Goal: Transaction & Acquisition: Purchase product/service

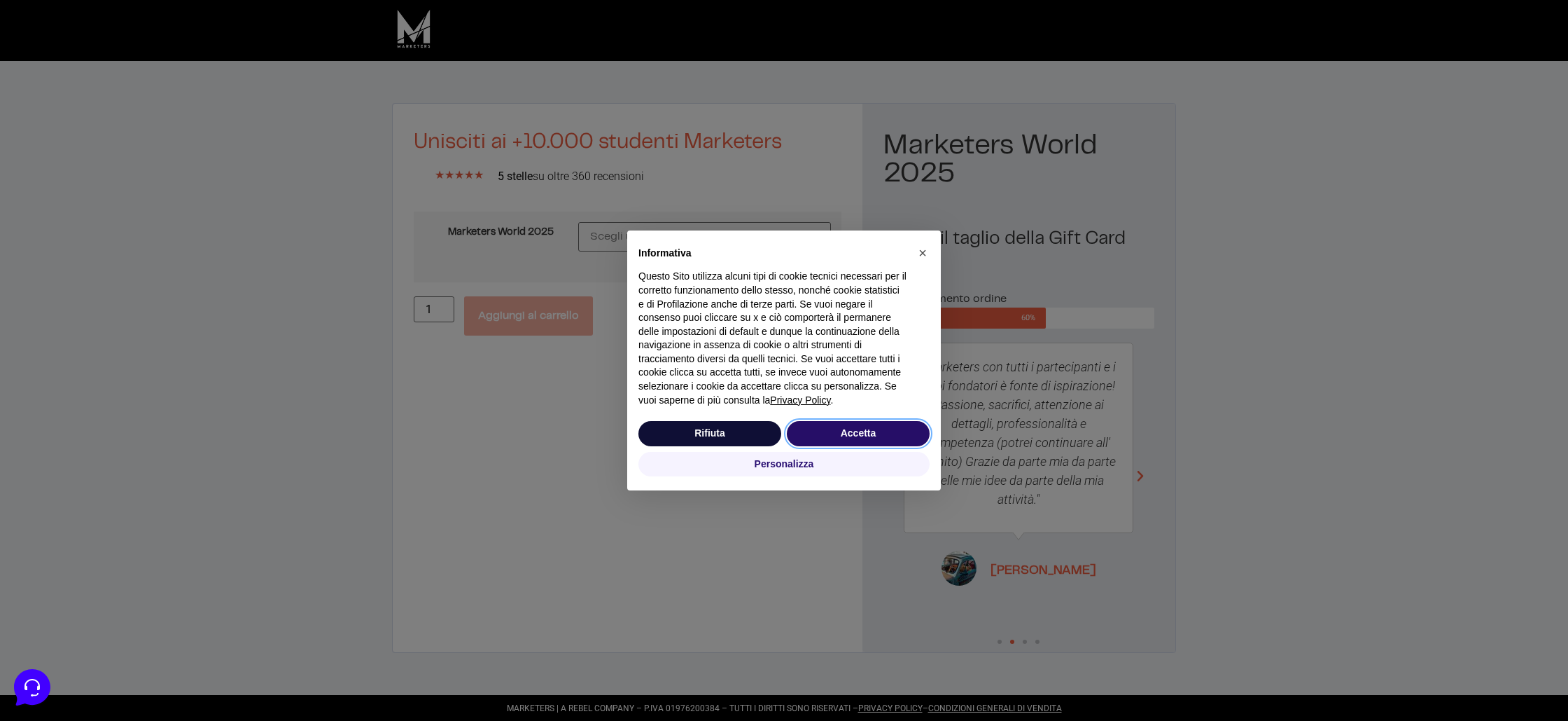
click at [843, 433] on button "Accetta" at bounding box center [859, 434] width 143 height 25
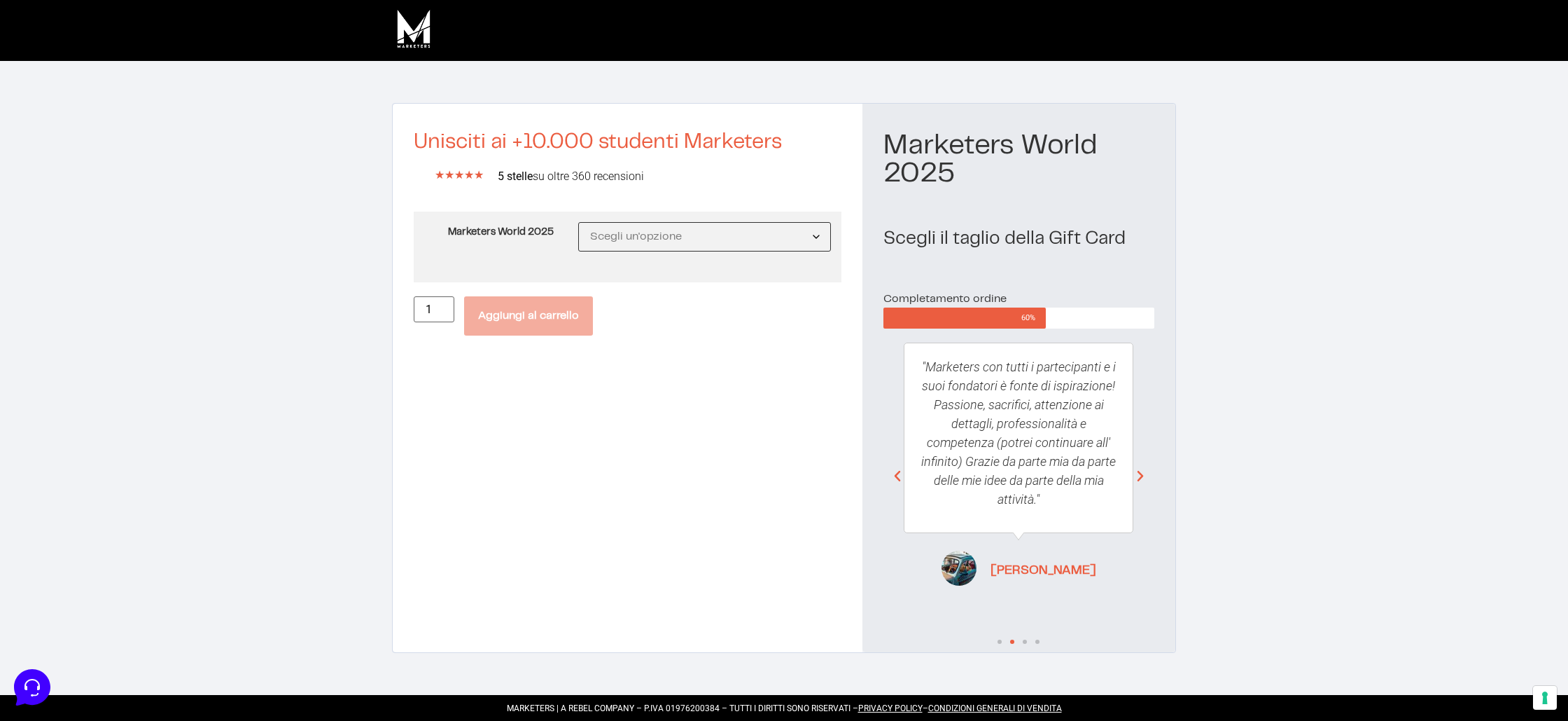
click at [706, 243] on select "Scegli un'opzione MW25 Ticket Standard MW25 Ticket Premium MW25 Ticket Executive" at bounding box center [704, 237] width 253 height 30
click at [578, 222] on select "Scegli un'opzione MW25 Ticket Standard MW25 Ticket Premium MW25 Ticket Executive" at bounding box center [704, 237] width 253 height 30
select select "MW25 Ticket Standard"
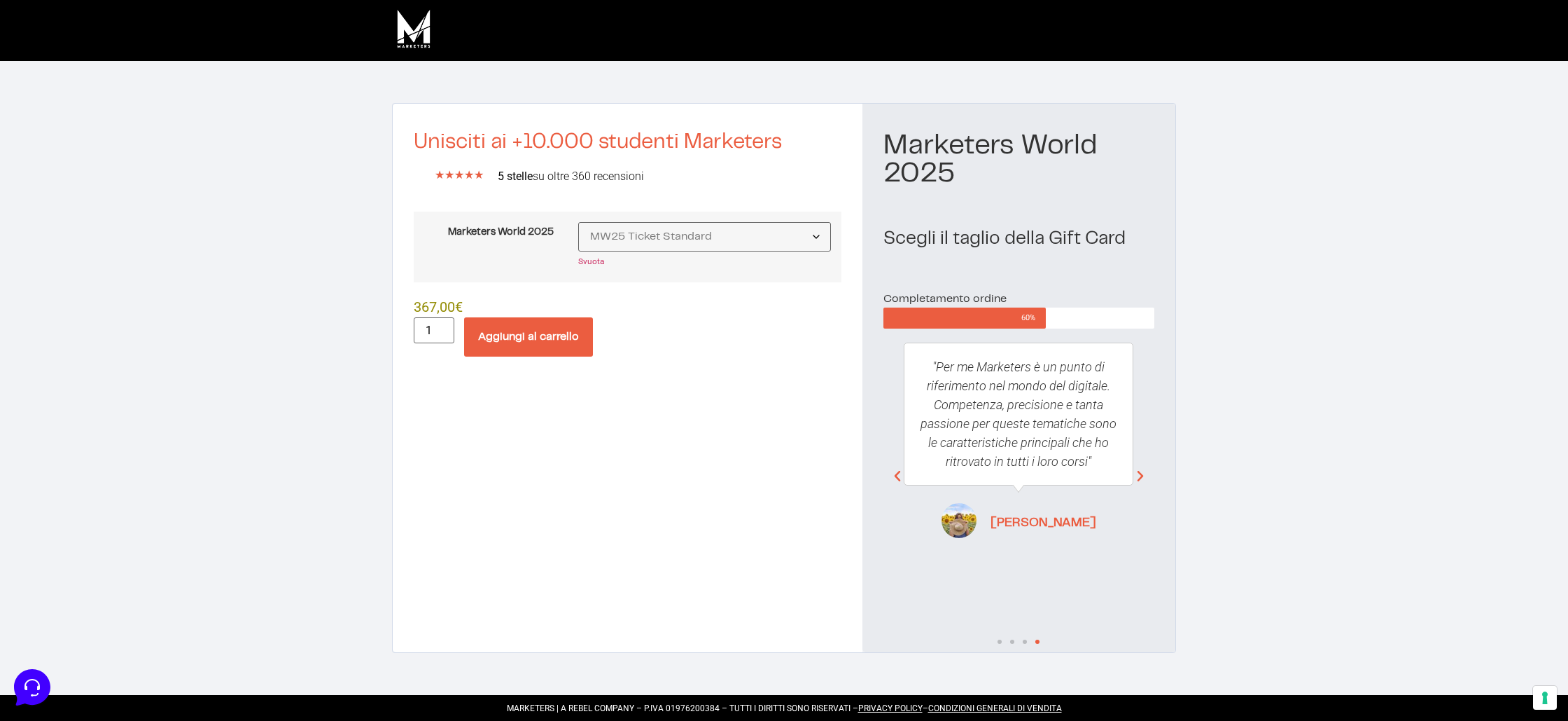
click at [552, 332] on button "Aggiungi al carrello" at bounding box center [529, 337] width 129 height 39
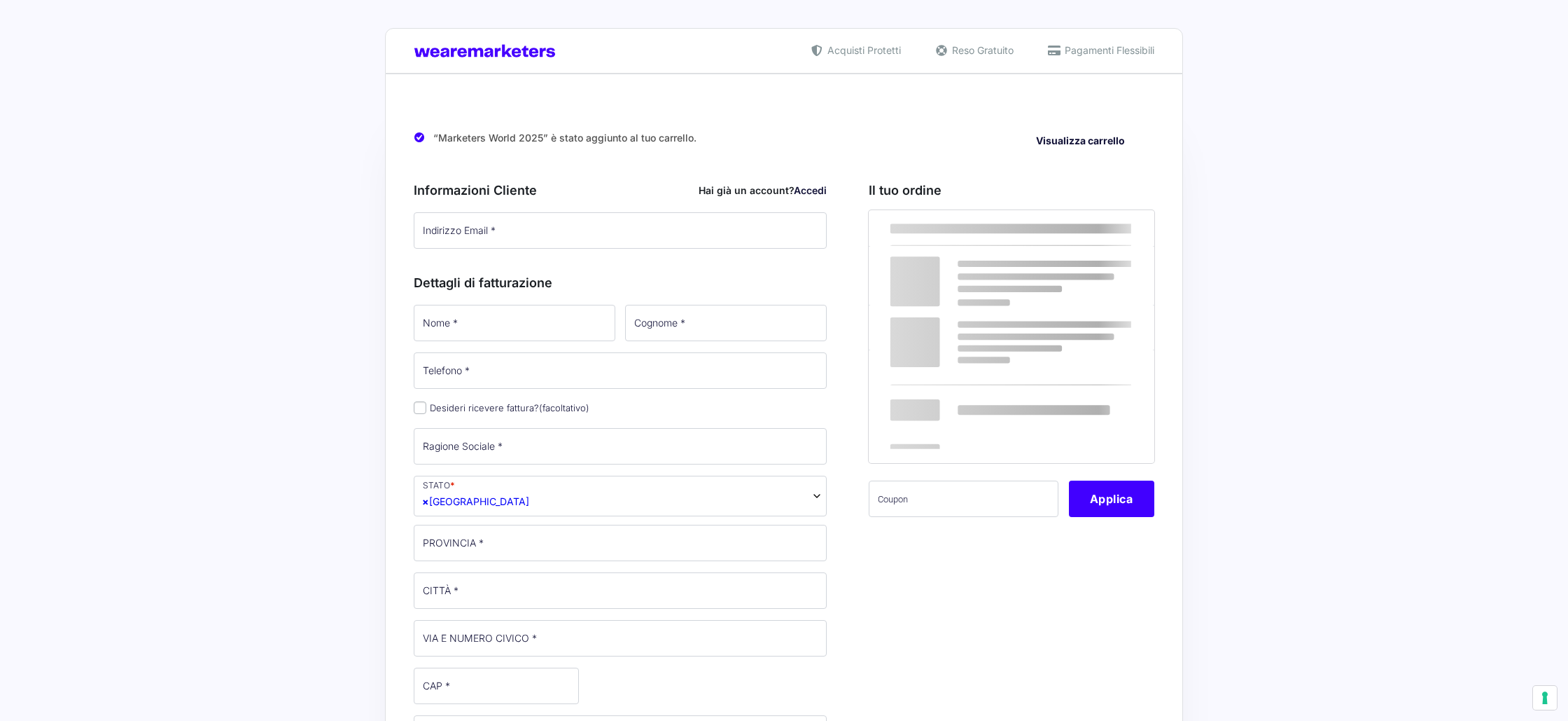
select select
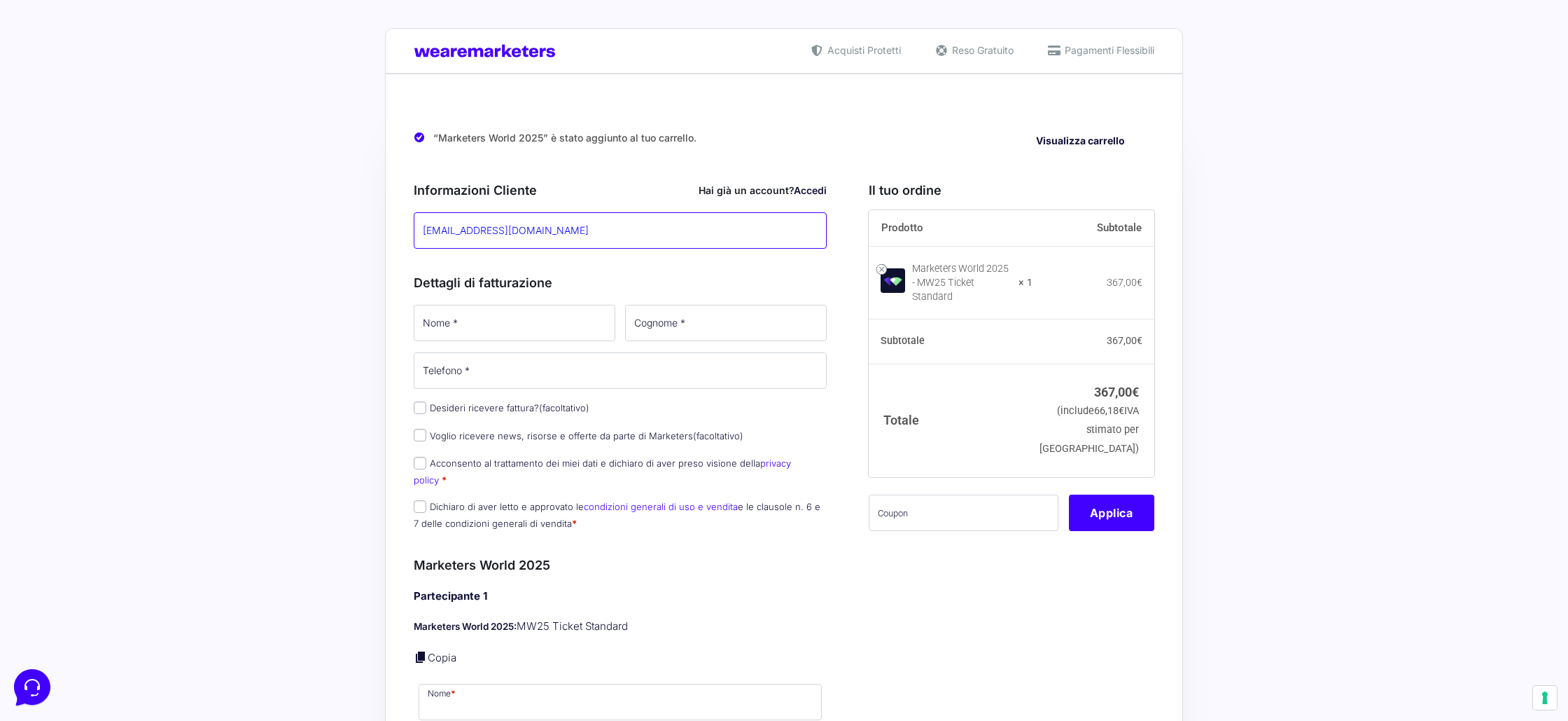
click at [497, 237] on input "gabryox@gmail.com" at bounding box center [620, 230] width 413 height 36
paste input "[EMAIL_ADDRESS][DOMAIN_NAME]"
type input "[EMAIL_ADDRESS][DOMAIN_NAME]"
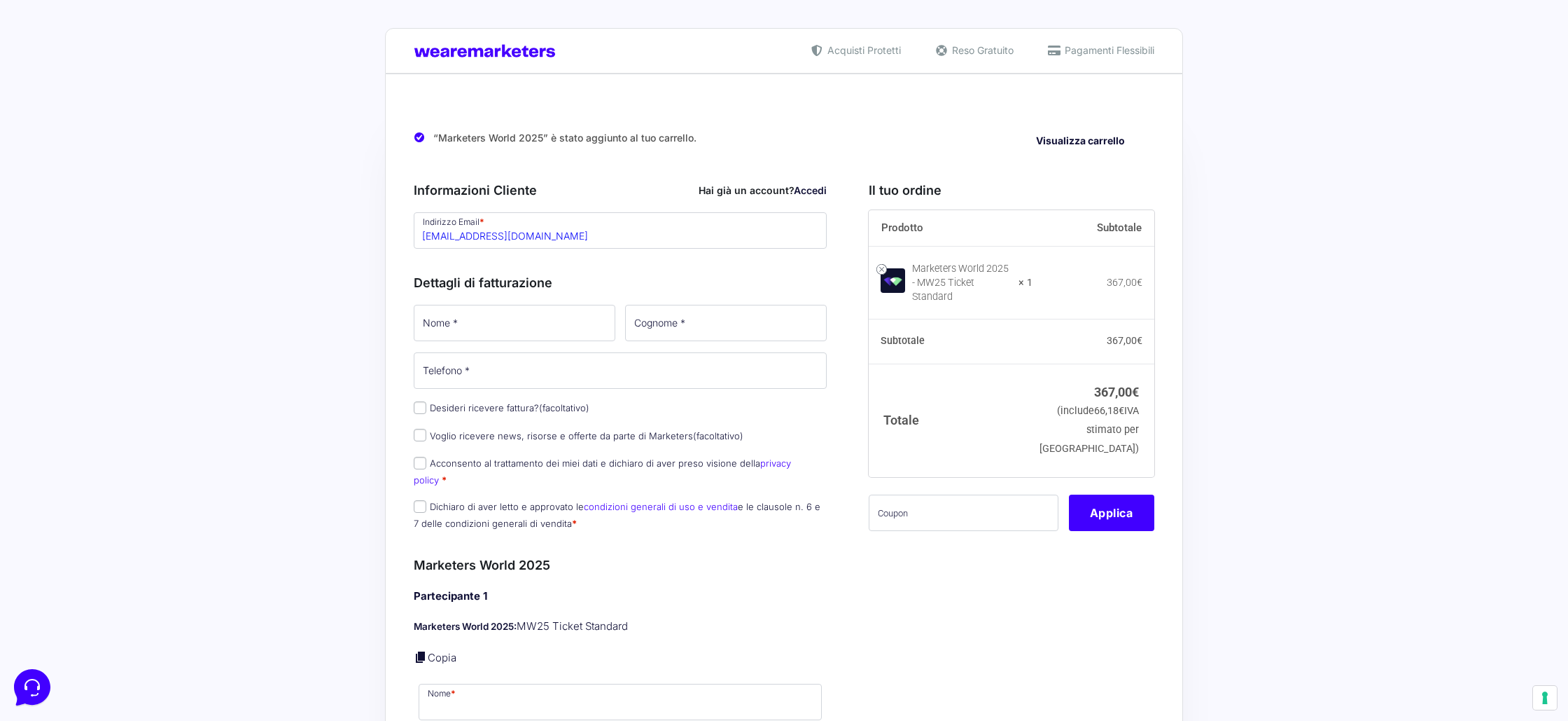
click at [385, 265] on div "“Marketers World 2025” è stato aggiunto al tuo carrello. Visualizza carrello Ri…" at bounding box center [784, 698] width 798 height 1249
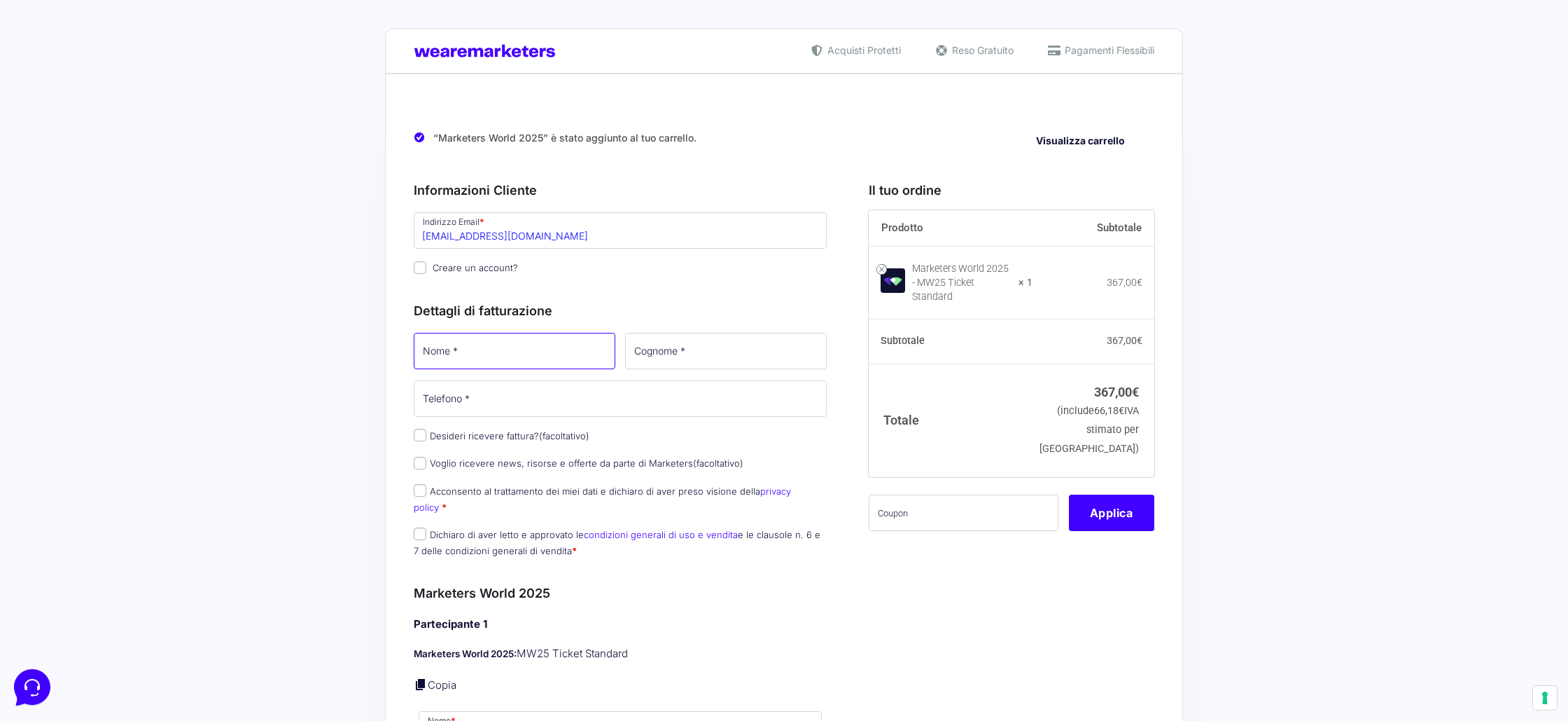
click at [470, 352] on input "Nome *" at bounding box center [515, 351] width 202 height 36
type input "L"
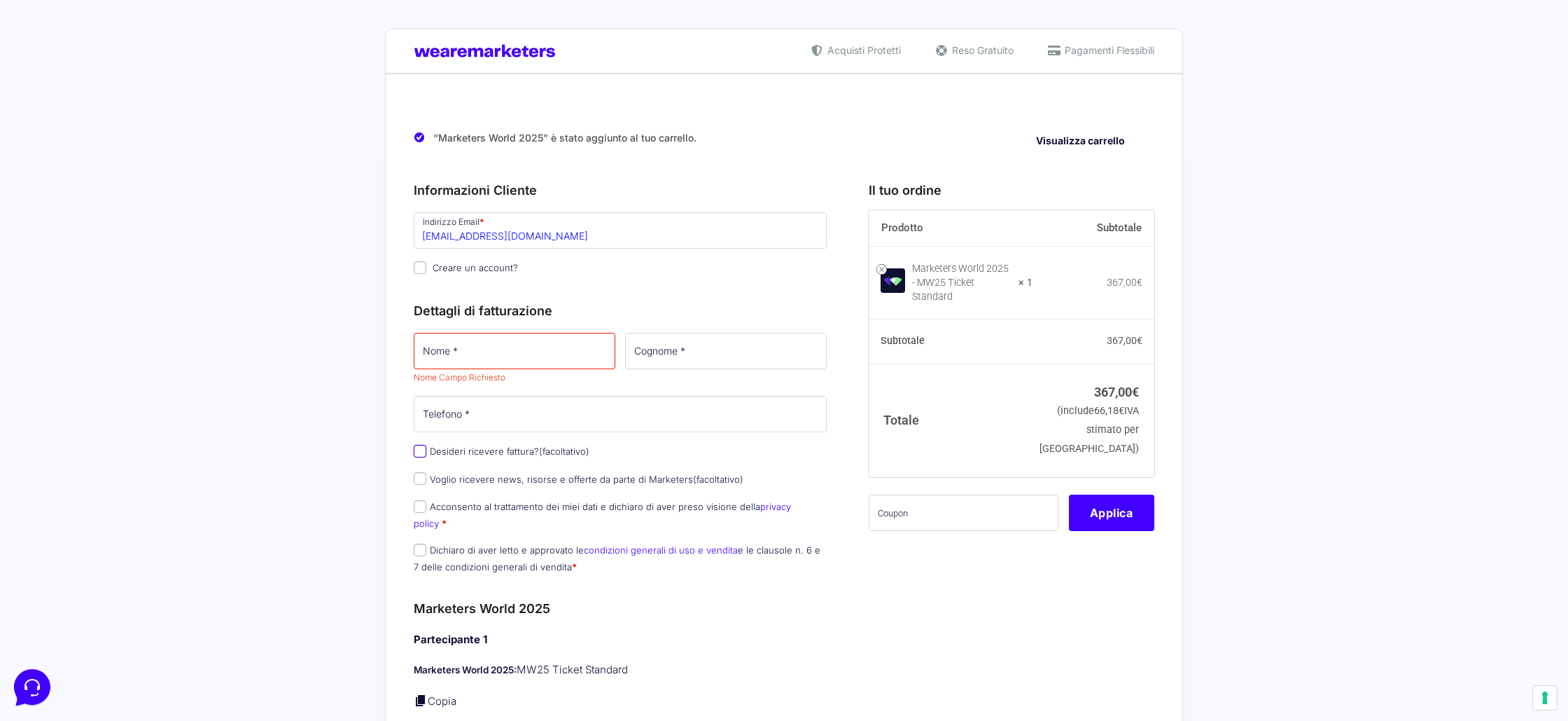
click at [423, 437] on div "Nome * Nome Campo Richiesto Cognome * Telefono * Desideri ricevere fattura? (fa…" at bounding box center [621, 457] width 423 height 253
click at [421, 449] on input "Desideri ricevere fattura? (facoltativo)" at bounding box center [420, 451] width 13 height 13
checkbox input "true"
select select "IT"
type input "0000000"
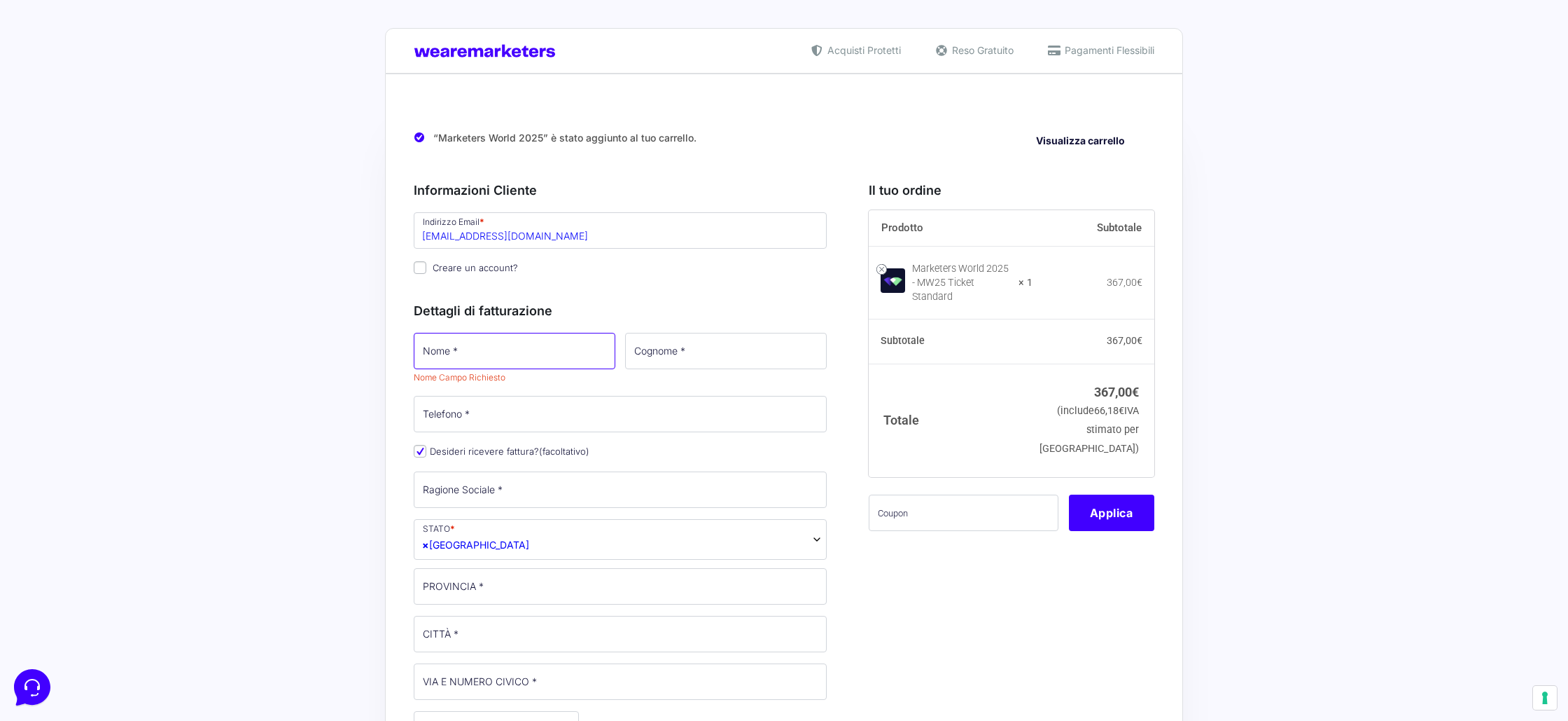
click at [472, 353] on input "Nome *" at bounding box center [515, 351] width 202 height 36
type input "Gabriele"
type input "Palazzolo"
type input "+393805995983"
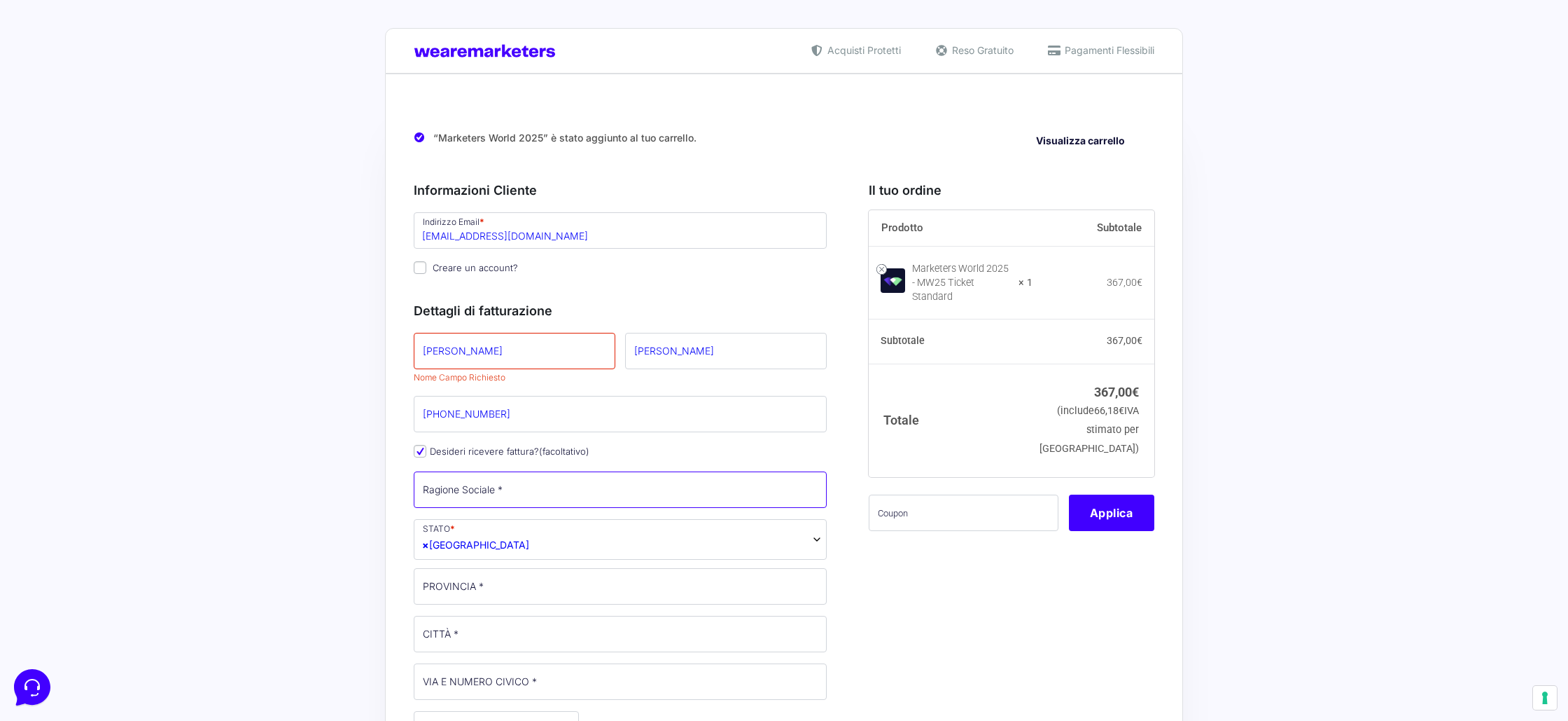
type input "GP Media Marketing s.r.l.s."
type input "SR"
type input "Solarino"
type input "[STREET_ADDRESS][PERSON_NAME]"
type input "96010"
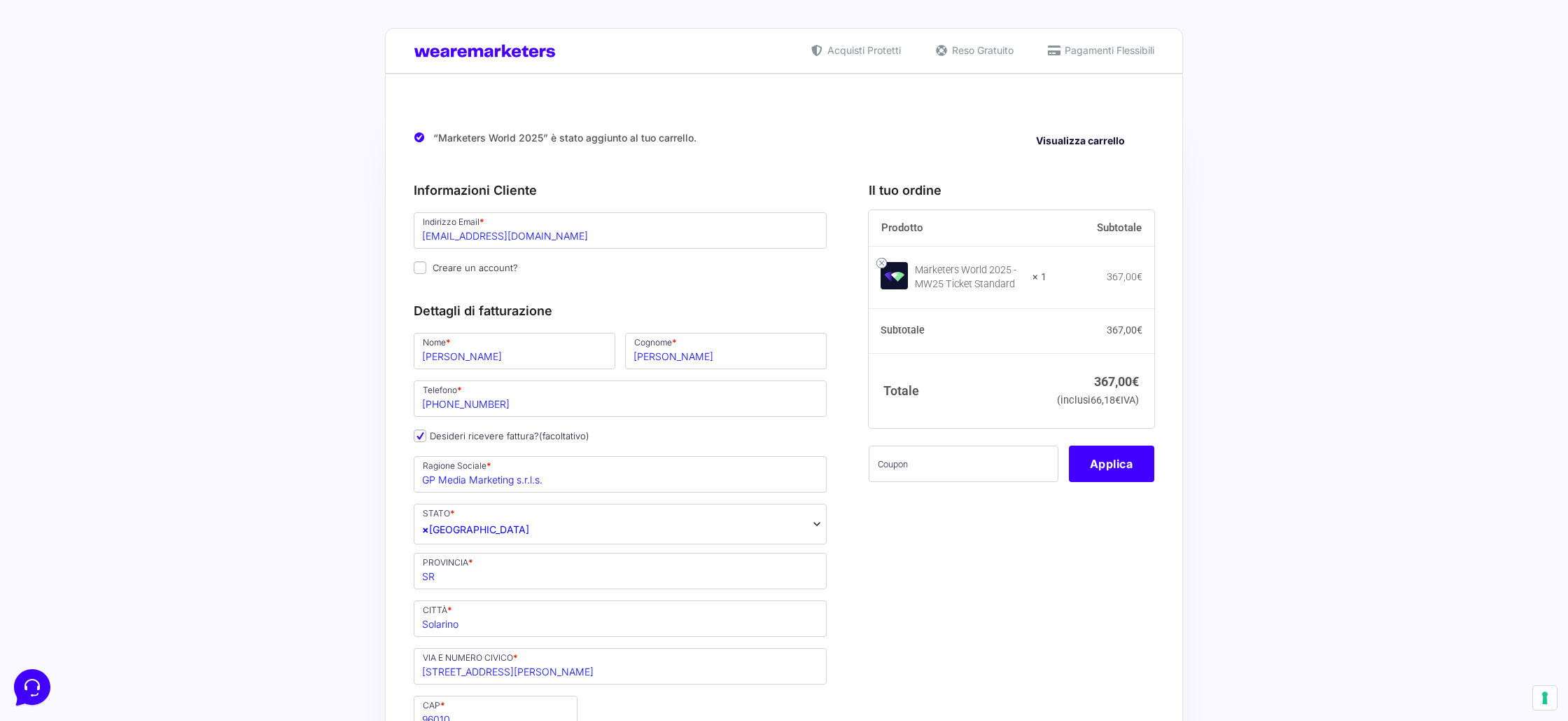
click at [952, 482] on input "text" at bounding box center [964, 464] width 190 height 36
paste input "MW25family"
type input "MW25family"
click at [1123, 482] on button "Applica" at bounding box center [1111, 464] width 85 height 36
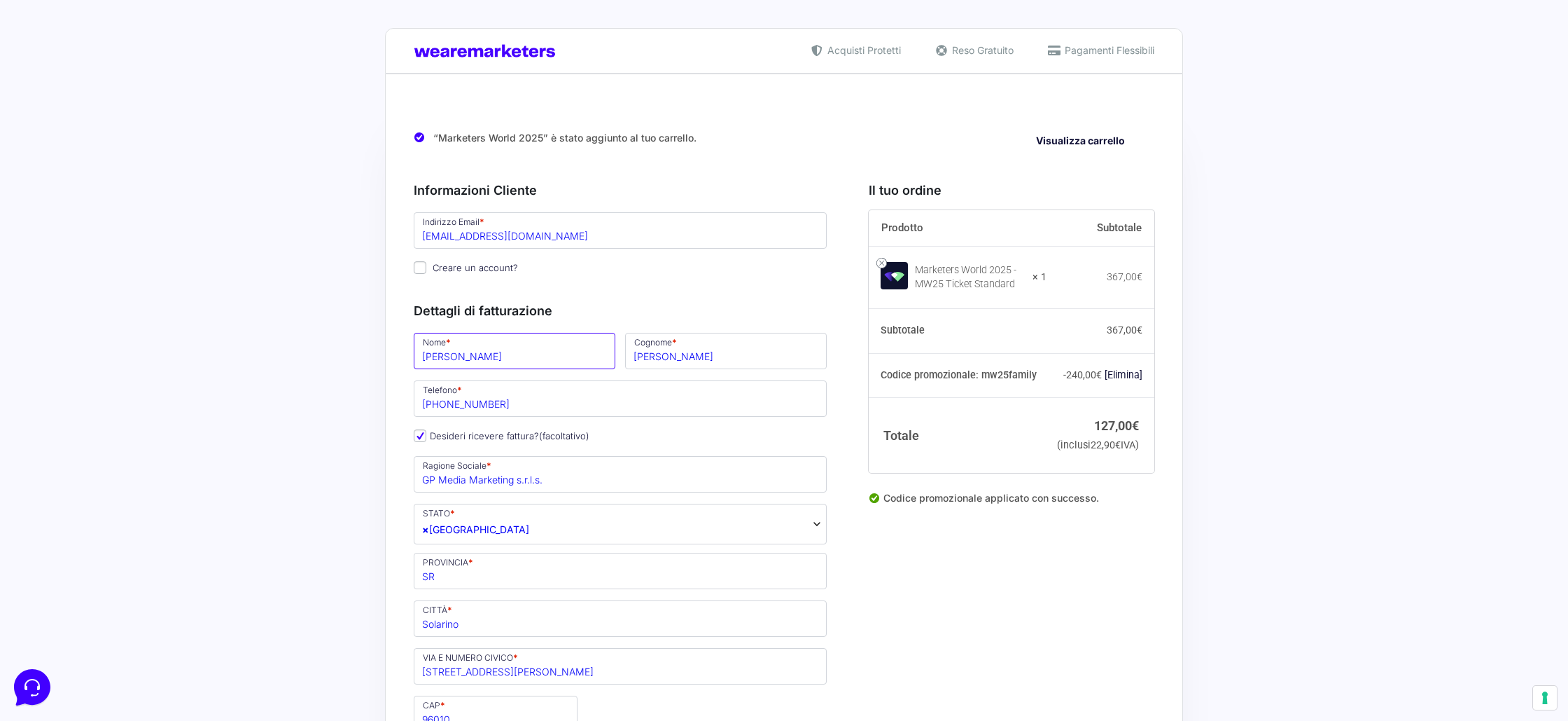
click at [480, 360] on input "Gabriele" at bounding box center [515, 351] width 202 height 36
type input "Luca"
click at [673, 358] on input "Palazzolo" at bounding box center [726, 351] width 202 height 36
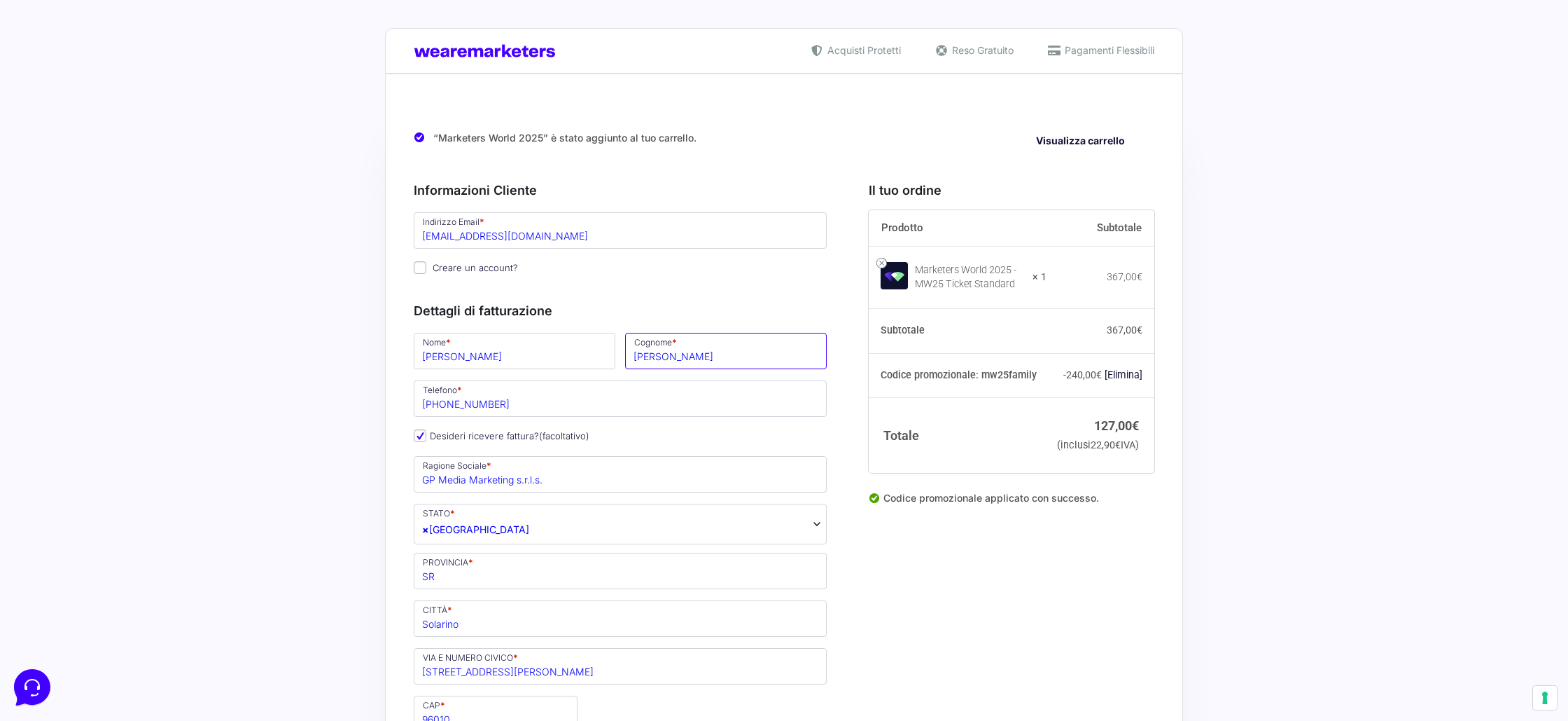
type input "Gallo"
click at [492, 397] on input "+393805995983" at bounding box center [620, 398] width 413 height 36
paste input "320 247 3695"
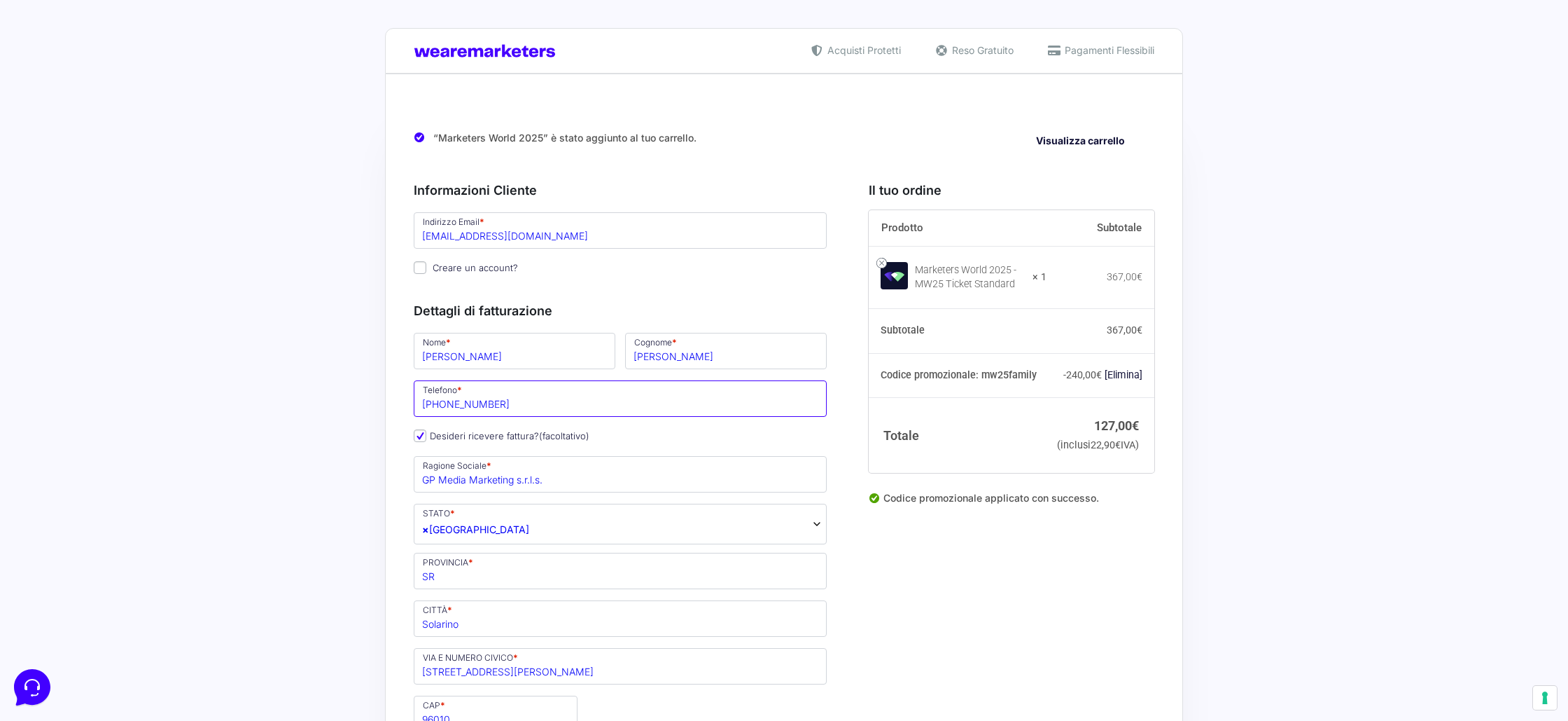
type input "320 247 3695"
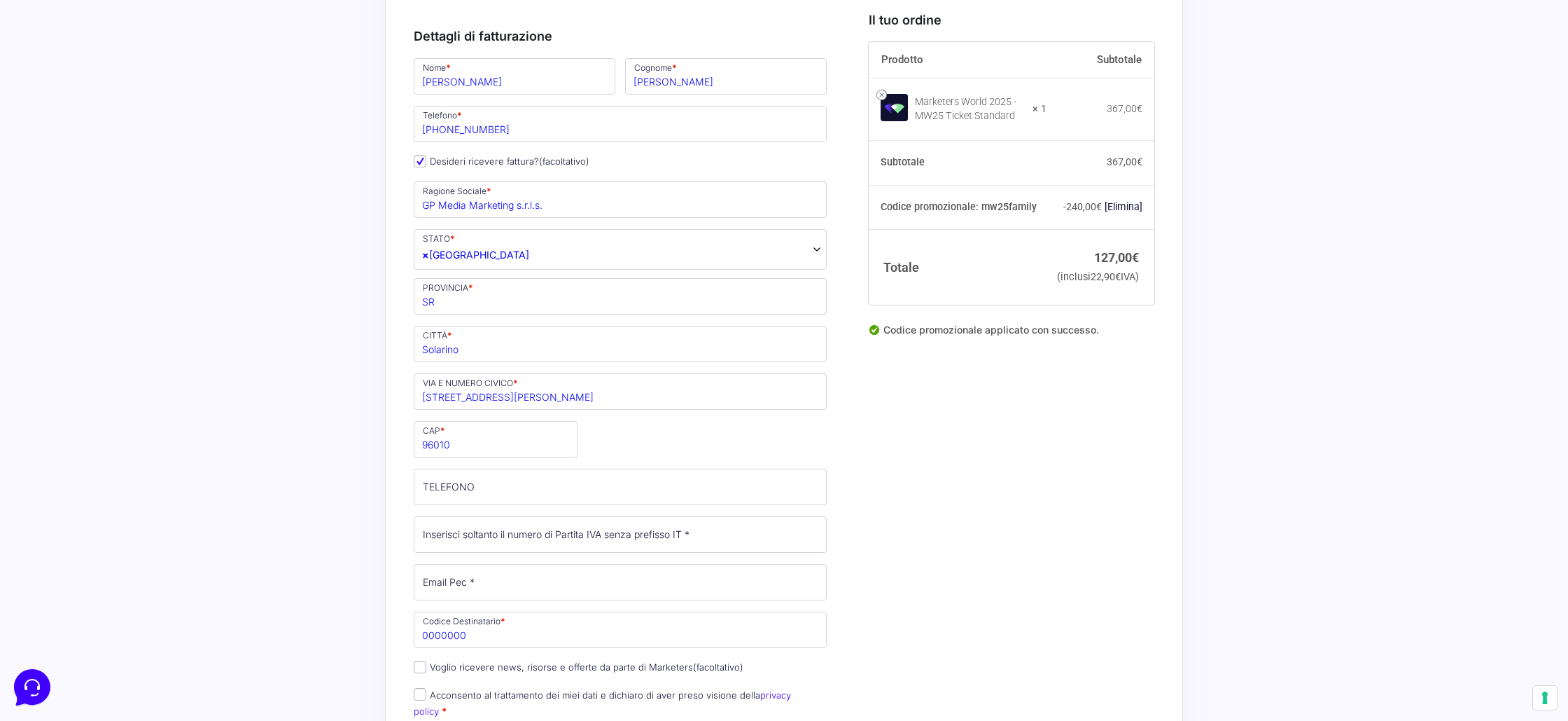
scroll to position [312, 0]
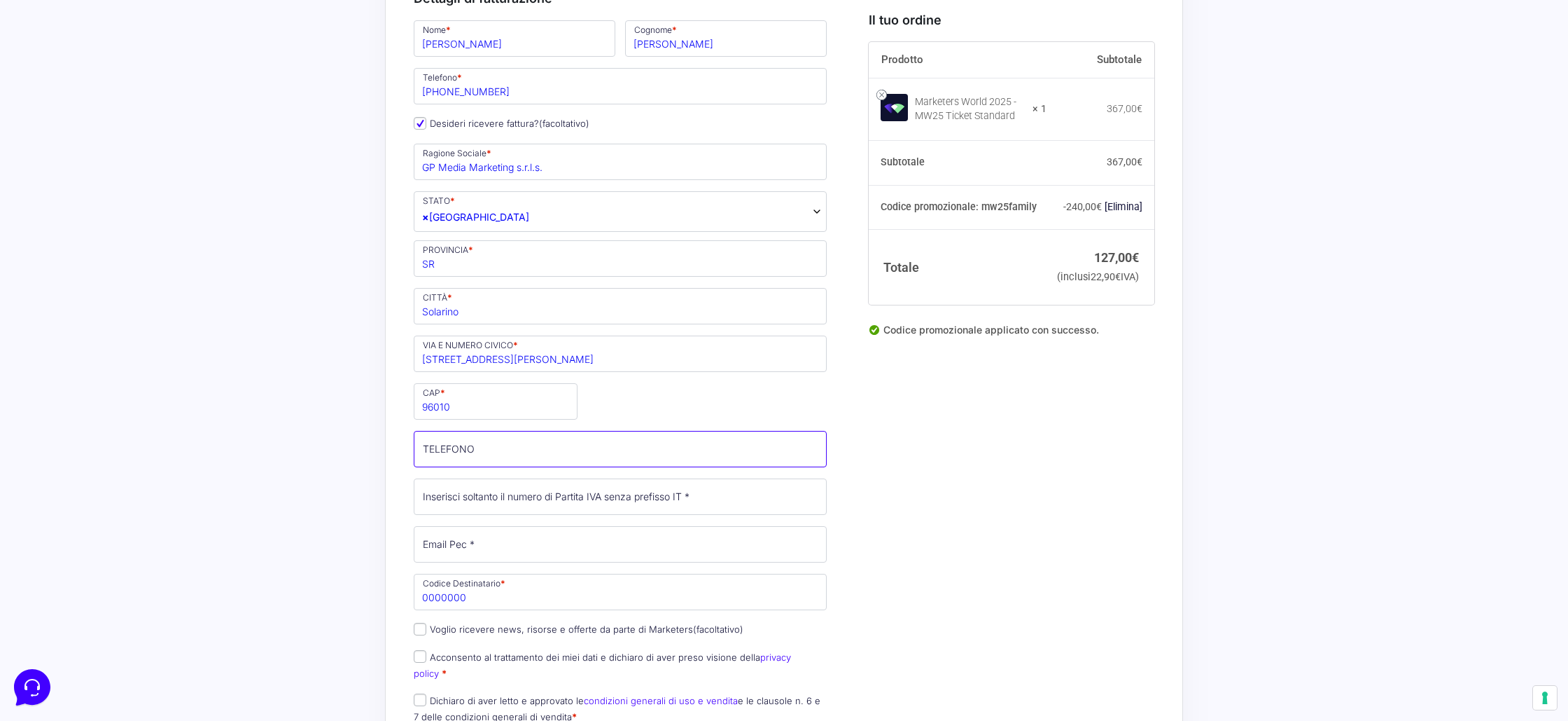
click at [470, 452] on input "TELEFONO (facoltativo)" at bounding box center [620, 449] width 413 height 36
type input "3519879143"
click at [415, 492] on input "Partita Iva *" at bounding box center [620, 498] width 413 height 36
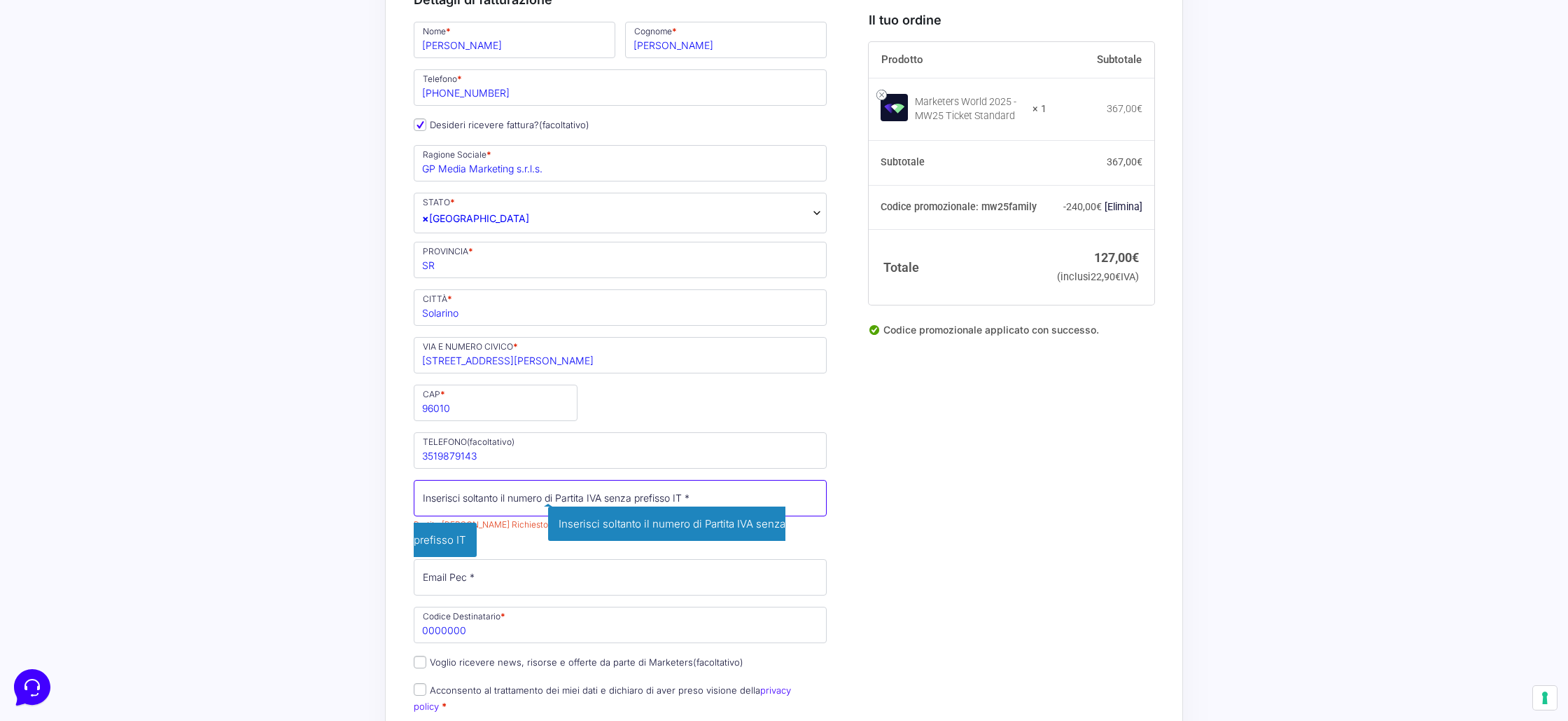
paste input "IT020469208"
drag, startPoint x: 434, startPoint y: 509, endPoint x: 442, endPoint y: 509, distance: 8.0
click at [434, 509] on input "IT020469208" at bounding box center [620, 498] width 413 height 36
type input "020469208"
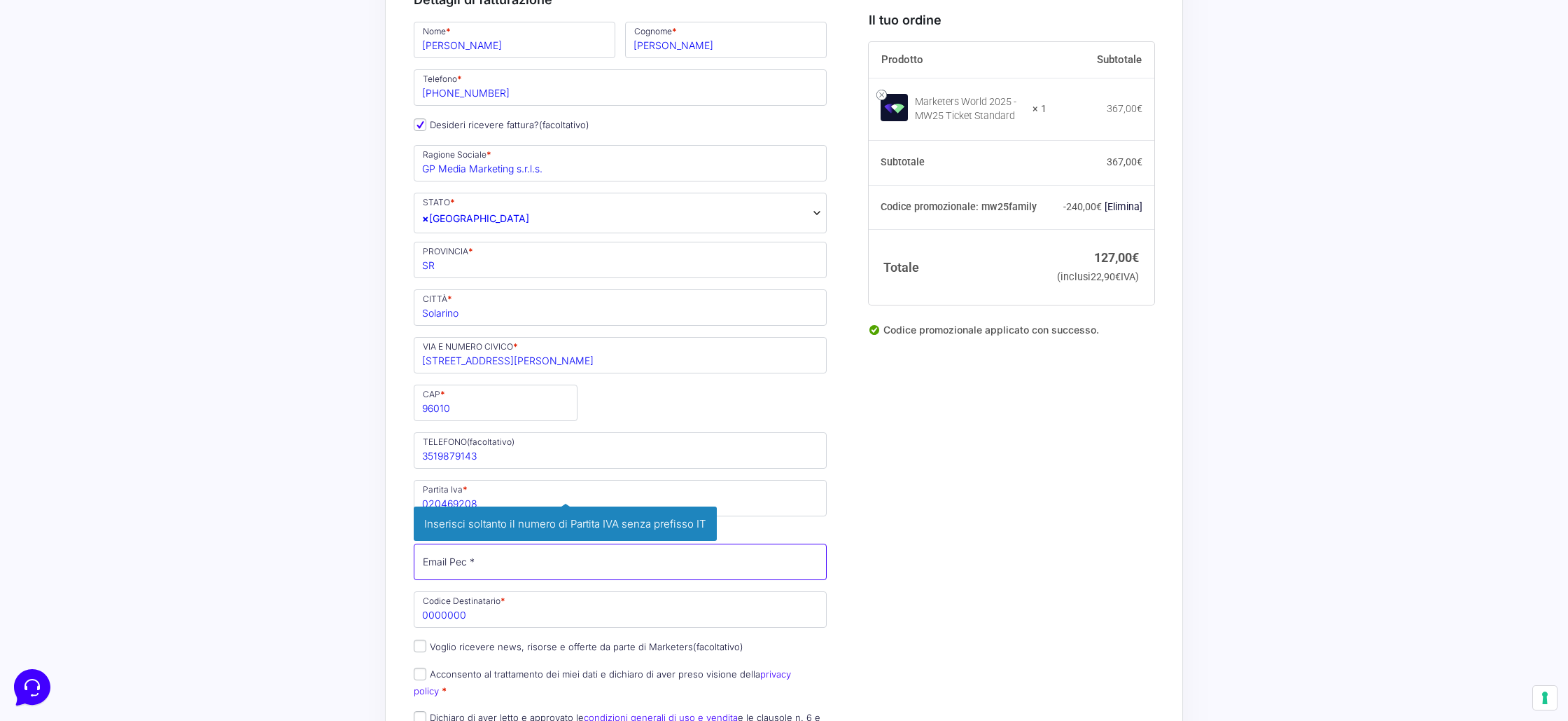
click at [440, 570] on input "Email Pec *" at bounding box center [620, 562] width 413 height 36
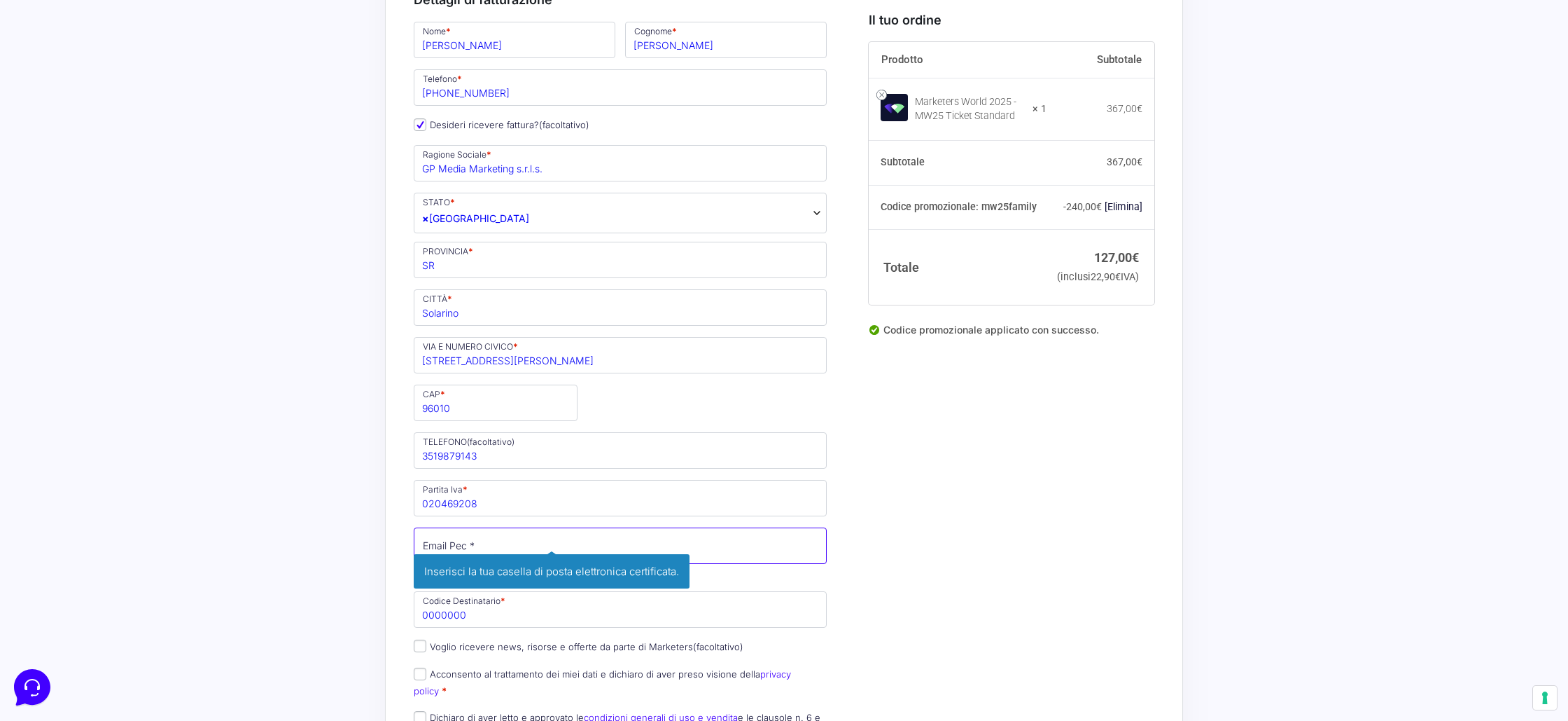
paste input "[EMAIL_ADDRESS][DOMAIN_NAME]"
type input "[EMAIL_ADDRESS][DOMAIN_NAME]"
click at [468, 613] on div "Nome * Luca Cognome * Gallo Telefono * 320 247 3695 Desideri ricevere fattura? …" at bounding box center [621, 385] width 423 height 731
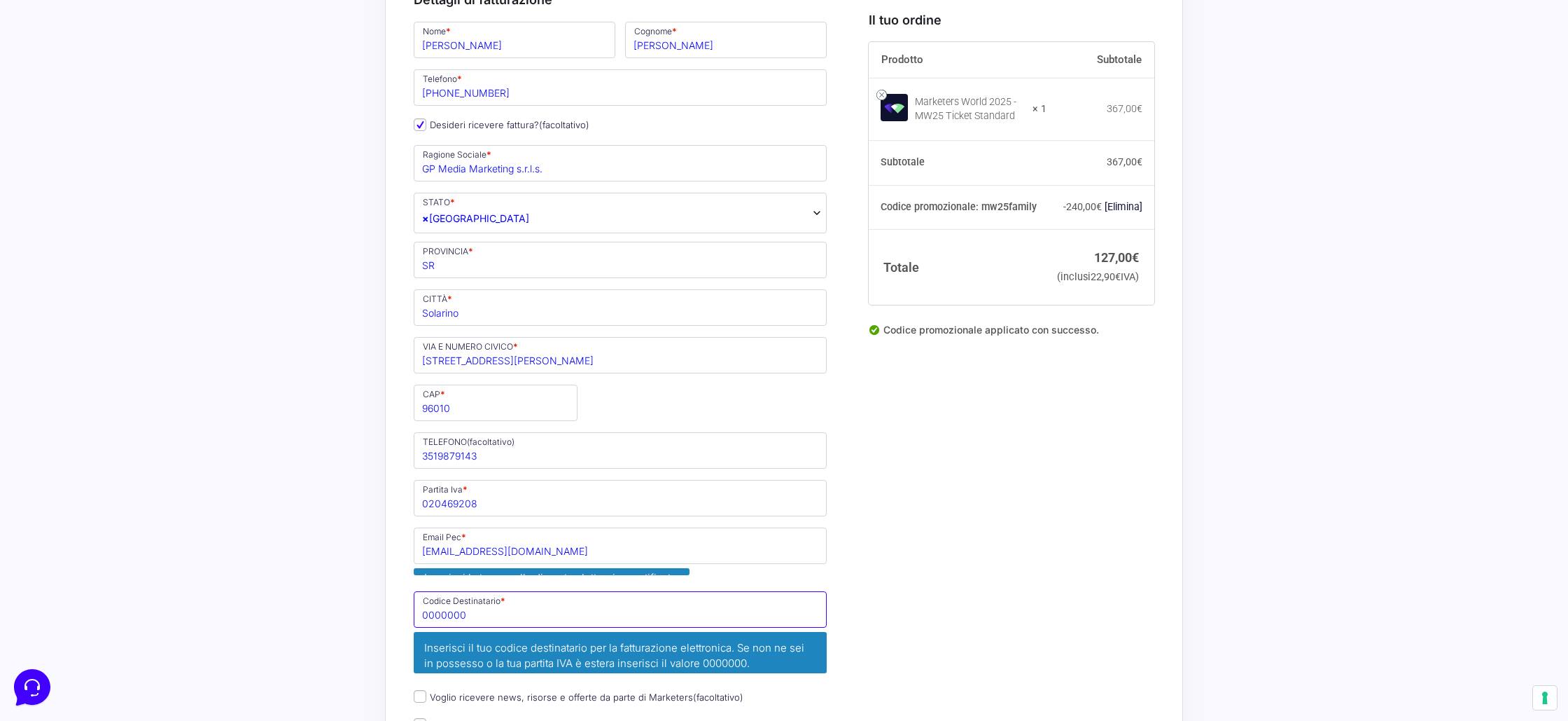
click at [468, 613] on input "0000000" at bounding box center [620, 609] width 413 height 36
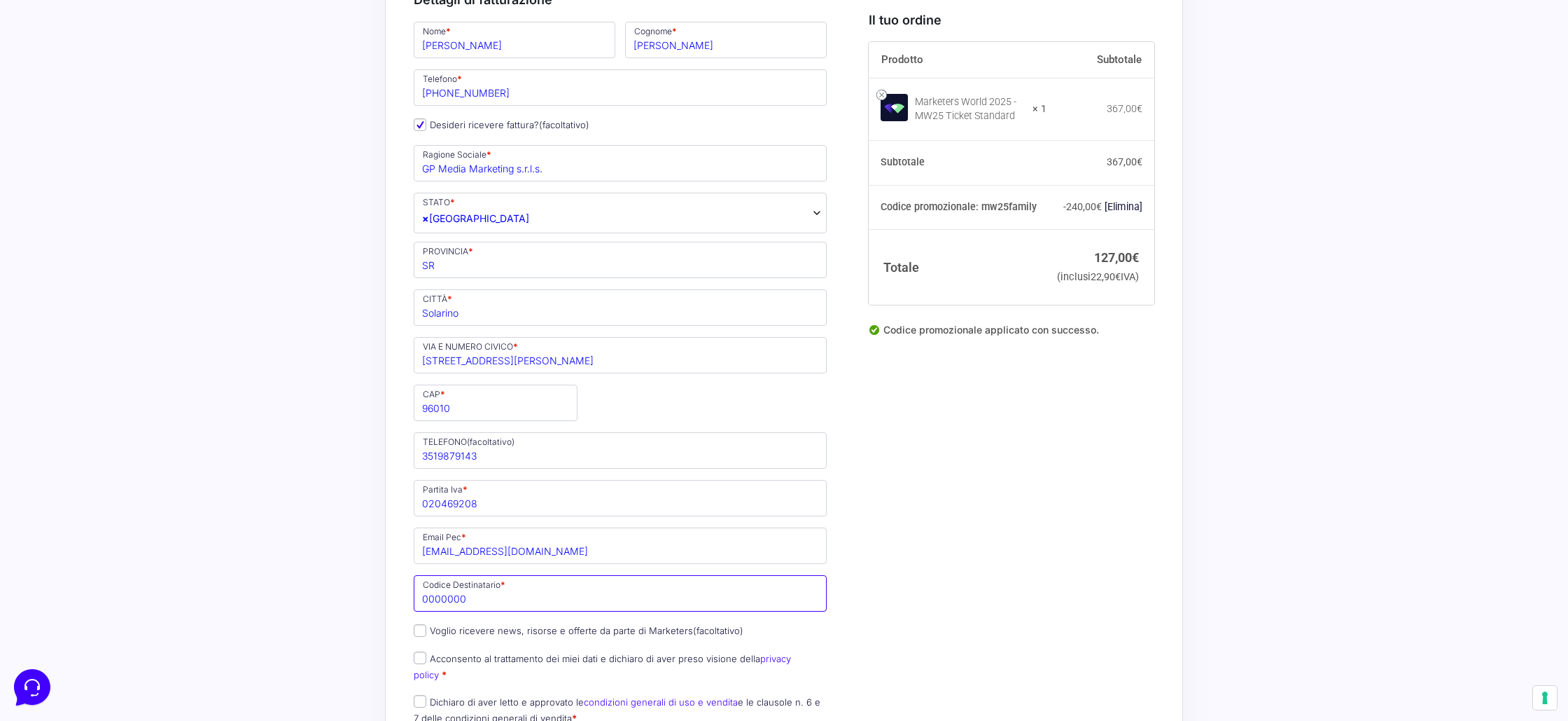
paste input "M5UXCR1"
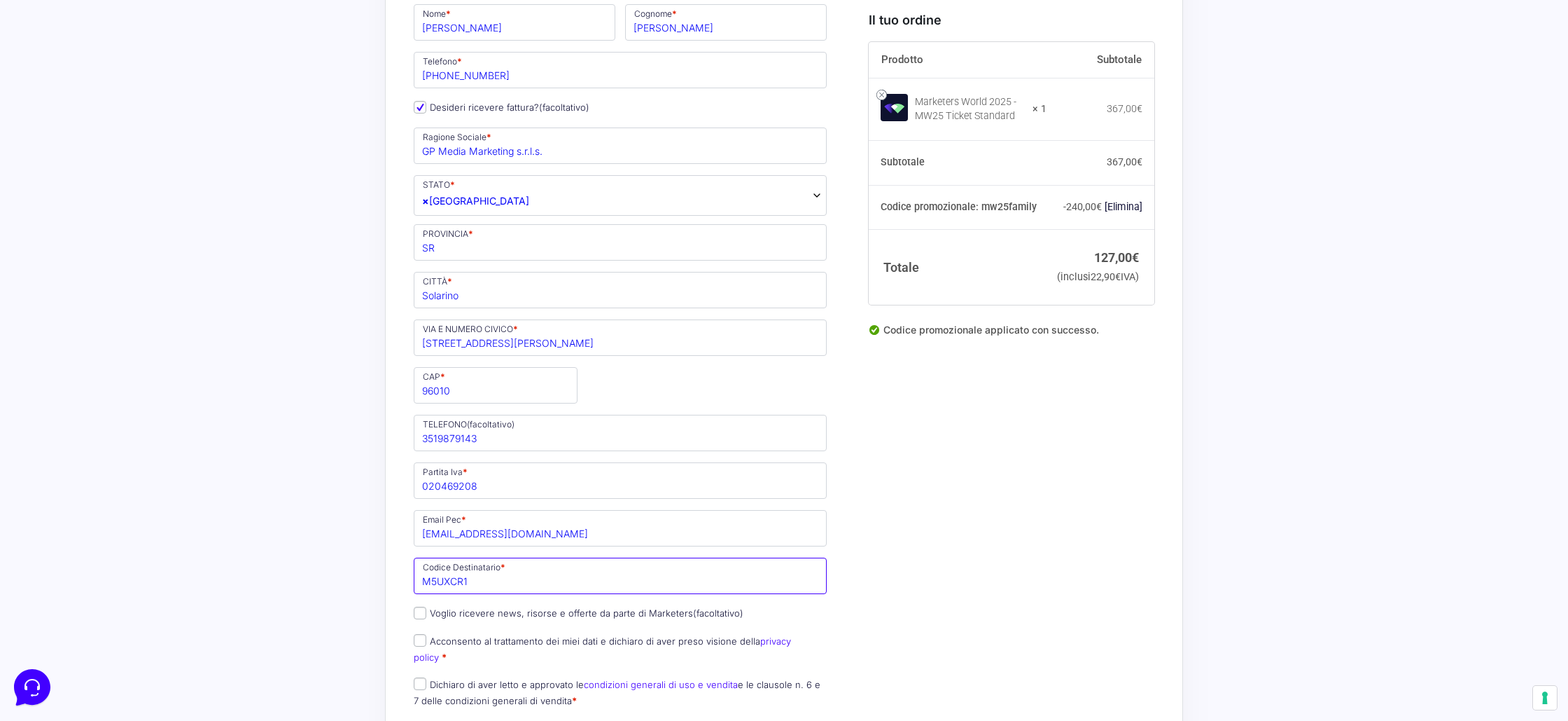
type input "M5UXCR1"
click at [402, 584] on div "“Marketers World 2025” è stato aggiunto al tuo carrello. Visualizza carrello Ri…" at bounding box center [784, 633] width 798 height 1778
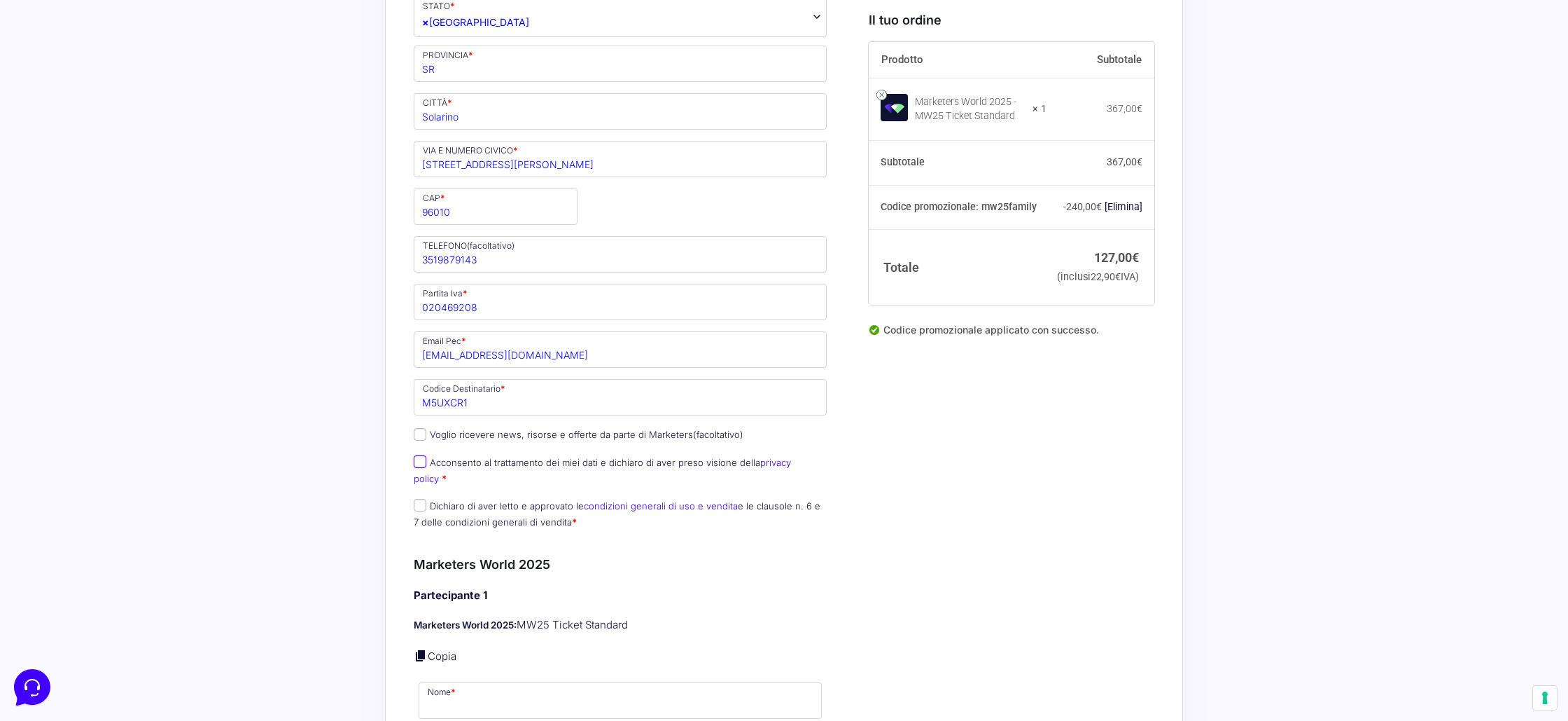
click at [416, 463] on input "Acconsento al trattamento dei miei dati e dichiaro di aver preso visione della …" at bounding box center [420, 461] width 13 height 13
checkbox input "true"
click at [416, 498] on input "Dichiaro di aver letto e approvato le condizioni generali di uso e vendita e le…" at bounding box center [420, 504] width 13 height 13
checkbox input "true"
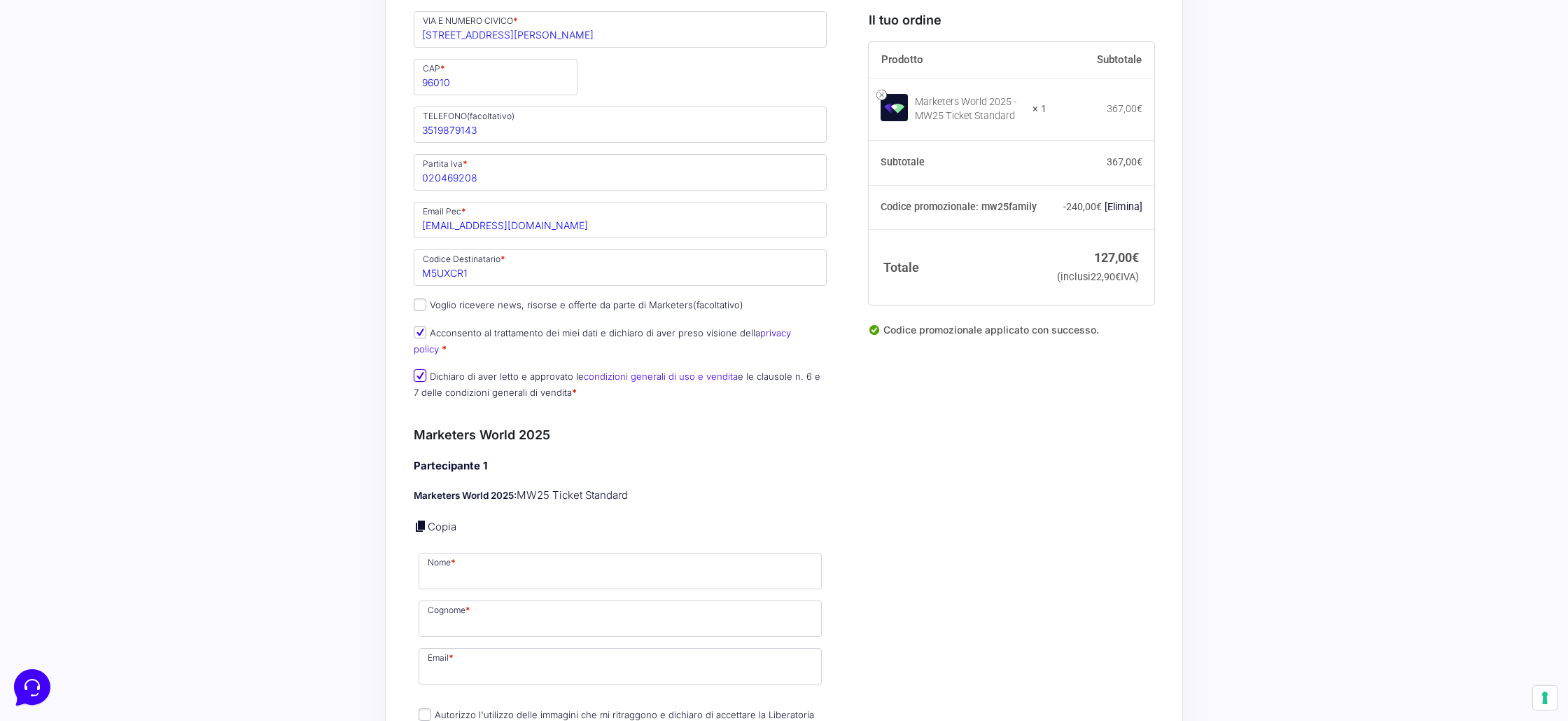
scroll to position [702, 0]
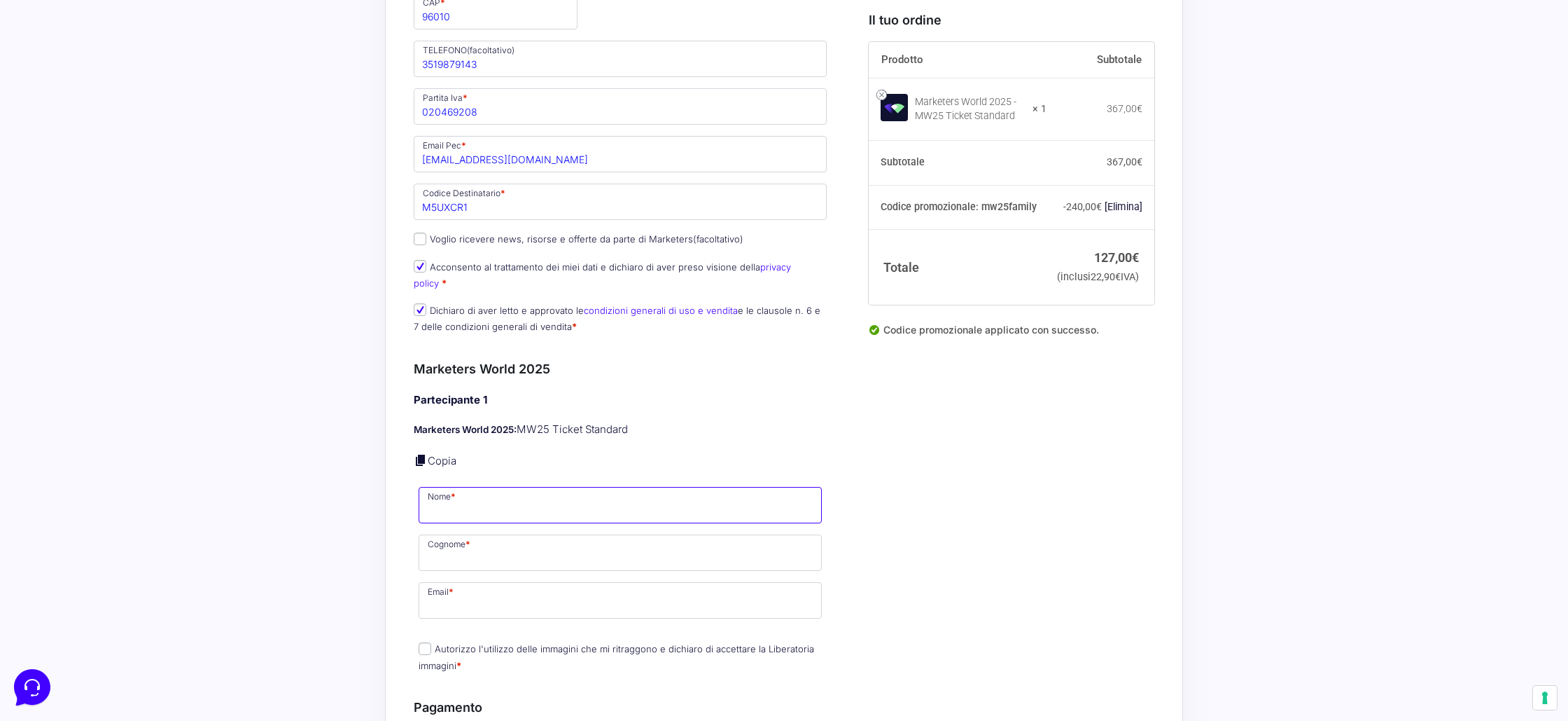
click at [487, 488] on input "Nome *" at bounding box center [621, 504] width 403 height 36
type input "Luca"
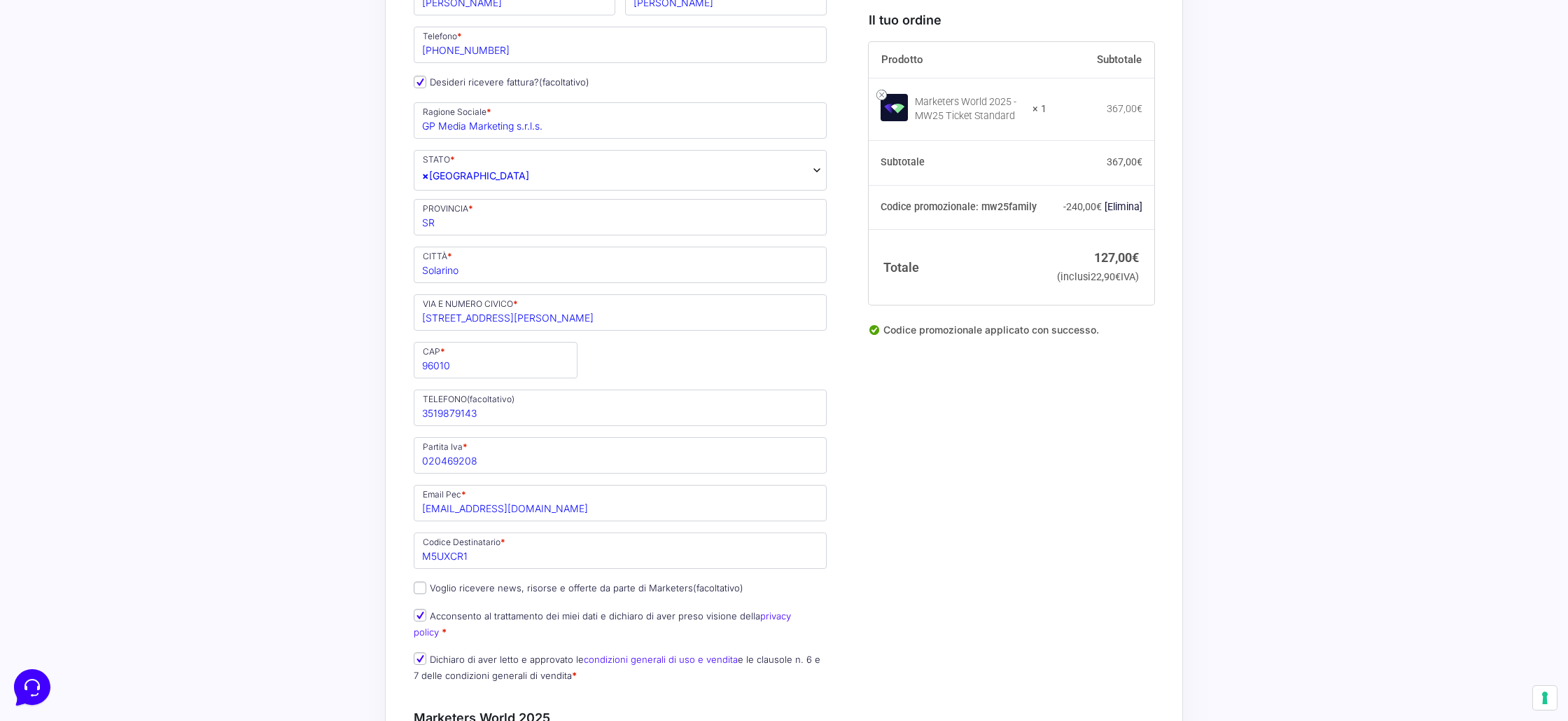
scroll to position [0, 0]
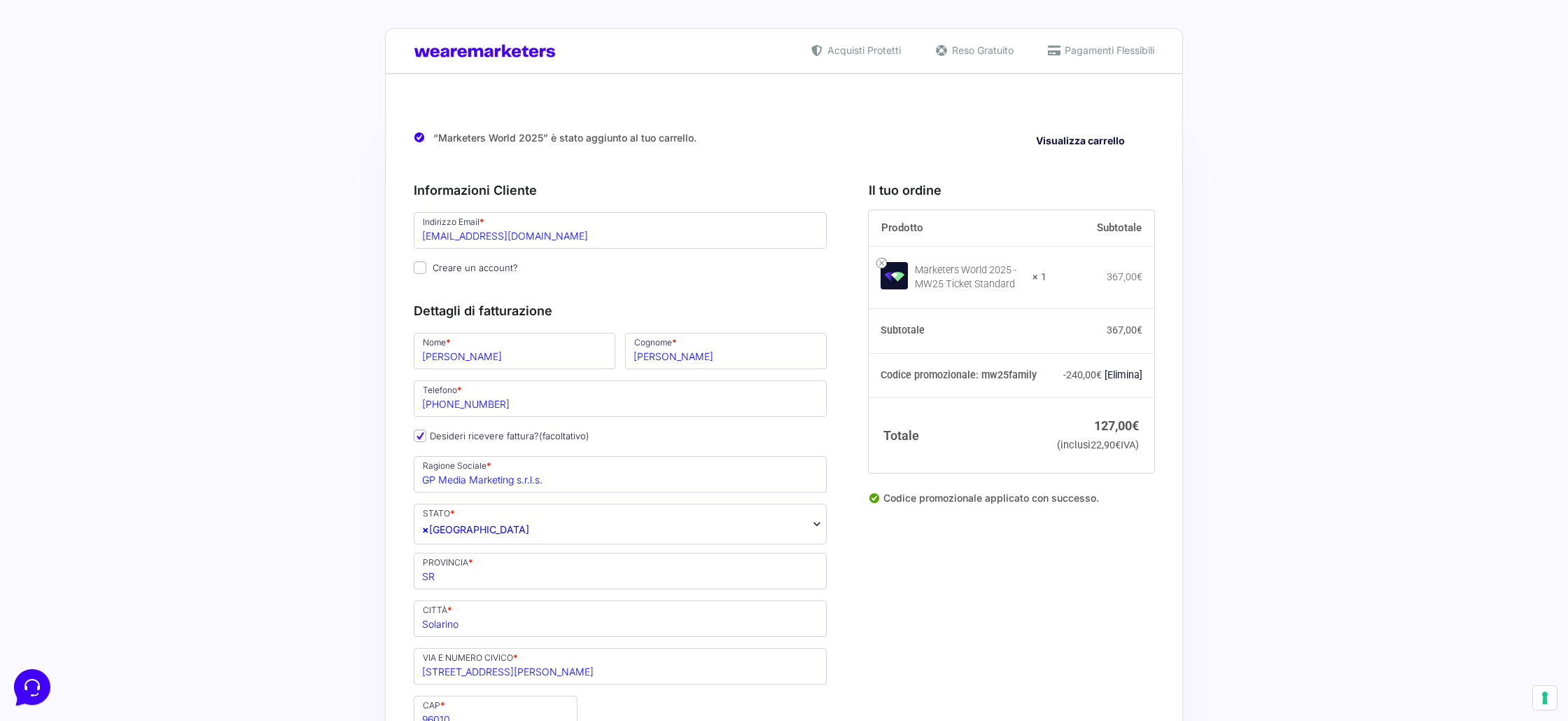
type input "Gallo"
click at [474, 243] on input "lucasr97@hotmail.it" at bounding box center [620, 230] width 413 height 36
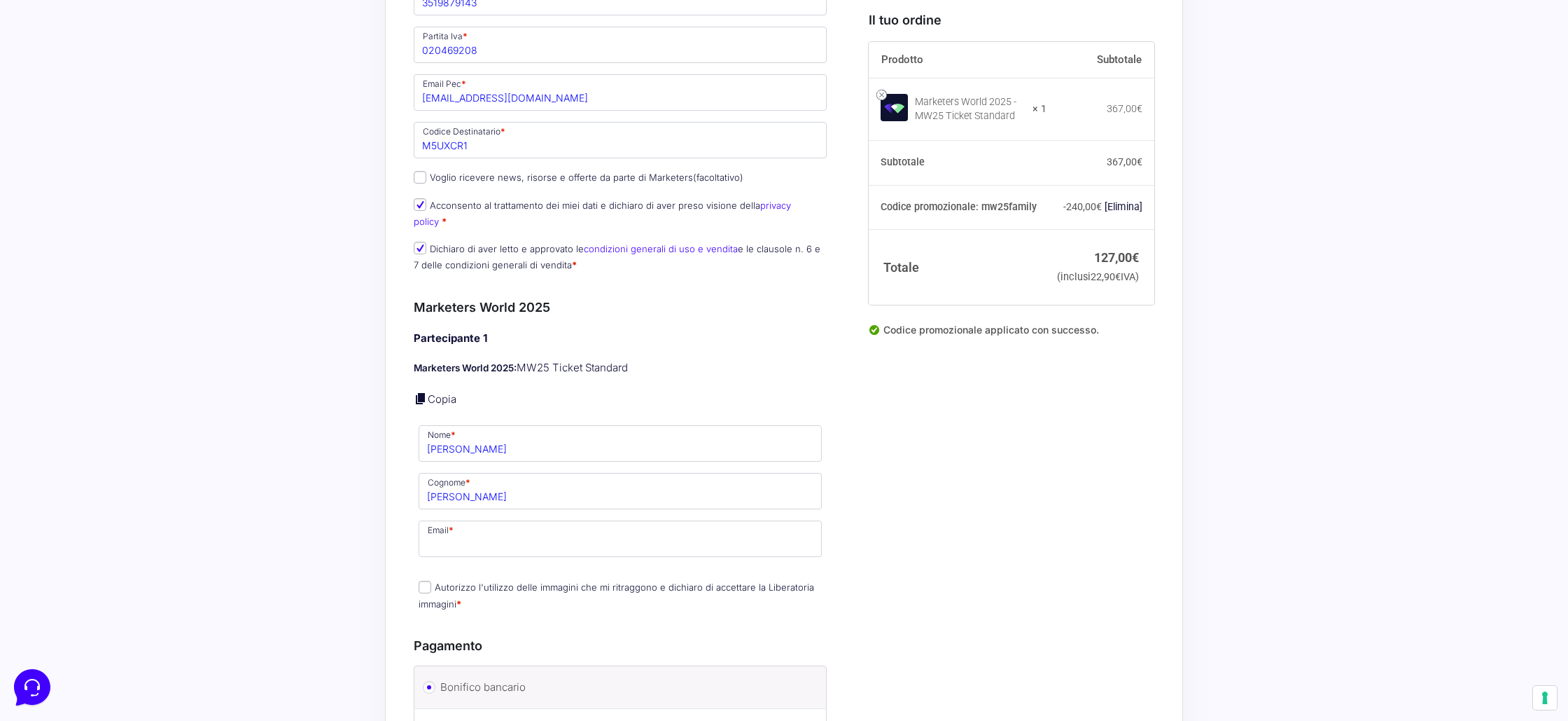
scroll to position [790, 0]
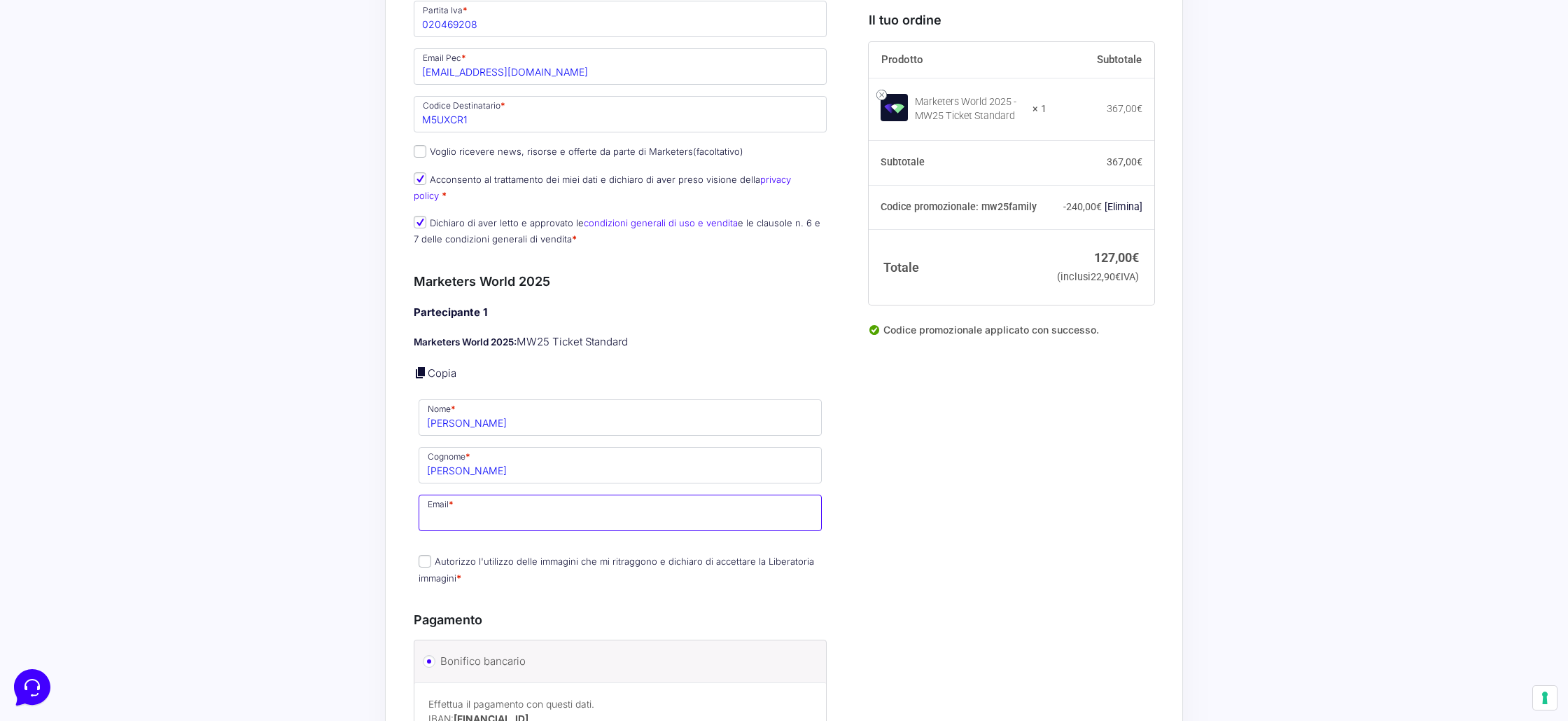
click at [477, 507] on input "Email *" at bounding box center [621, 513] width 403 height 36
paste input "lucasr97@hotmail.it"
type input "lucasr97@hotmail.it"
click at [426, 555] on input "Autorizzo l'utilizzo delle immagini che mi ritraggono e dichiaro di accettare l…" at bounding box center [425, 561] width 13 height 13
checkbox input "true"
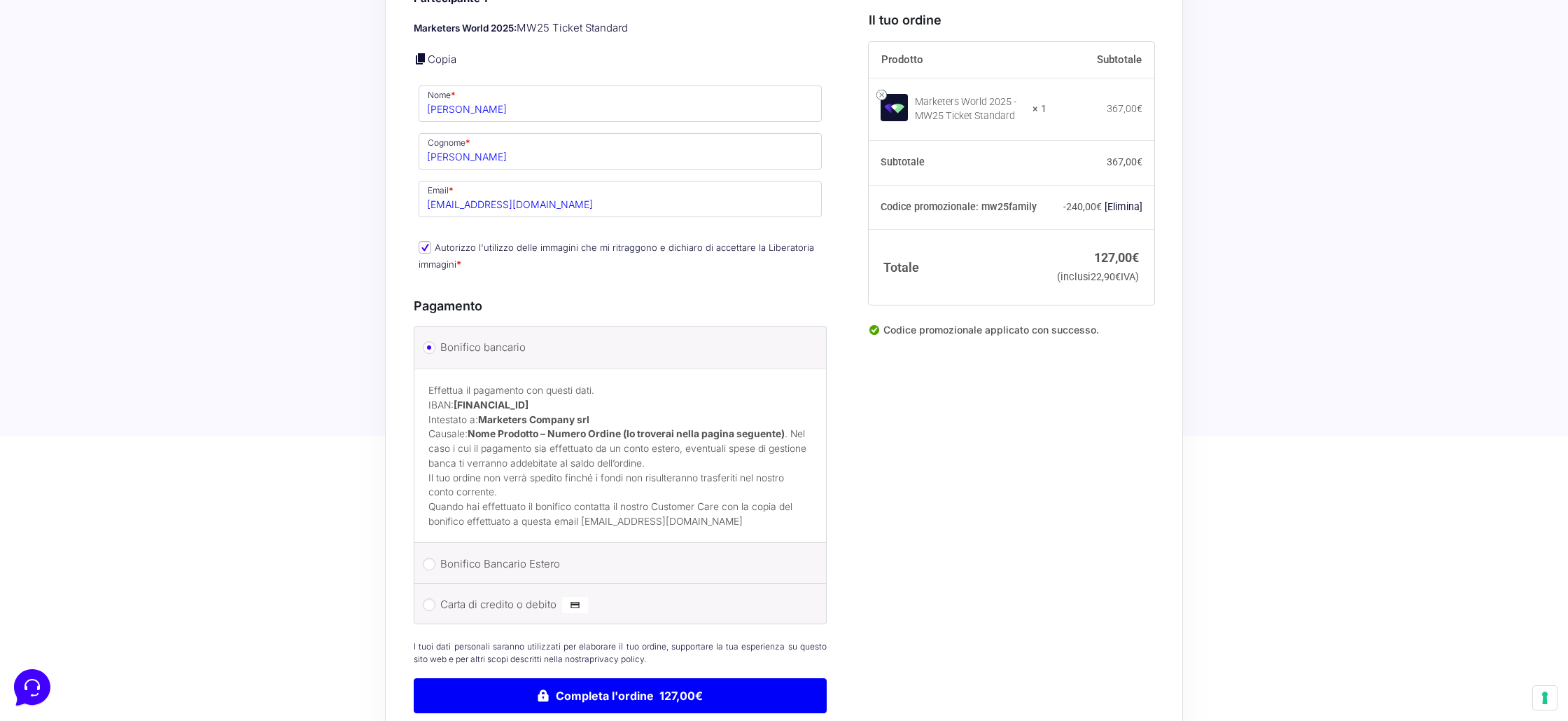
scroll to position [1211, 0]
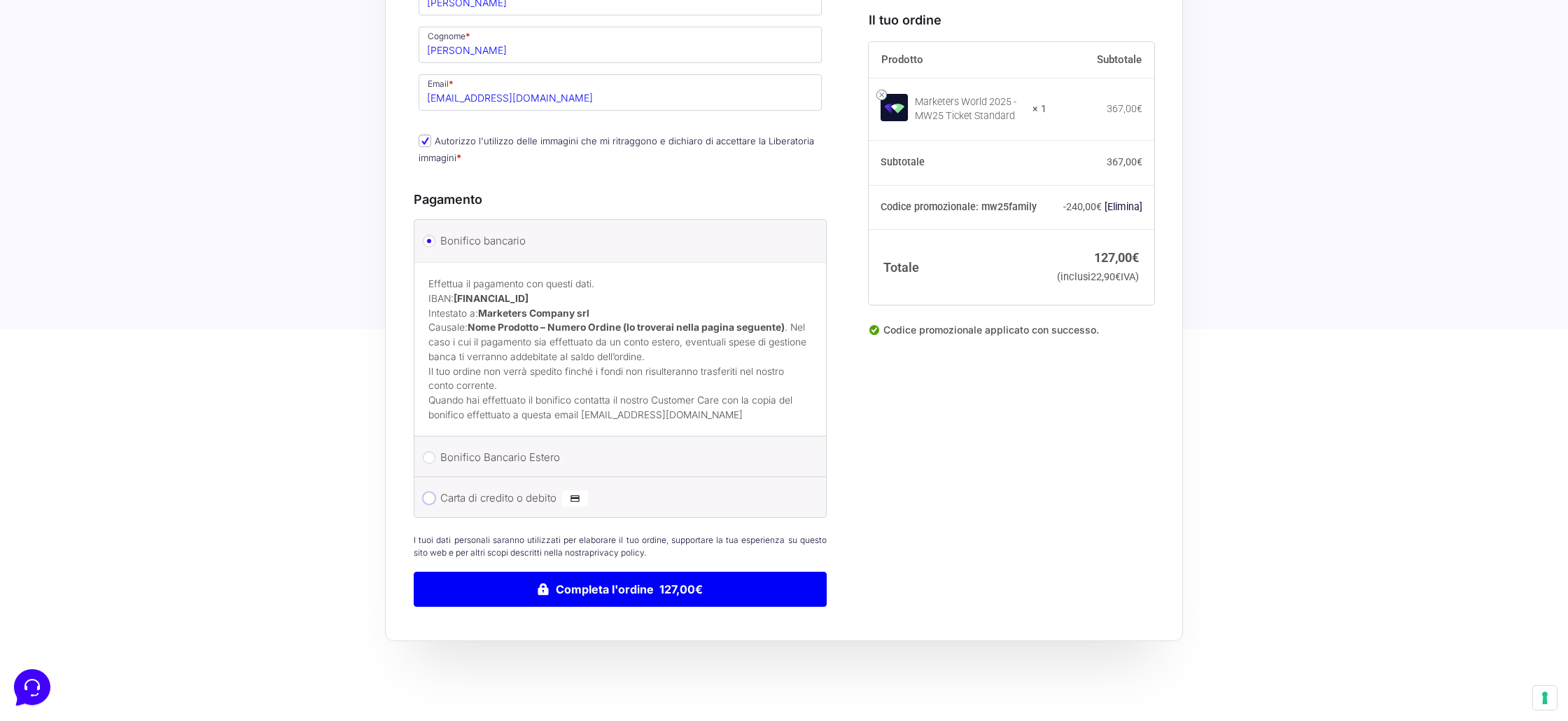
click at [431, 492] on input "Carta di credito o debito" at bounding box center [429, 498] width 13 height 13
radio input "true"
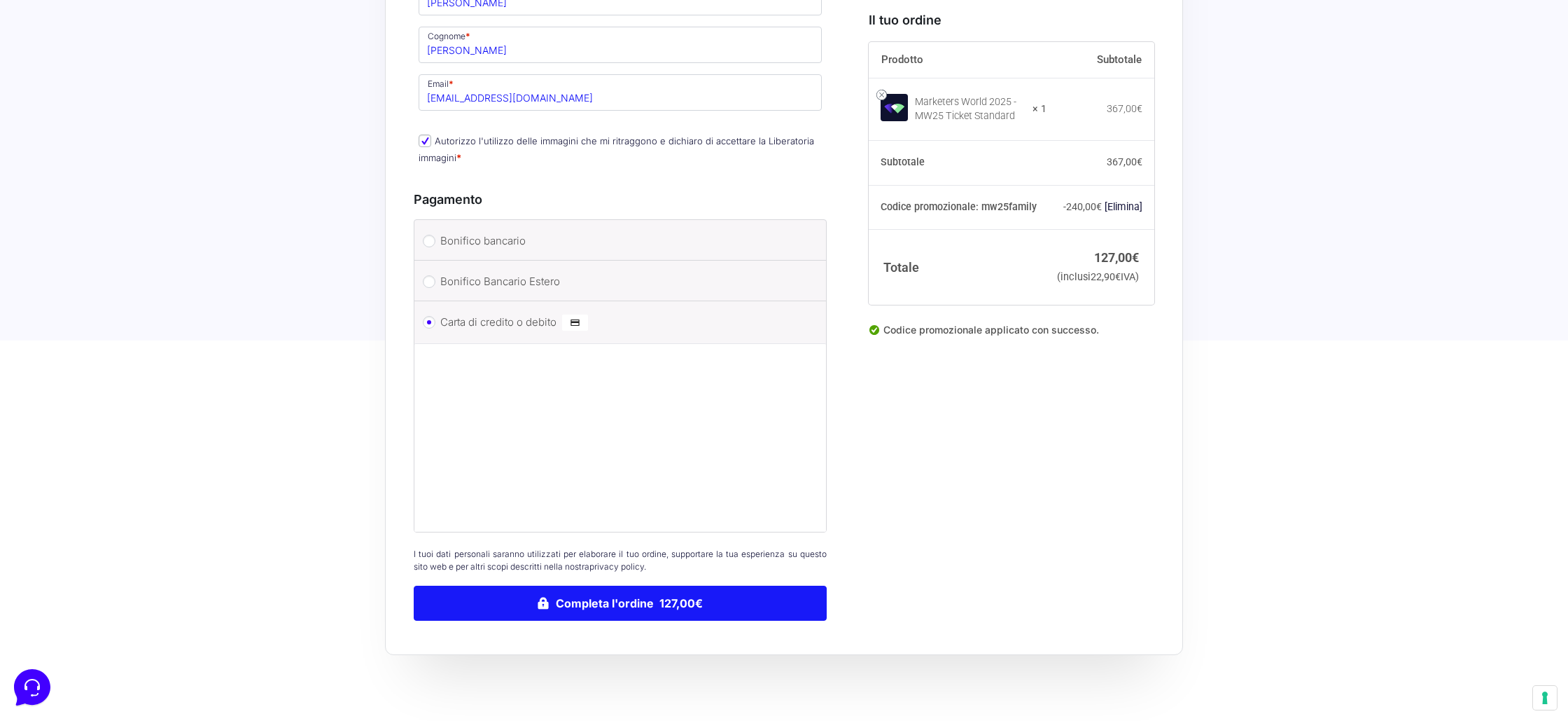
click at [644, 596] on button "Completa l'ordine 127,00€" at bounding box center [620, 603] width 413 height 35
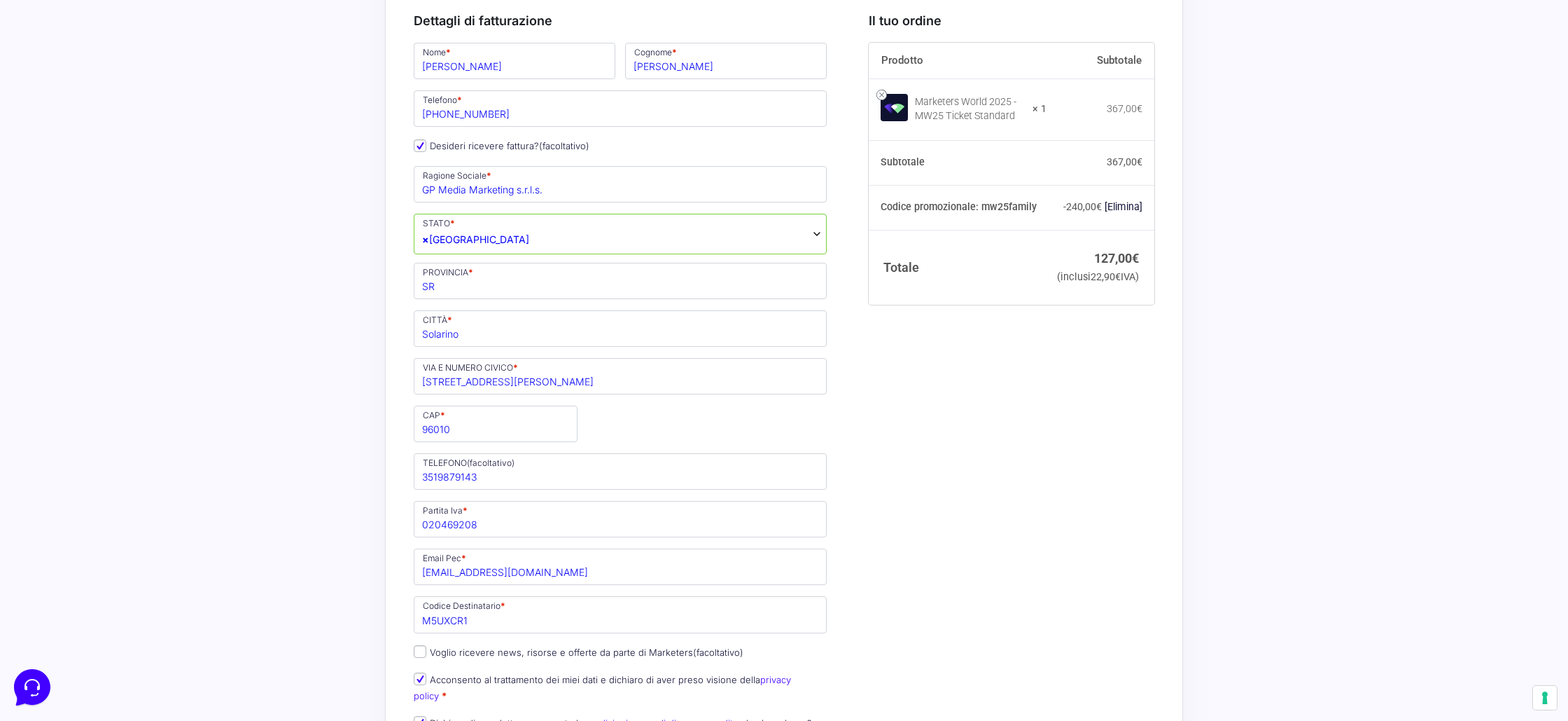
scroll to position [335, 0]
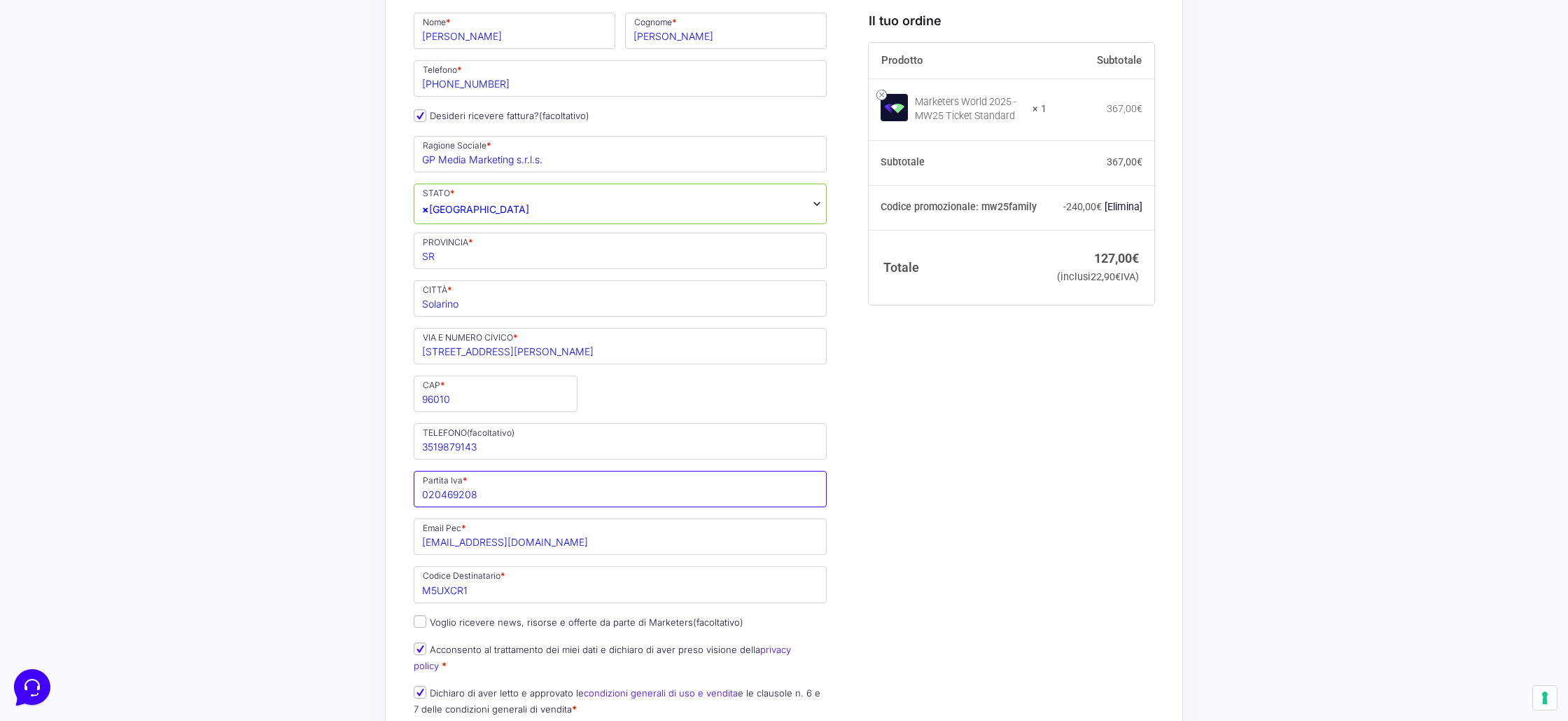
click at [496, 498] on input "020469208" at bounding box center [620, 489] width 413 height 36
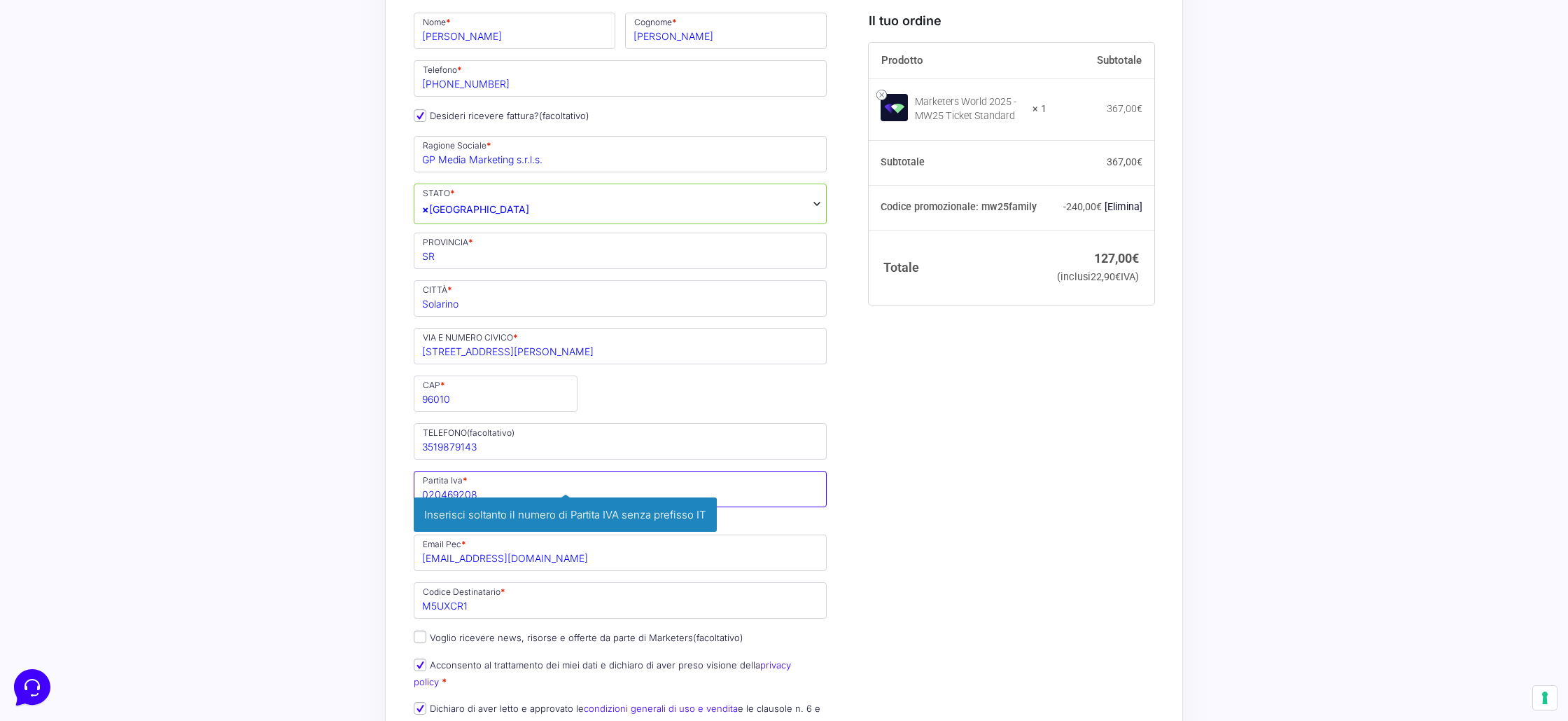
click at [474, 495] on input "020469208" at bounding box center [620, 489] width 413 height 36
paste input "94"
type input "02046920894"
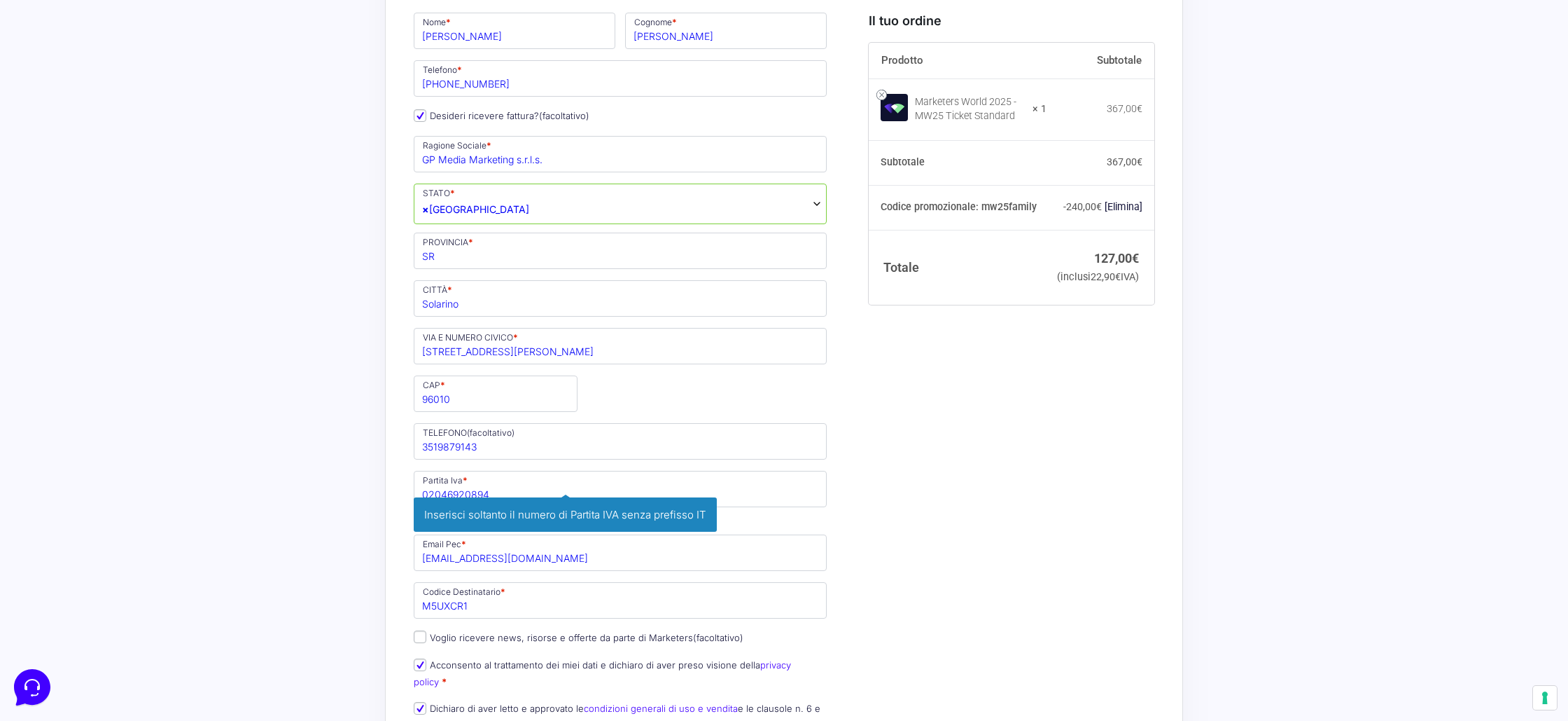
click at [402, 488] on div "Riepilogo Ordine 127,00 € Prodotto Subtotale Marketers World 2025 - MW25 Ticket…" at bounding box center [784, 650] width 798 height 1824
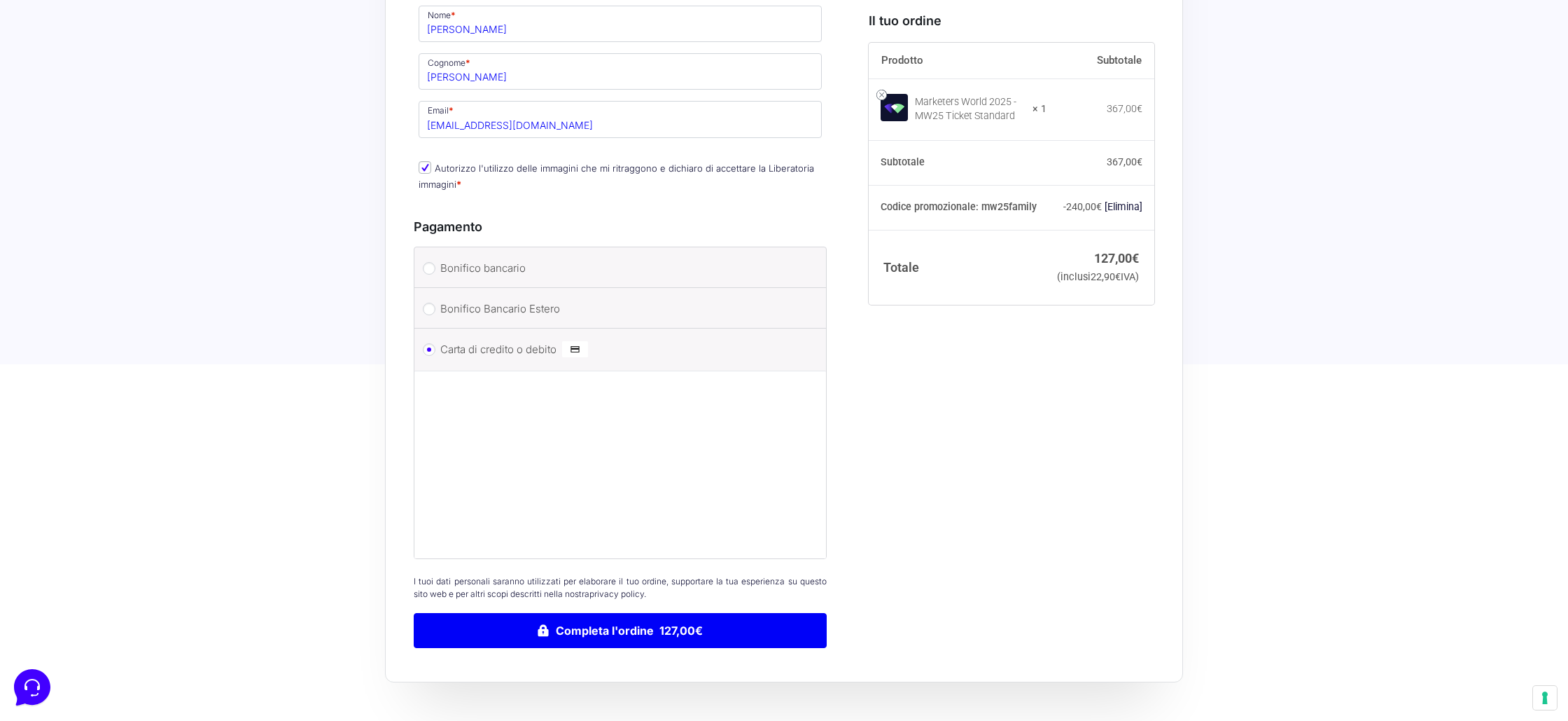
scroll to position [1269, 0]
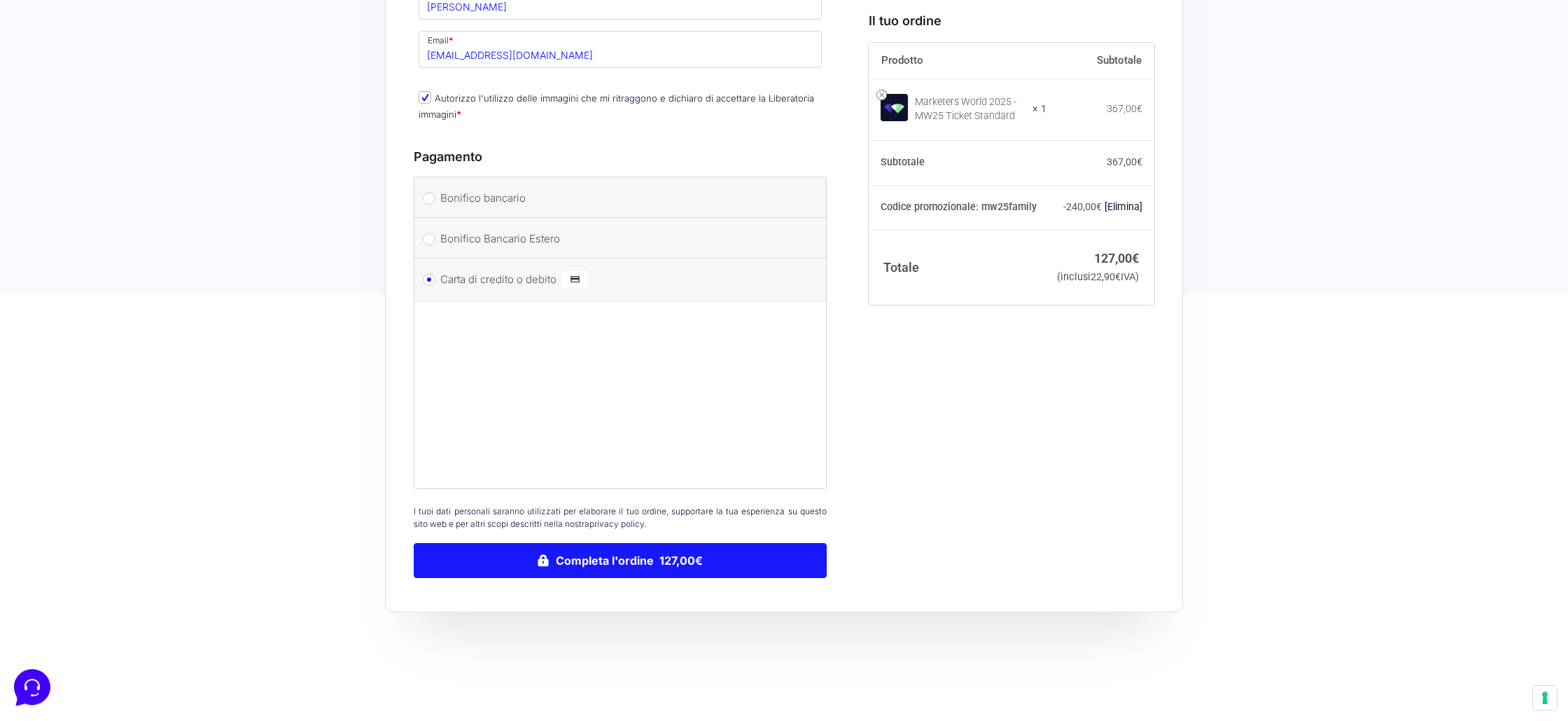
click at [601, 548] on button "Completa l'ordine 127,00€" at bounding box center [620, 560] width 413 height 35
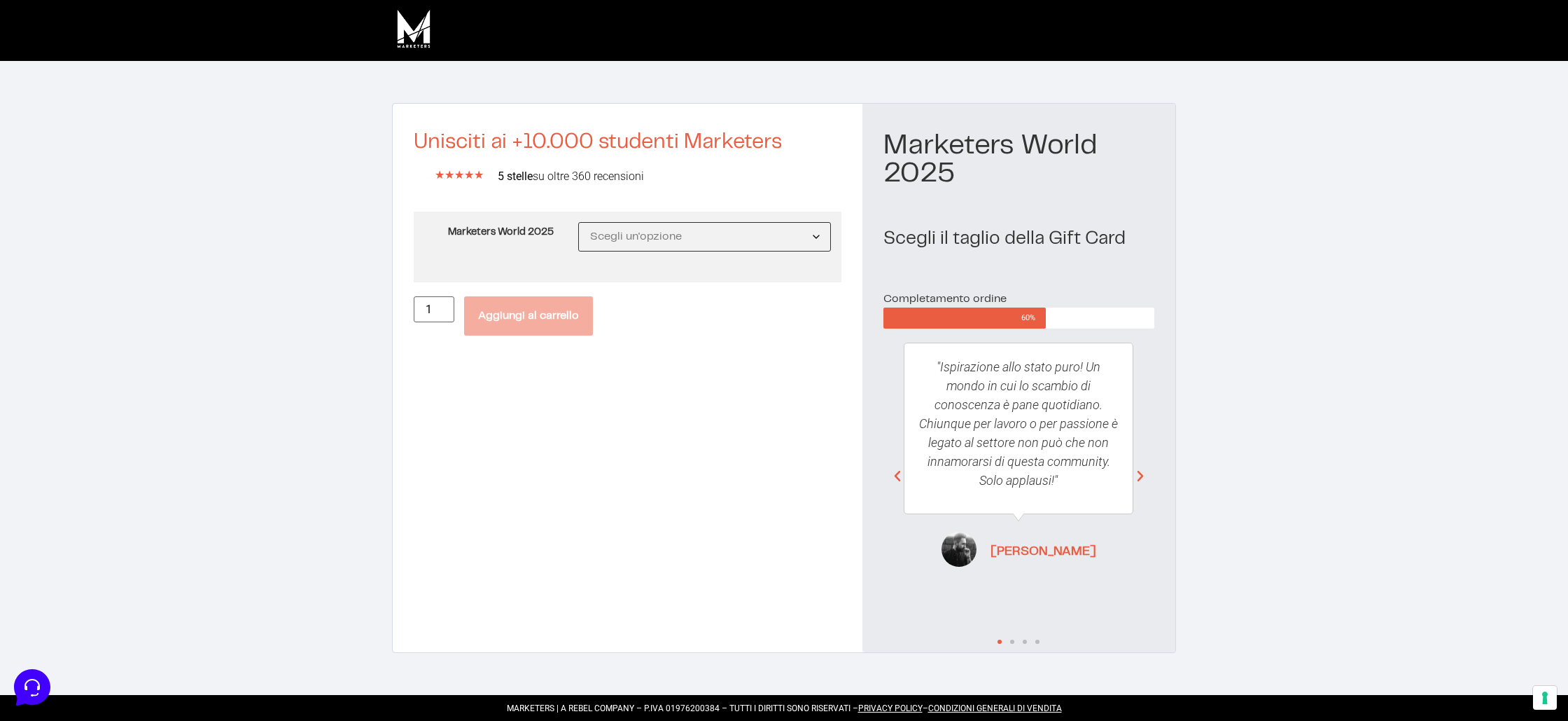
click at [684, 248] on select "Scegli un'opzione MW25 Ticket Standard MW25 Ticket Premium MW25 Ticket Executive" at bounding box center [704, 237] width 253 height 30
click at [578, 222] on select "Scegli un'opzione MW25 Ticket Standard MW25 Ticket Premium MW25 Ticket Executive" at bounding box center [704, 237] width 253 height 30
select select "MW25 Ticket Standard"
click at [565, 332] on button "Aggiungi al carrello" at bounding box center [529, 337] width 129 height 39
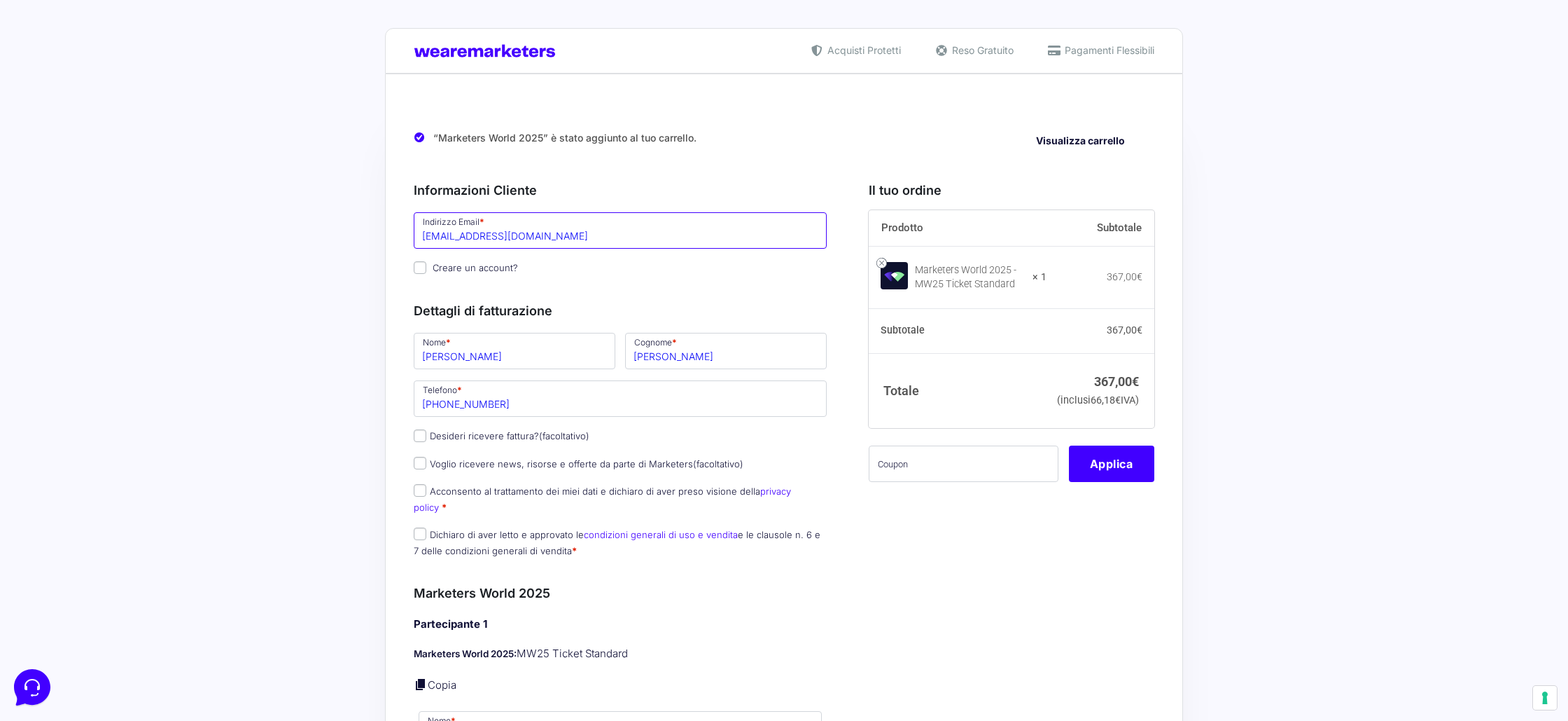
click at [484, 242] on input "[EMAIL_ADDRESS][DOMAIN_NAME]" at bounding box center [620, 230] width 413 height 36
click at [484, 242] on input "lucasr97@hotmail.it" at bounding box center [620, 230] width 413 height 36
paste input "cibelli19@libero"
type input "lucascibelli19@libero.it"
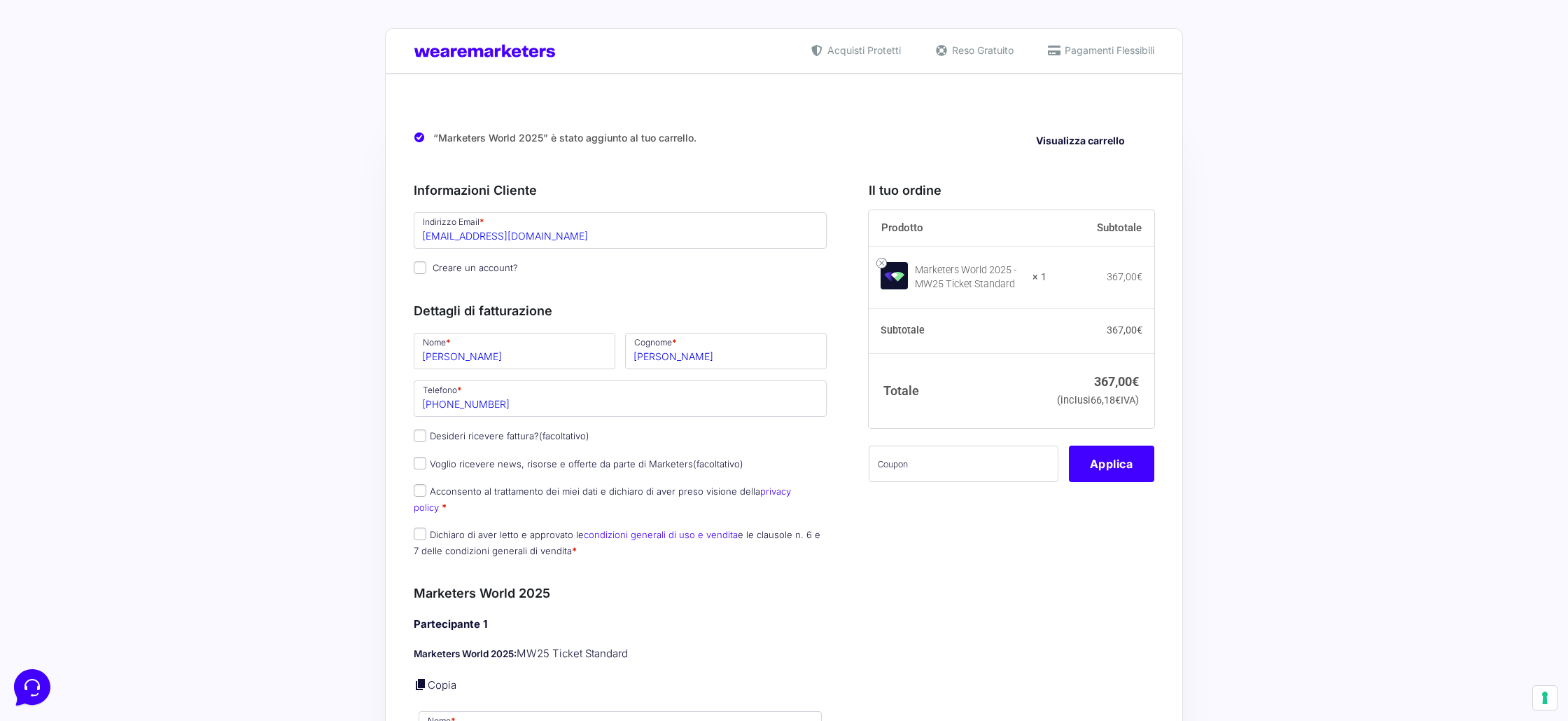
click at [644, 359] on input "Gallo" at bounding box center [726, 351] width 202 height 36
type input "[PERSON_NAME]"
click at [487, 398] on input "320 247 3695" at bounding box center [620, 398] width 413 height 36
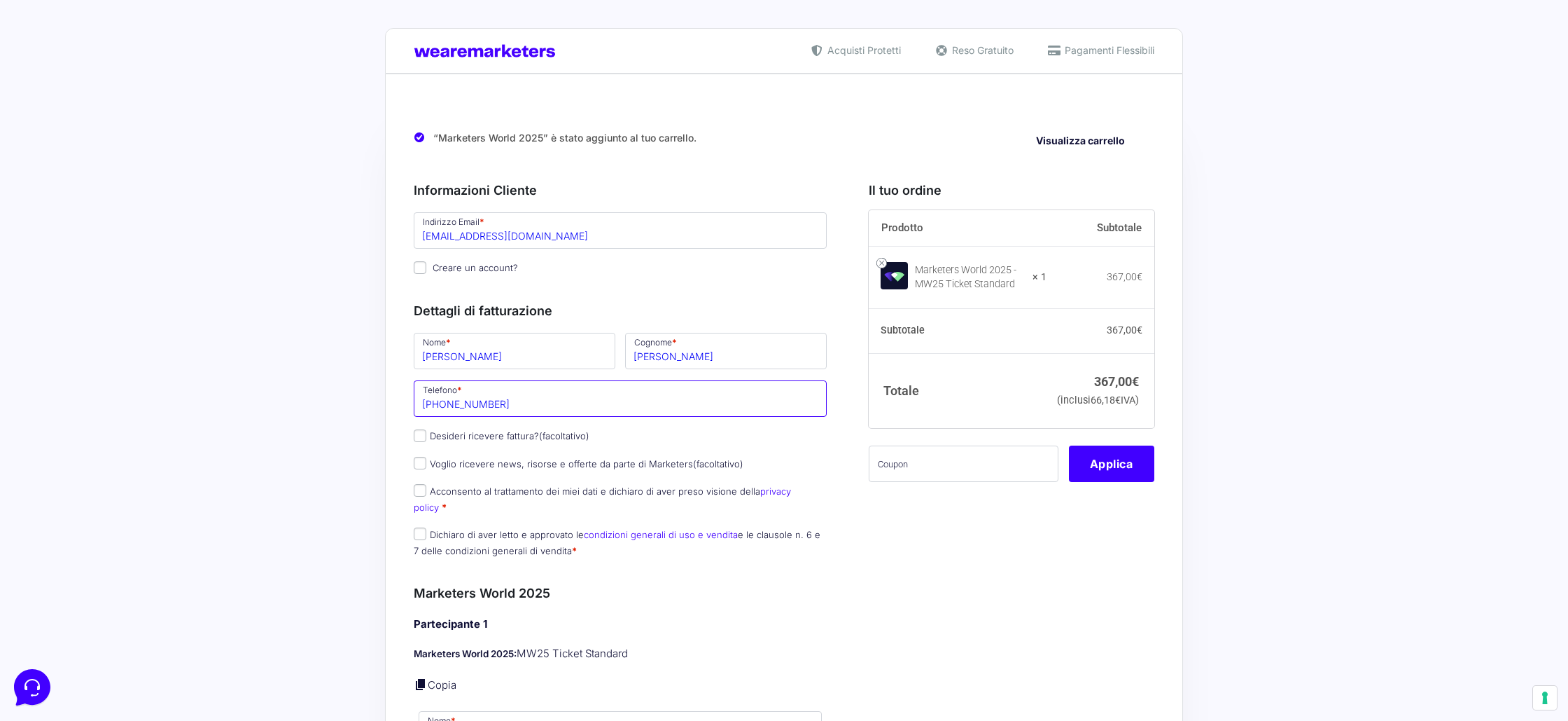
click at [487, 398] on input "320 247 3695" at bounding box center [620, 398] width 413 height 36
paste input "[PHONE_NUMBER]"
type input "[PHONE_NUMBER]"
click at [417, 436] on input "Desideri ricevere fattura? (facoltativo)" at bounding box center [420, 435] width 13 height 13
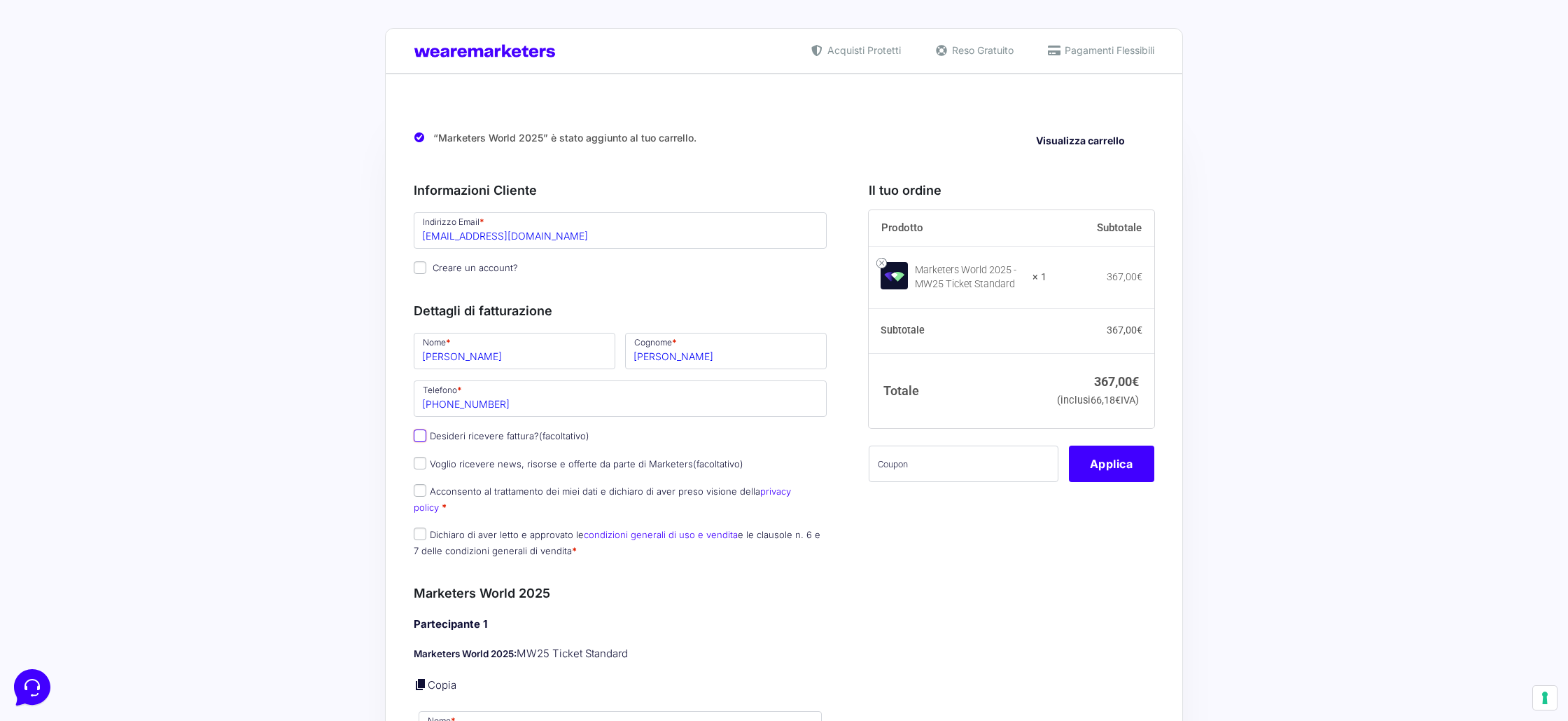
checkbox input "true"
type input "GP Media Marketing s.r.l.s."
select select "IT"
type input "SR"
type input "Solarino"
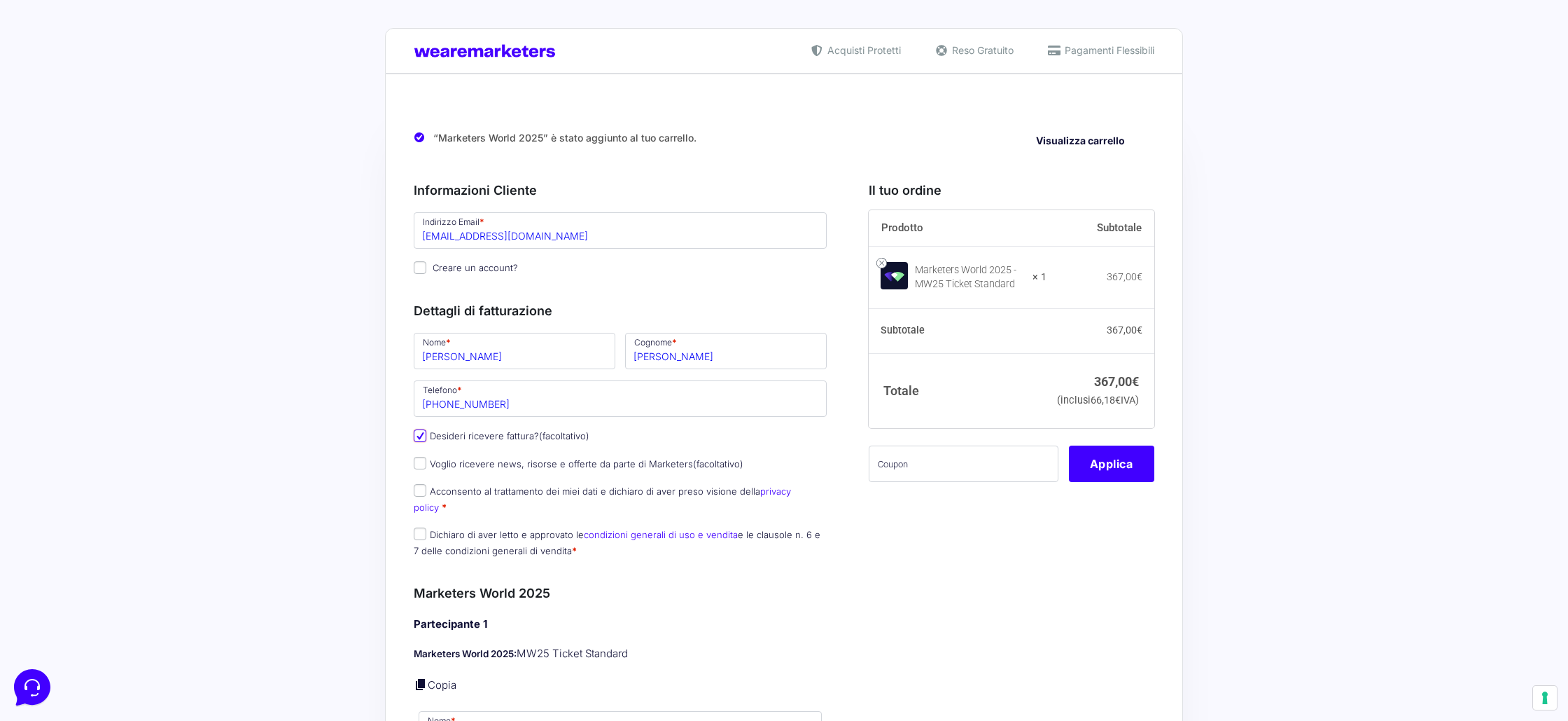
type input "[STREET_ADDRESS][PERSON_NAME]"
type input "96010"
type input "3519879143"
type input "02046920894"
type input "[EMAIL_ADDRESS][DOMAIN_NAME]"
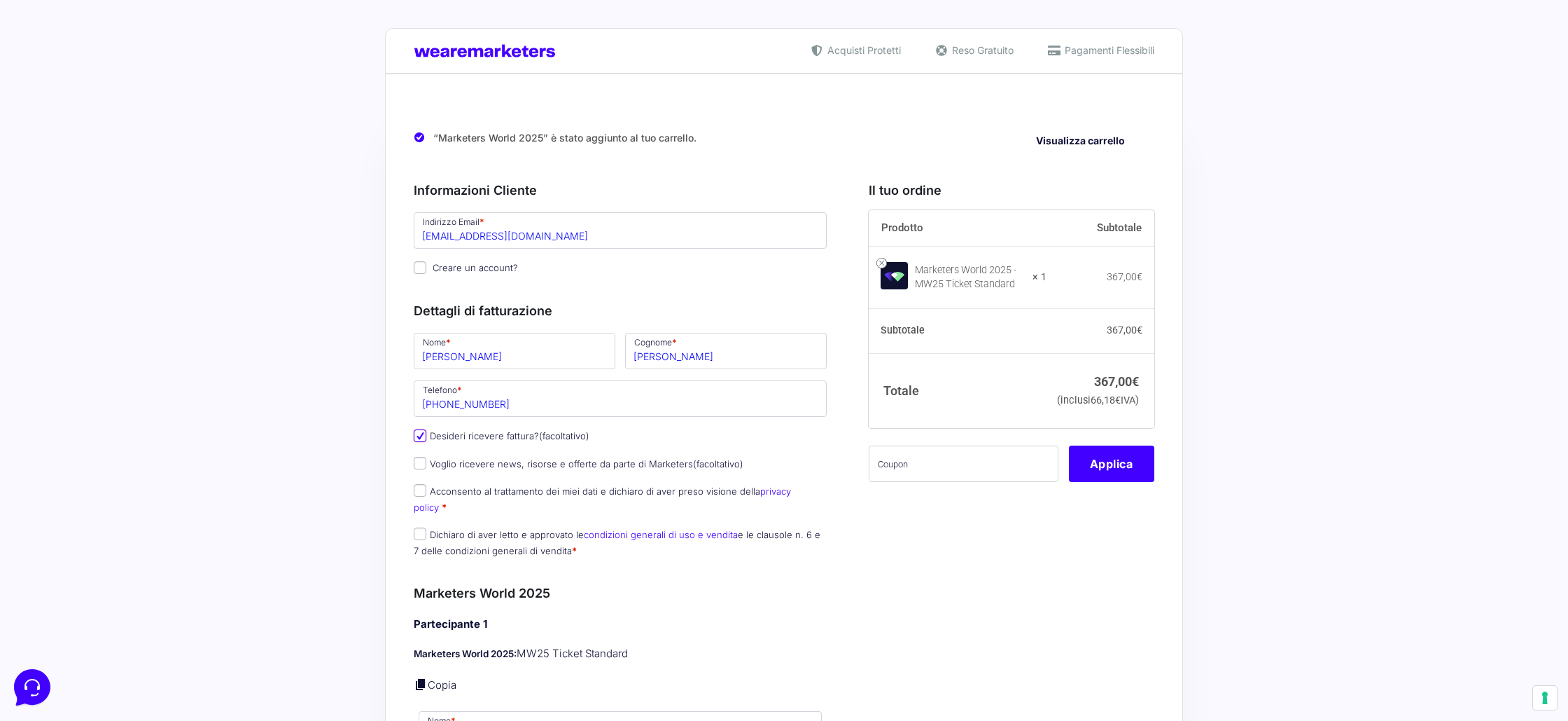
type input "M5UXCR1"
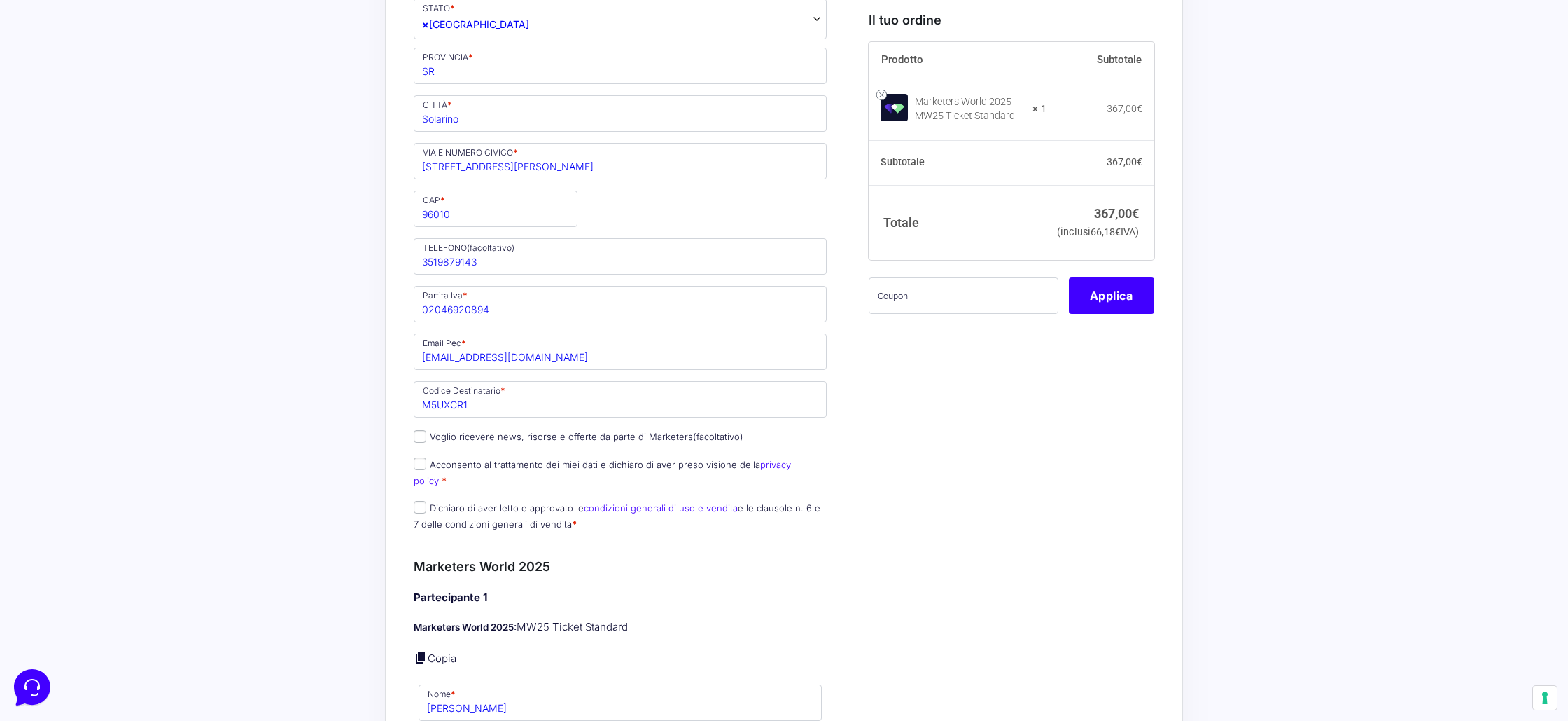
scroll to position [508, 0]
click at [414, 462] on input "Acconsento al trattamento dei miei dati e dichiaro di aver preso visione della …" at bounding box center [420, 461] width 13 height 13
checkbox input "true"
click at [417, 498] on input "Dichiaro di aver letto e approvato le condizioni generali di uso e vendita e le…" at bounding box center [420, 504] width 13 height 13
checkbox input "true"
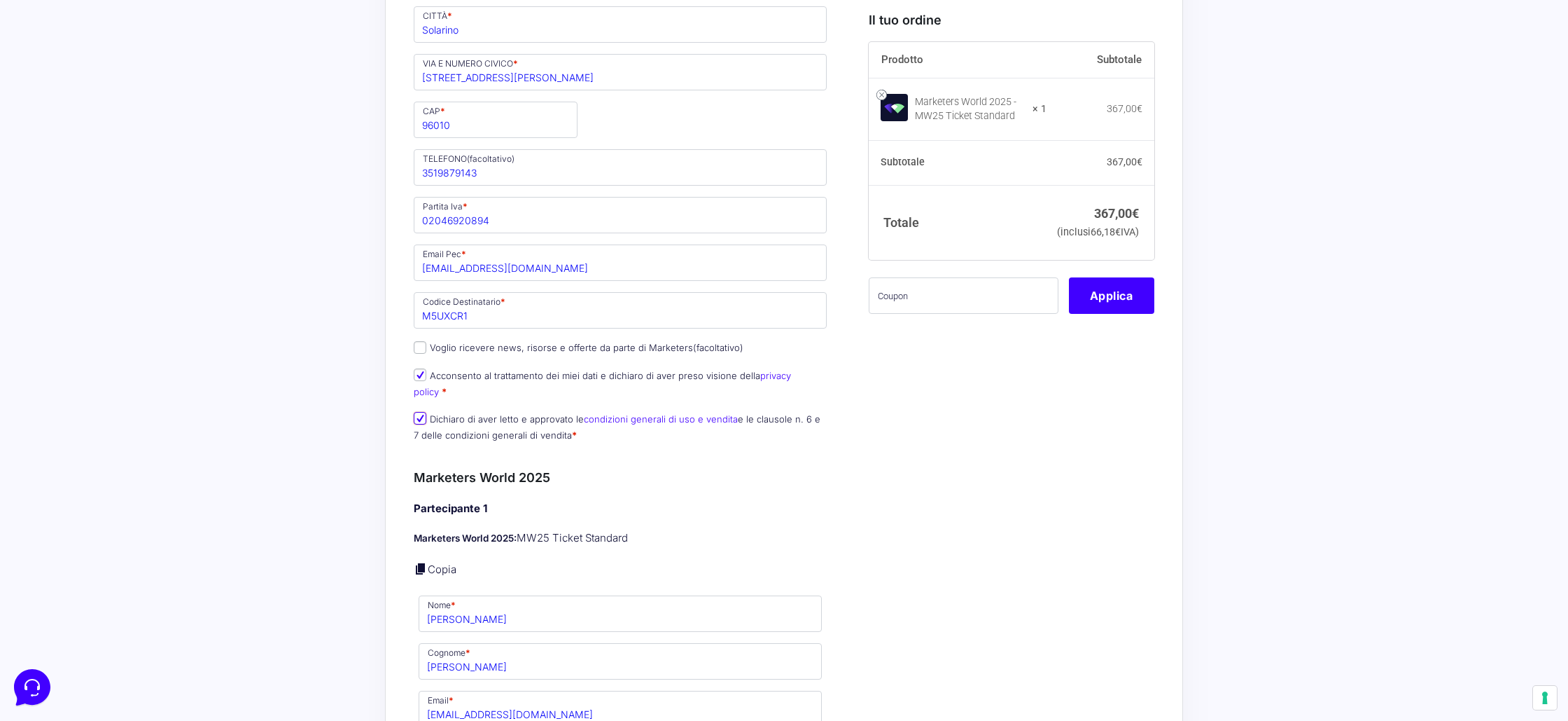
scroll to position [682, 0]
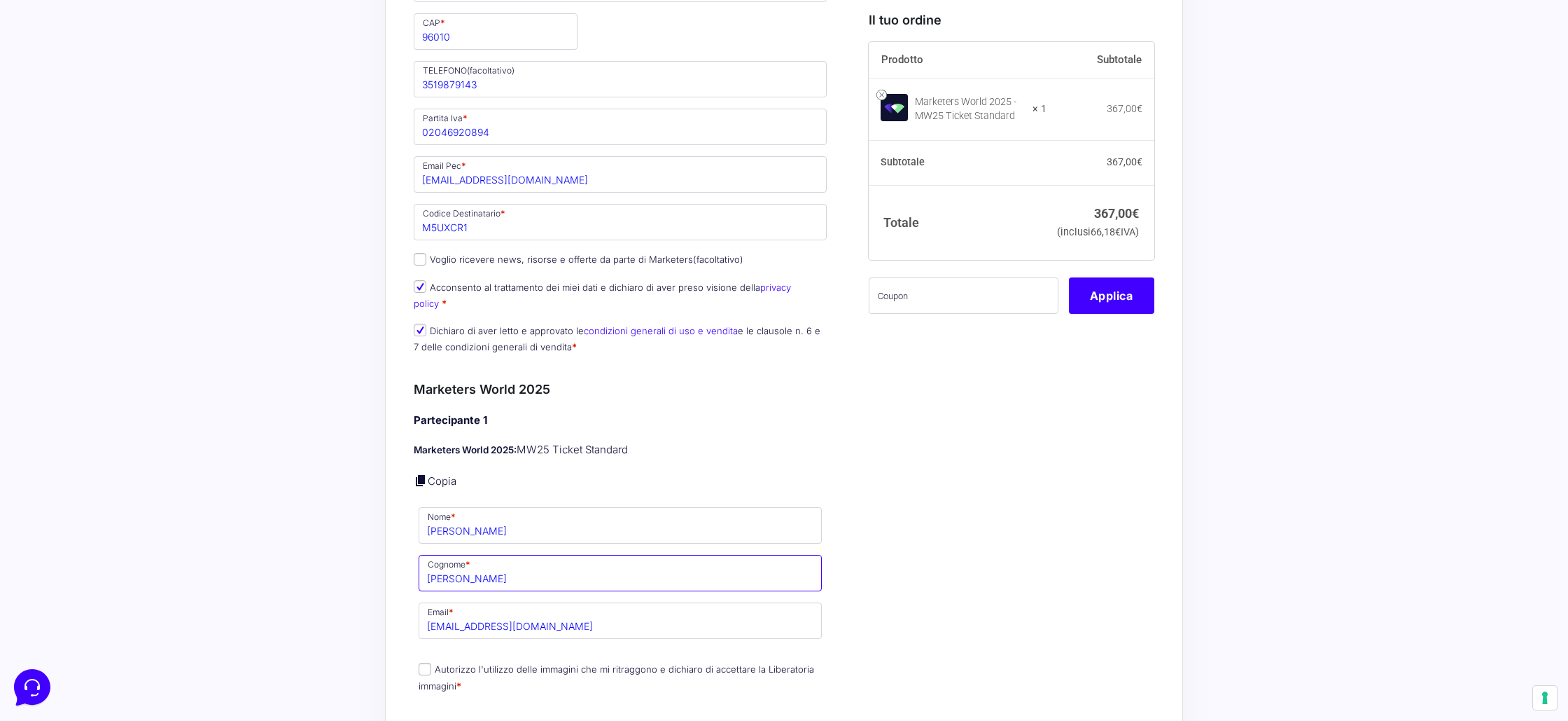
click at [447, 565] on input "Gallo" at bounding box center [621, 573] width 403 height 36
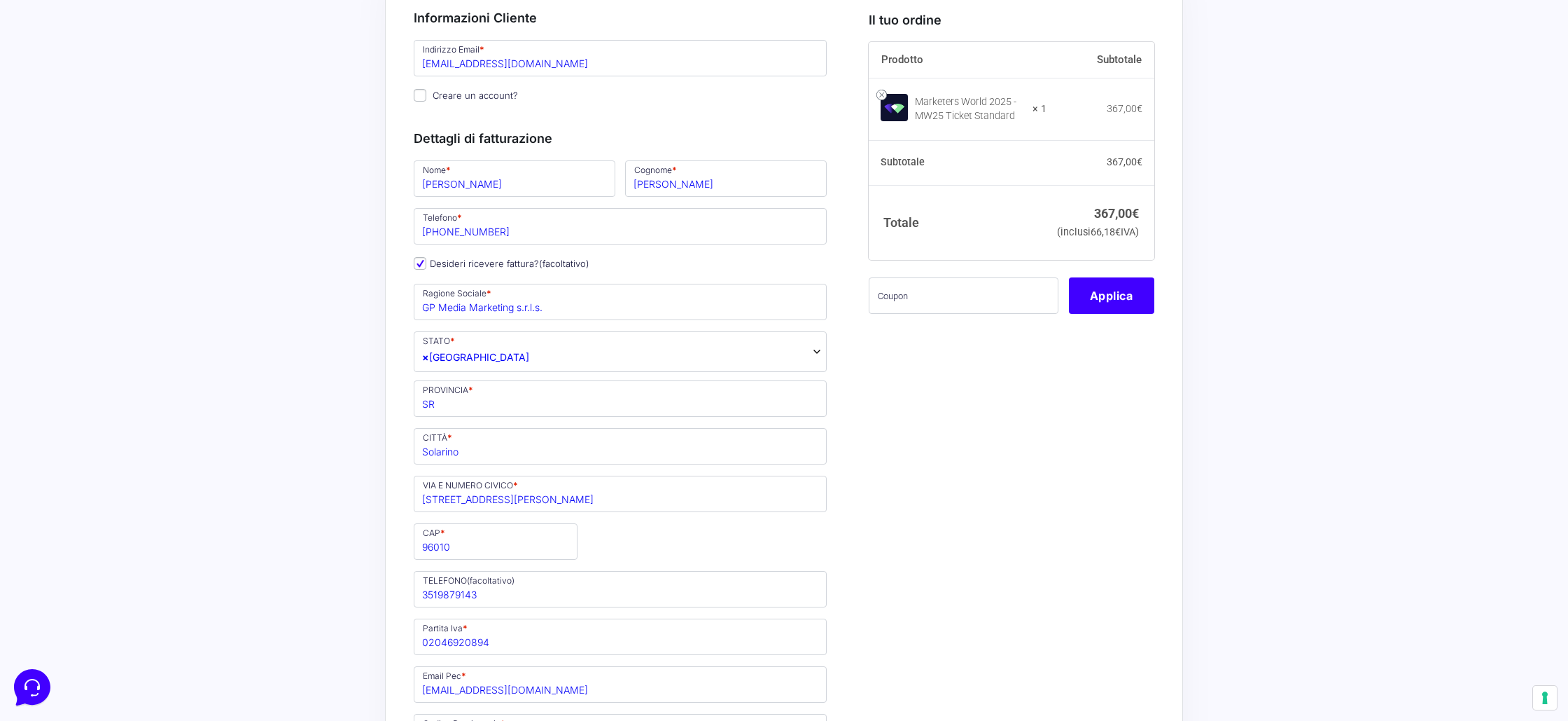
scroll to position [0, 0]
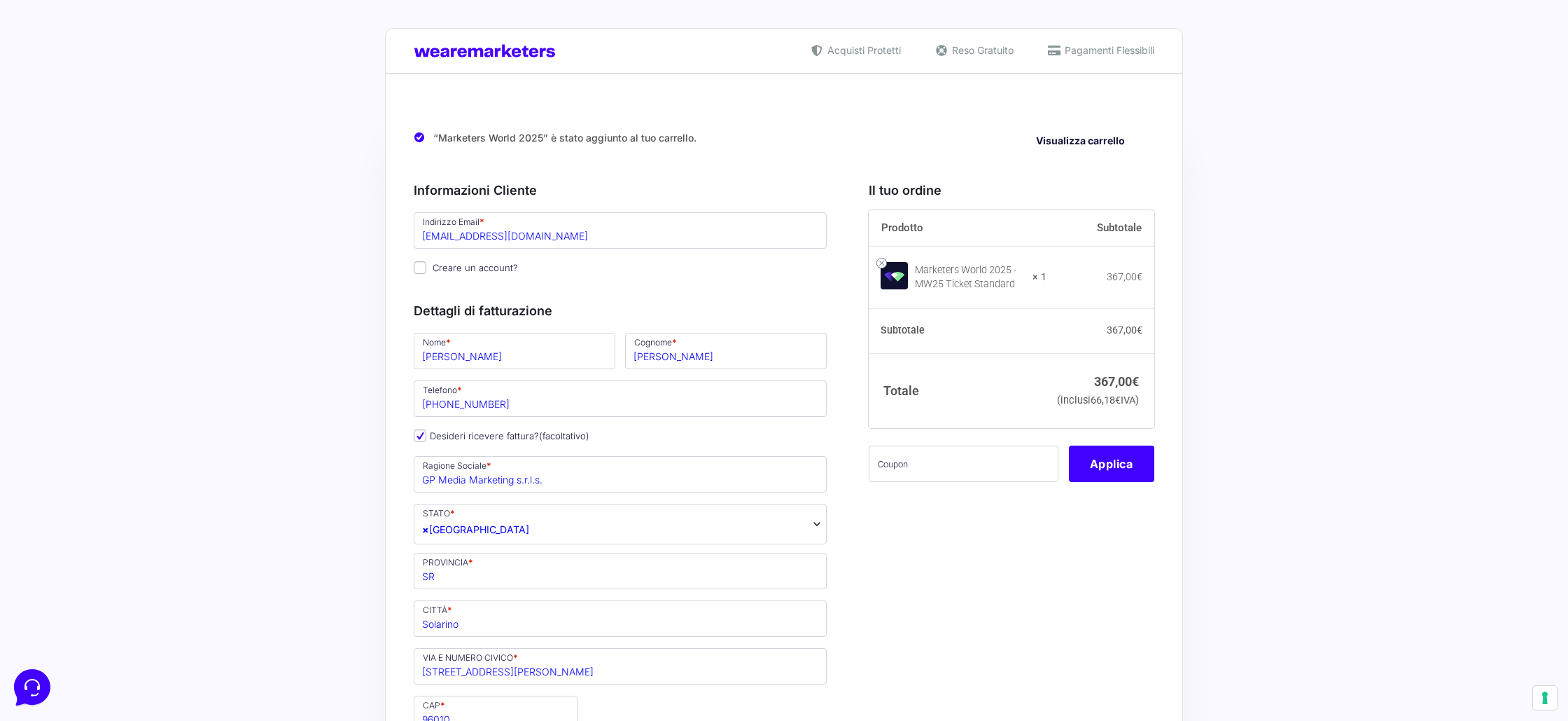
type input "Scibelli"
click at [476, 237] on input "lucascibelli19@libero.it" at bounding box center [620, 230] width 413 height 36
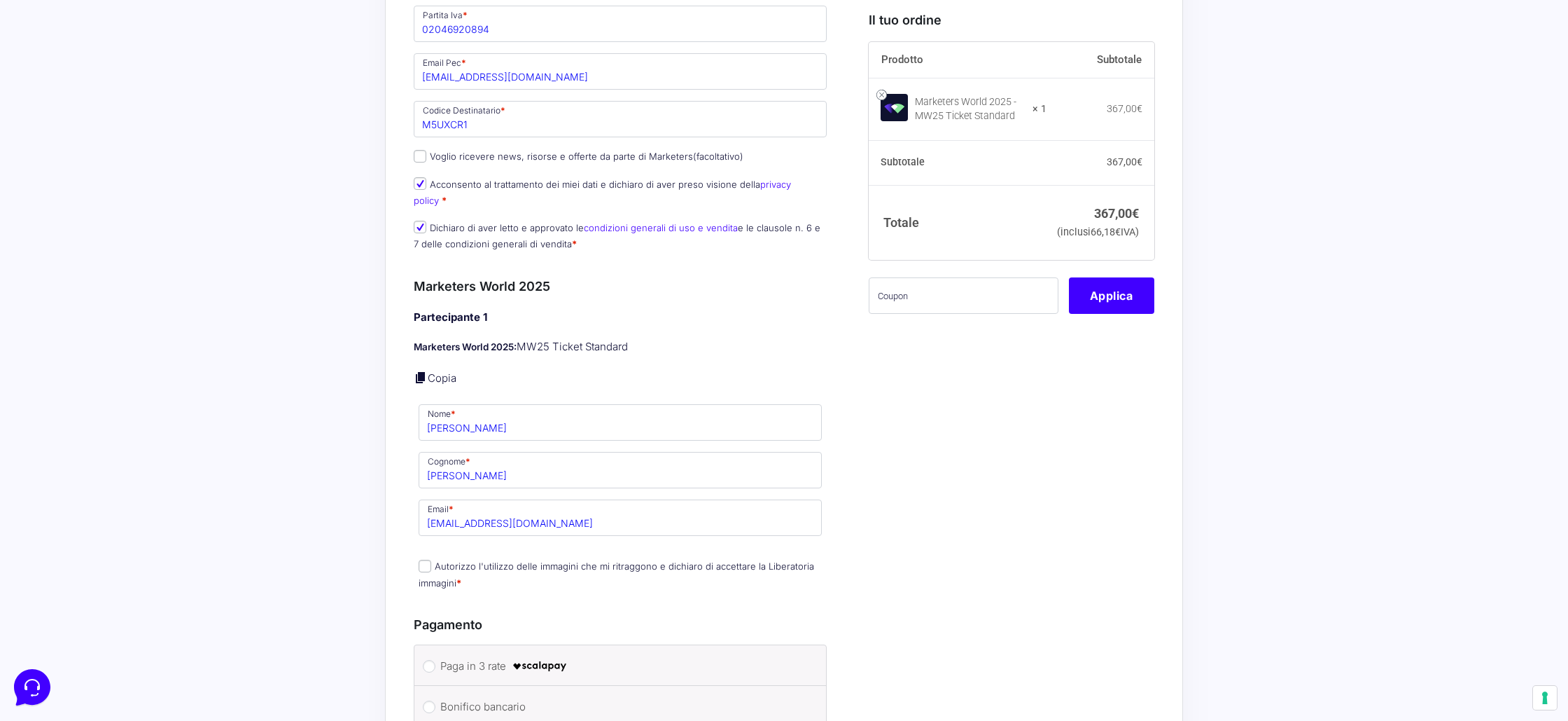
scroll to position [819, 0]
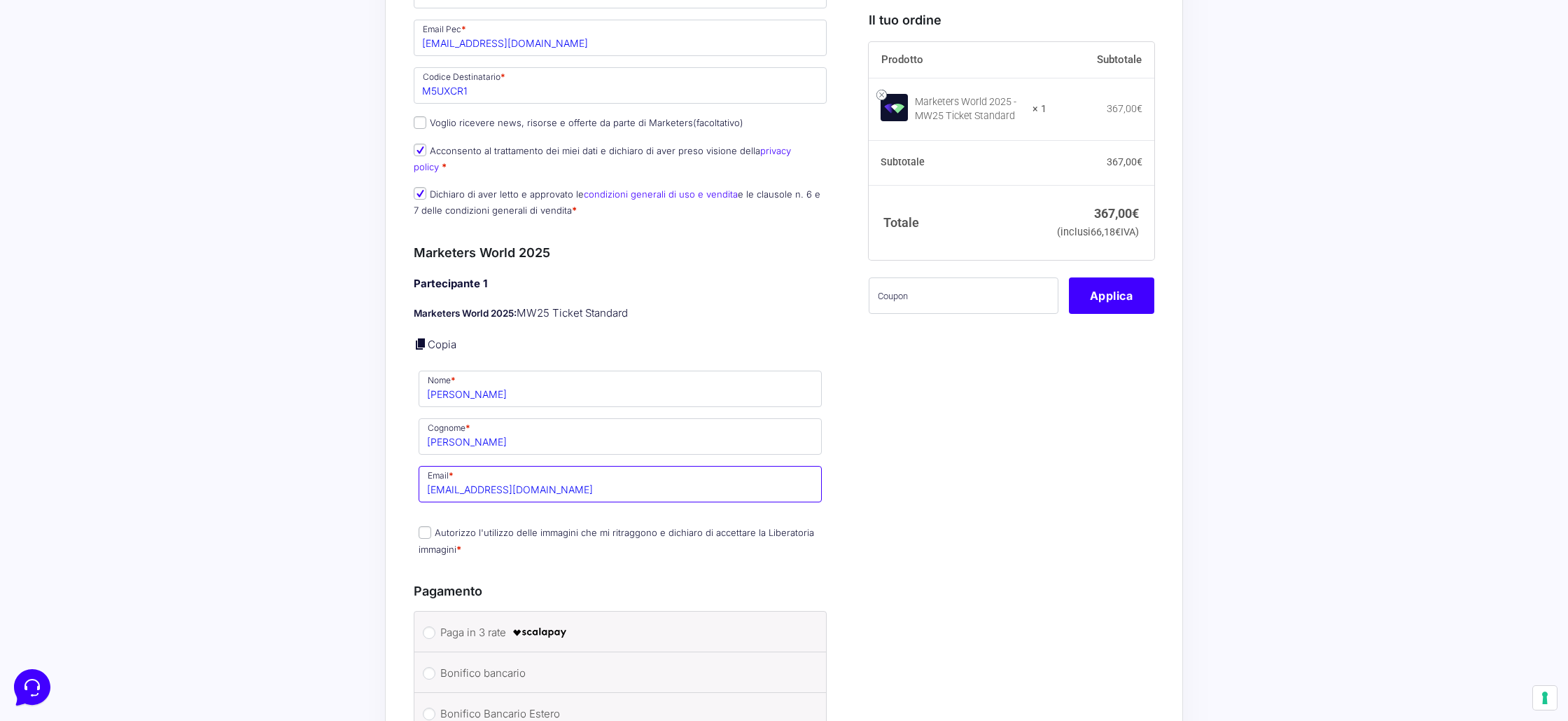
click at [474, 478] on input "lucasr97@hotmail.it" at bounding box center [621, 484] width 403 height 36
paste input "cibelli19@libero.it"
type input "lucascibelli19@libero.it"
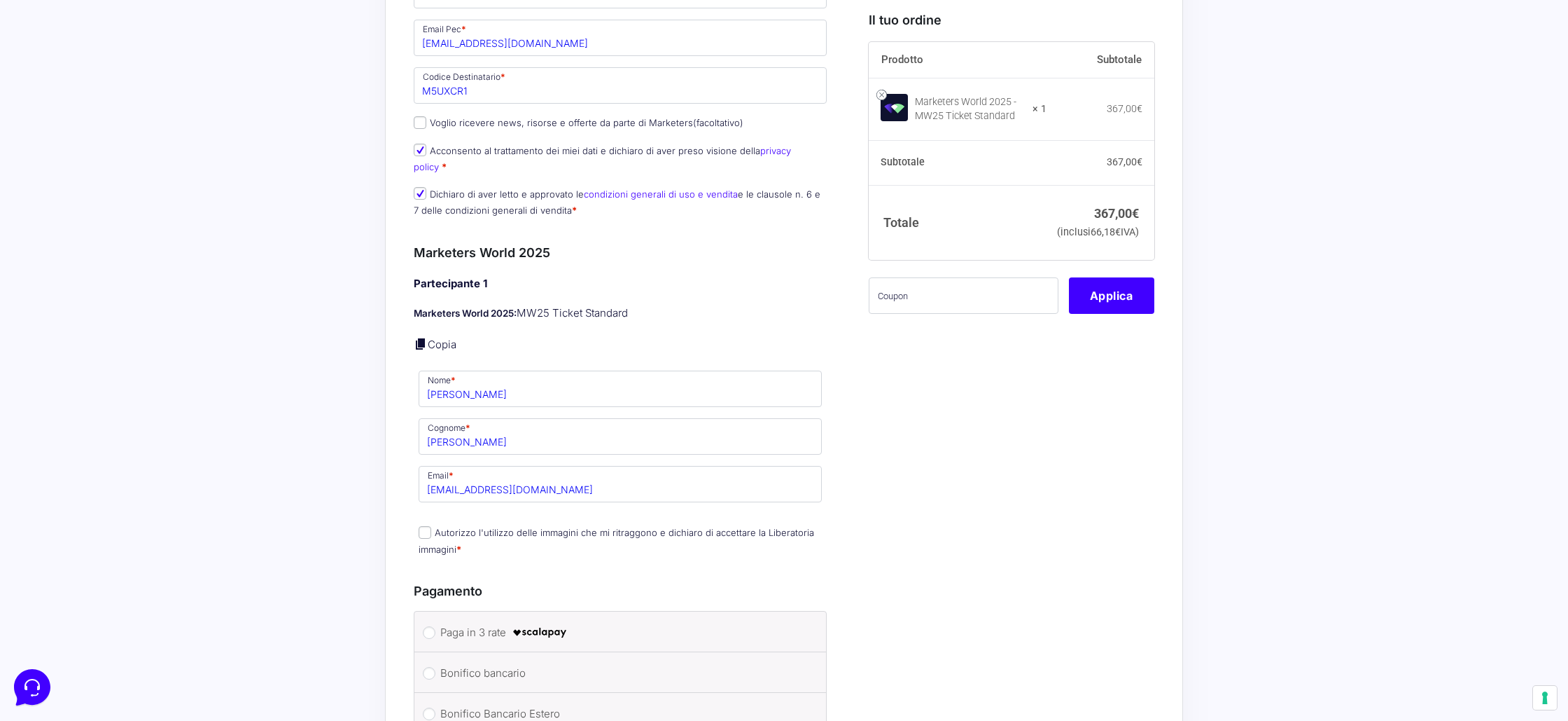
click at [426, 526] on input "Autorizzo l'utilizzo delle immagini che mi ritraggono e dichiaro di accettare l…" at bounding box center [425, 532] width 13 height 13
checkbox input "true"
click at [958, 305] on input "text" at bounding box center [964, 295] width 190 height 36
paste input "MW25family"
type input "MW25family"
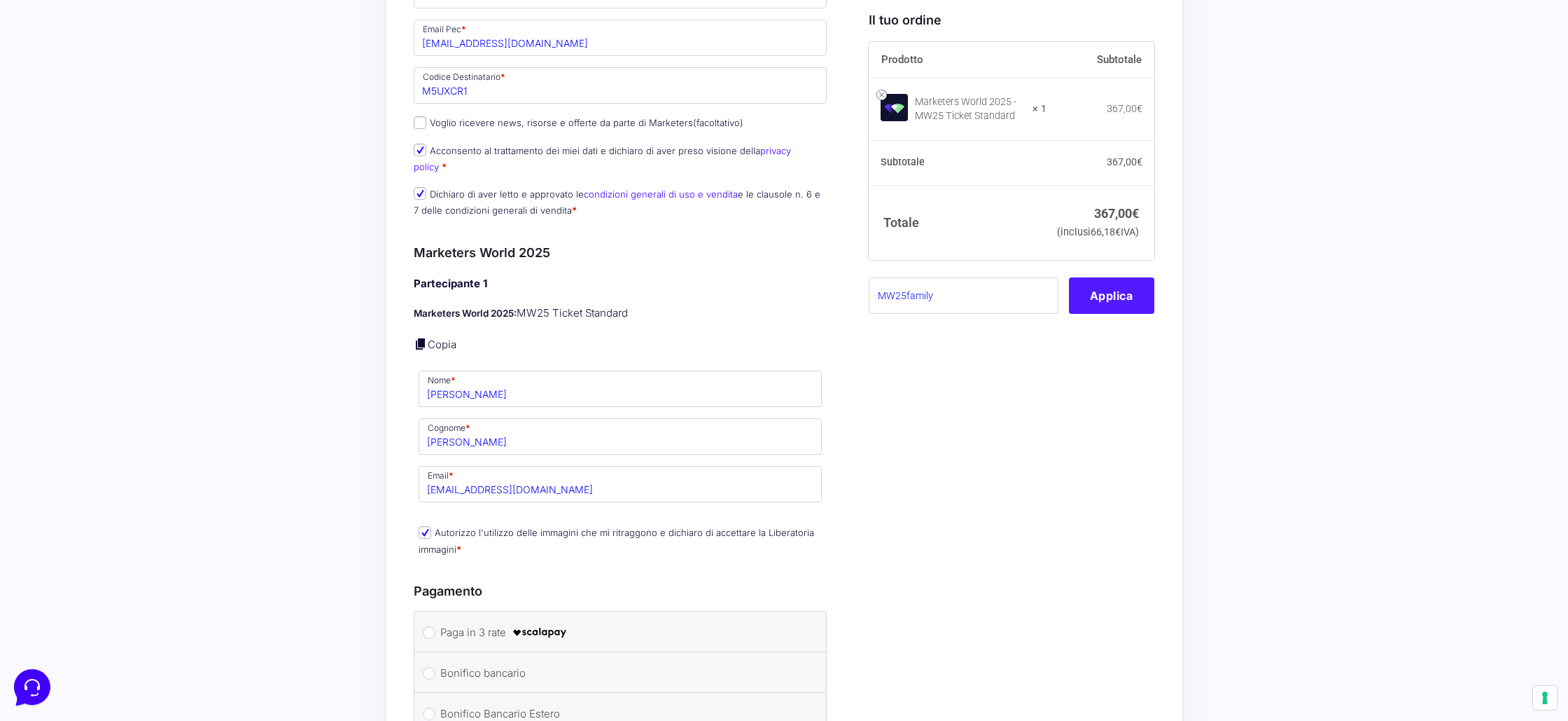
click at [1122, 314] on button "Applica" at bounding box center [1111, 295] width 85 height 36
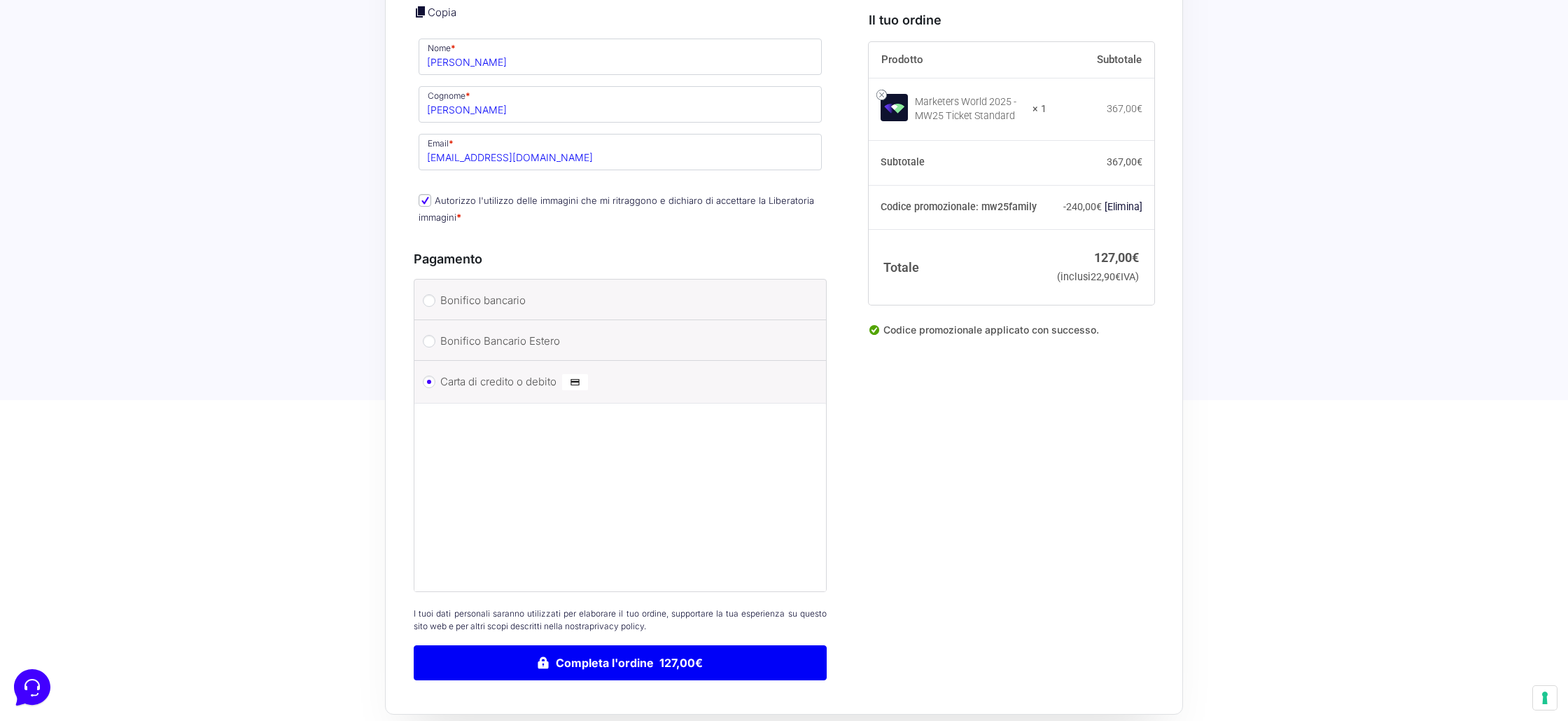
scroll to position [1179, 0]
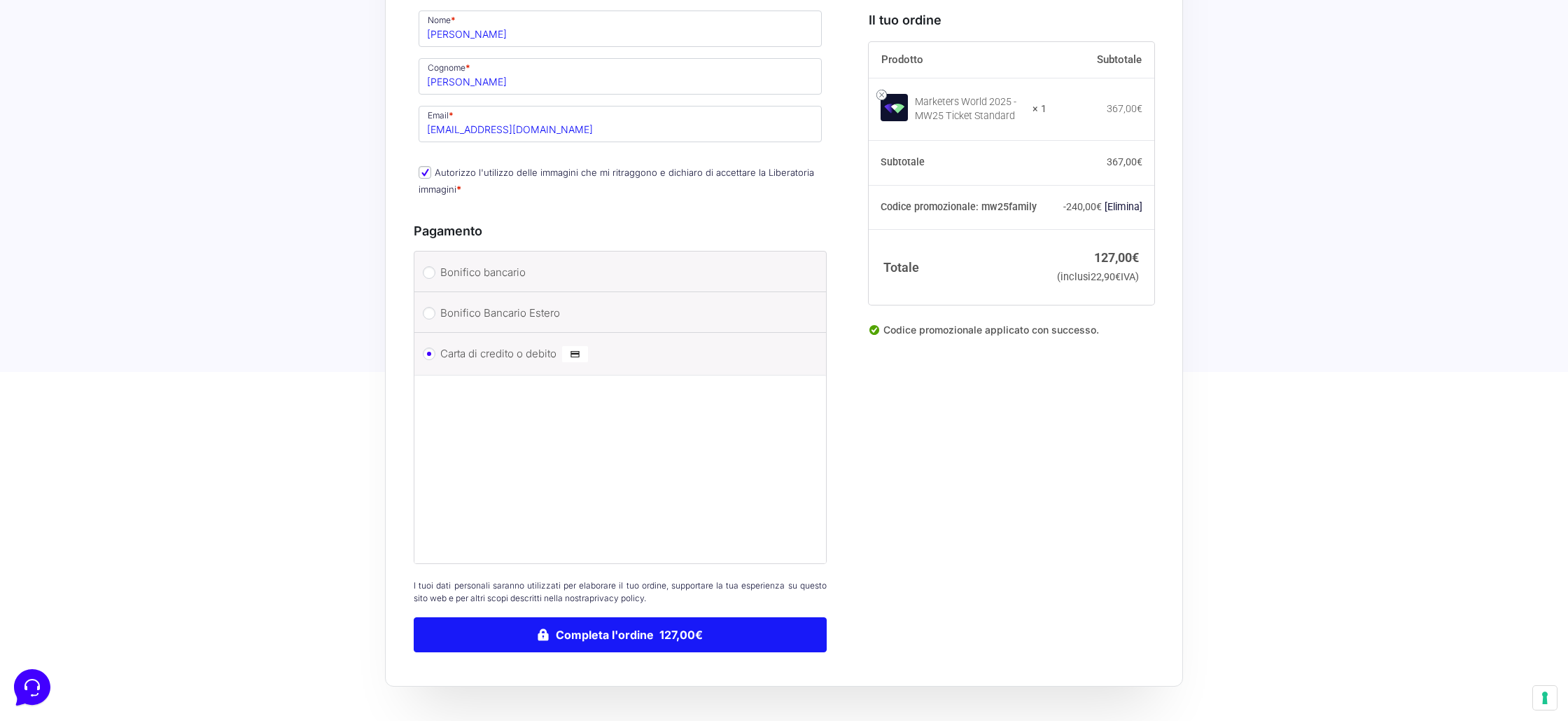
click at [644, 623] on button "Completa l'ordine 127,00€" at bounding box center [620, 634] width 413 height 35
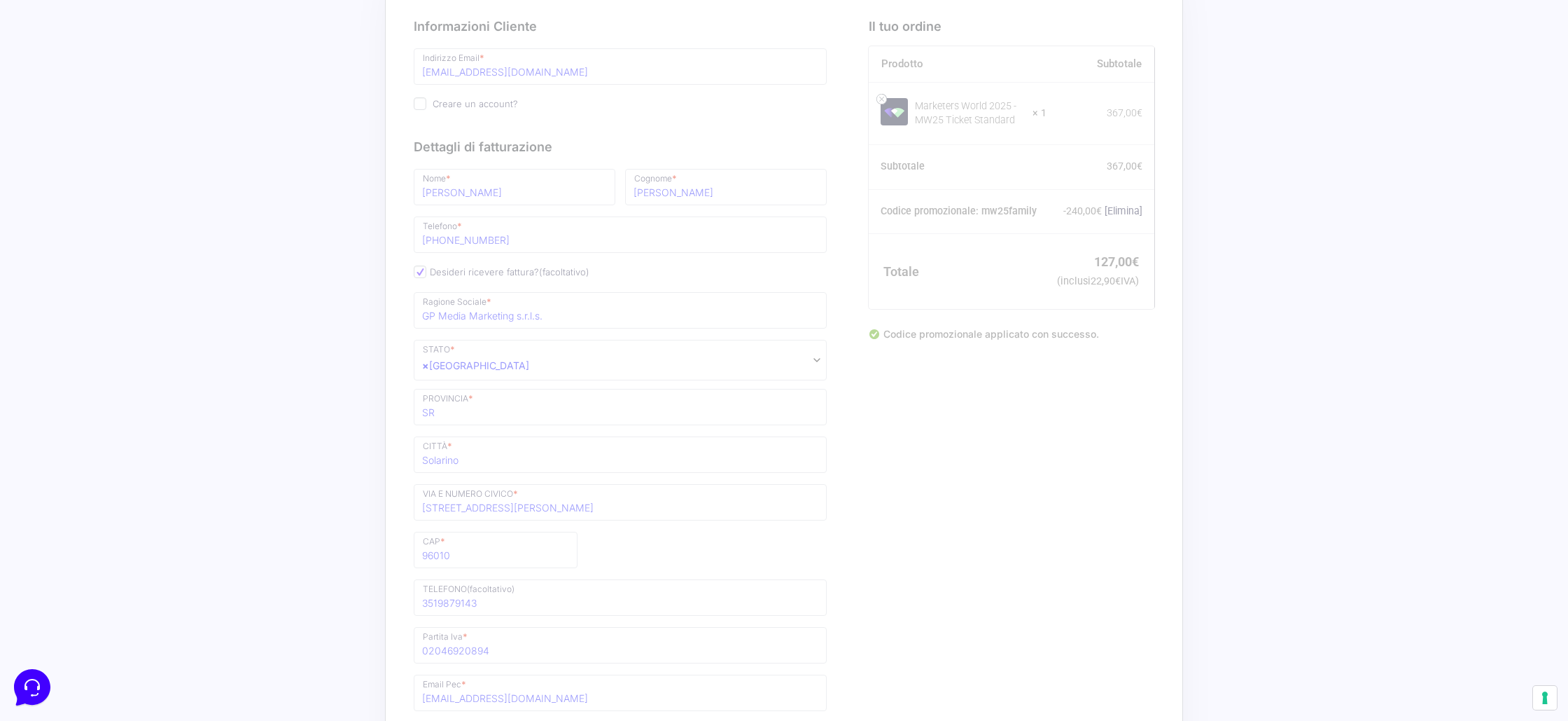
scroll to position [0, 0]
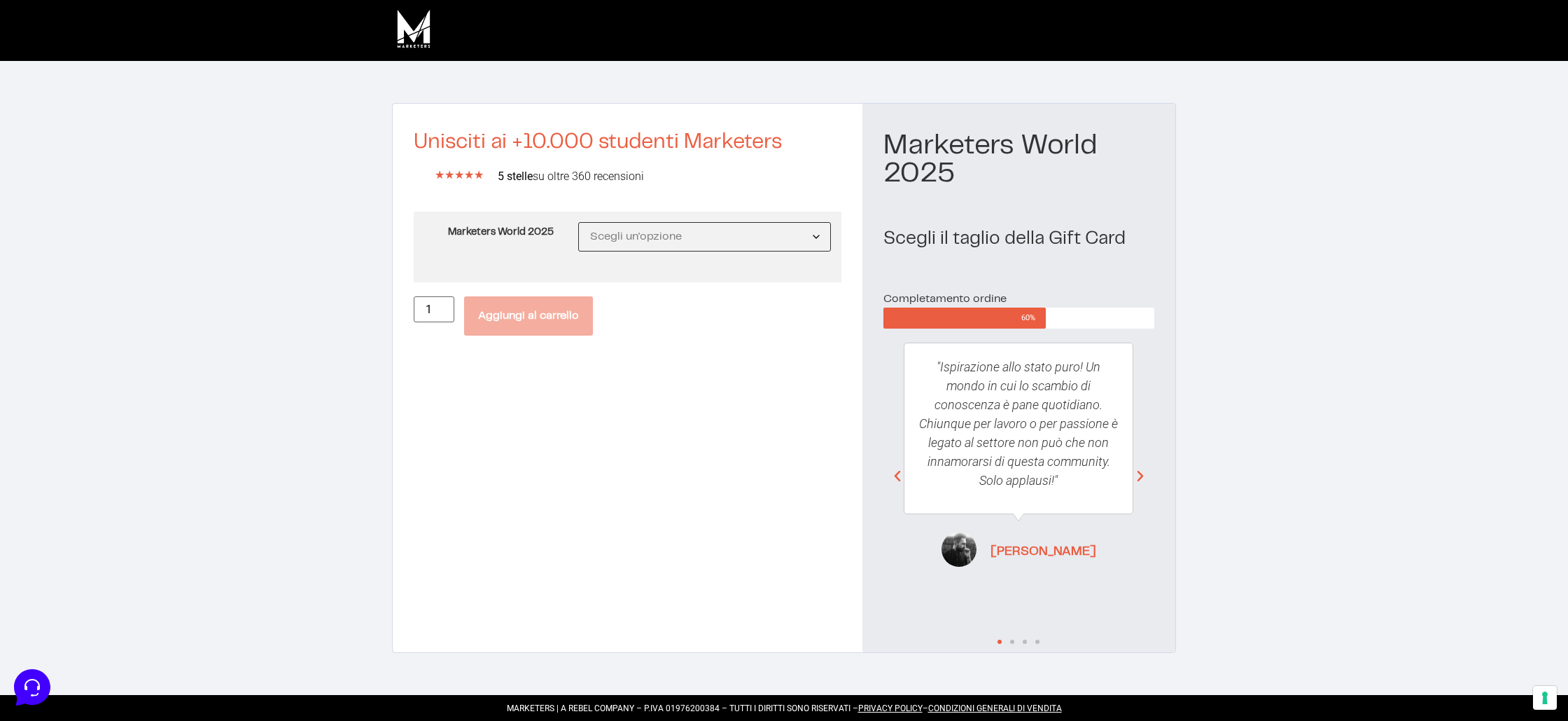
click at [625, 244] on select "Scegli un'opzione MW25 Ticket Standard MW25 Ticket Premium MW25 Ticket Executive" at bounding box center [704, 237] width 253 height 30
click at [578, 222] on select "Scegli un'opzione MW25 Ticket Standard MW25 Ticket Premium MW25 Ticket Executive" at bounding box center [704, 237] width 253 height 30
select select "MW25 Ticket Standard"
click at [533, 330] on button "Aggiungi al carrello" at bounding box center [529, 337] width 129 height 39
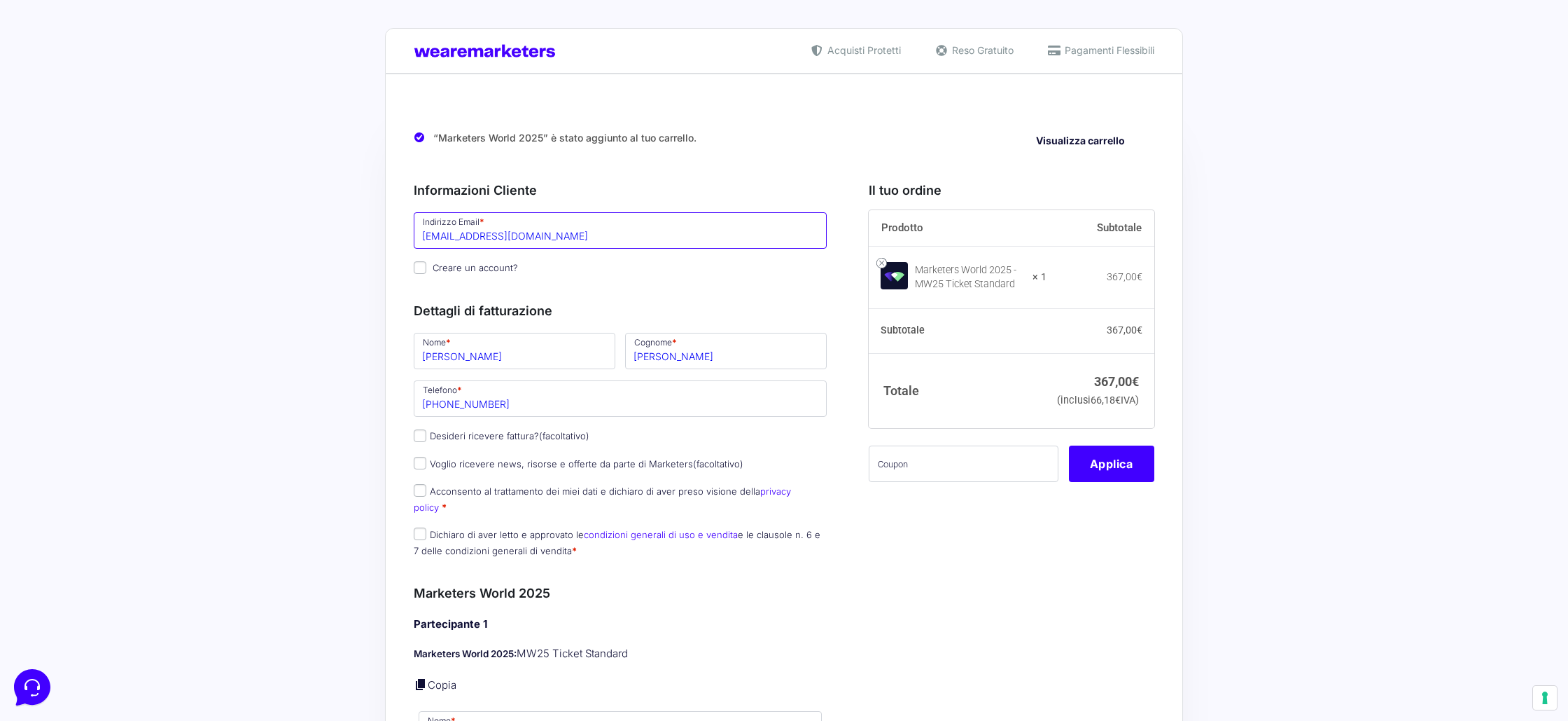
click at [512, 243] on input "[EMAIL_ADDRESS][DOMAIN_NAME]" at bounding box center [620, 230] width 413 height 36
click at [512, 243] on input "[EMAIL_ADDRESS][DOMAIN_NAME]" at bounding box center [620, 230] width 413 height 36
paste input "[EMAIL_ADDRESS][DOMAIN_NAME]"
type input "[EMAIL_ADDRESS][DOMAIN_NAME]"
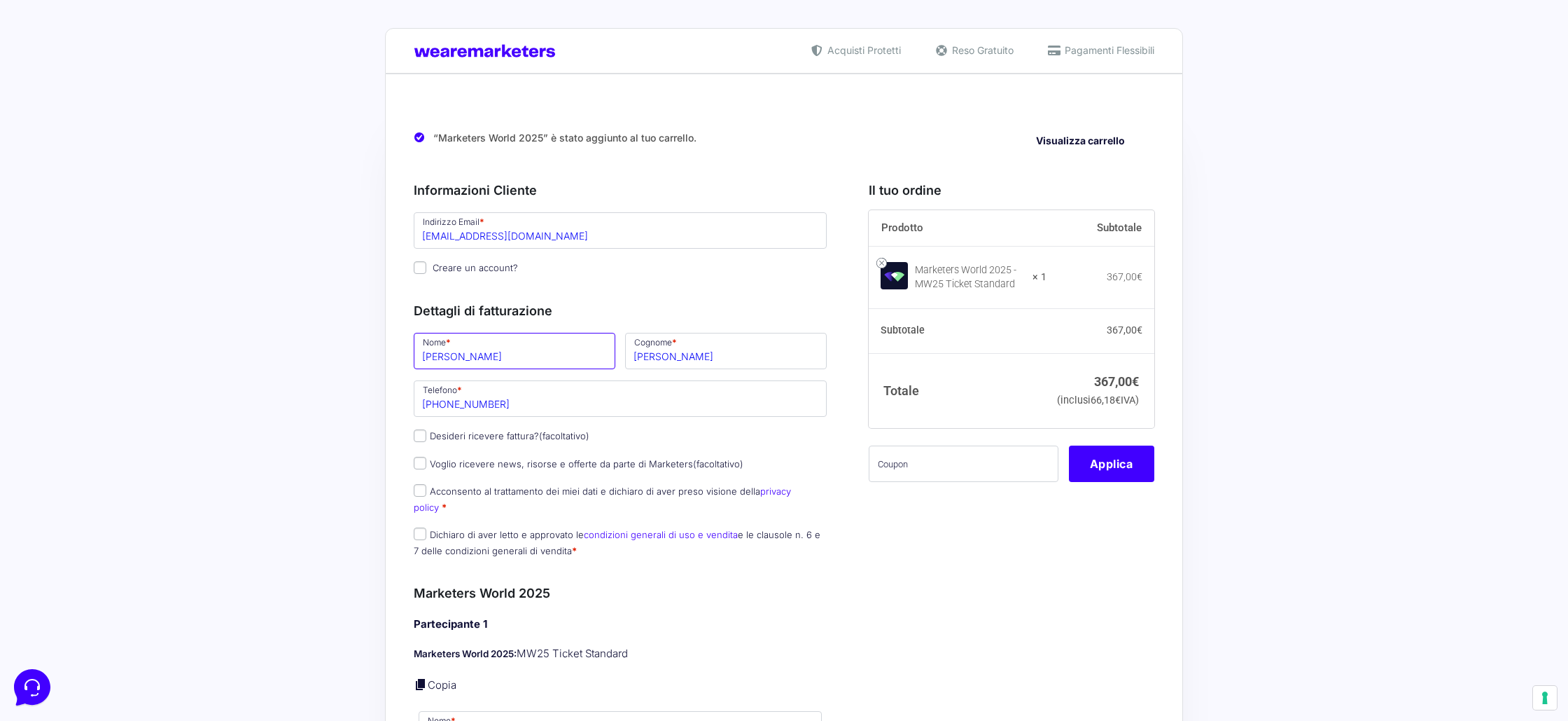
click at [458, 355] on input "[PERSON_NAME]" at bounding box center [515, 351] width 202 height 36
type input "Asja"
type input "[PERSON_NAME]"
click at [520, 406] on input "+39 333 334 9043" at bounding box center [620, 398] width 413 height 36
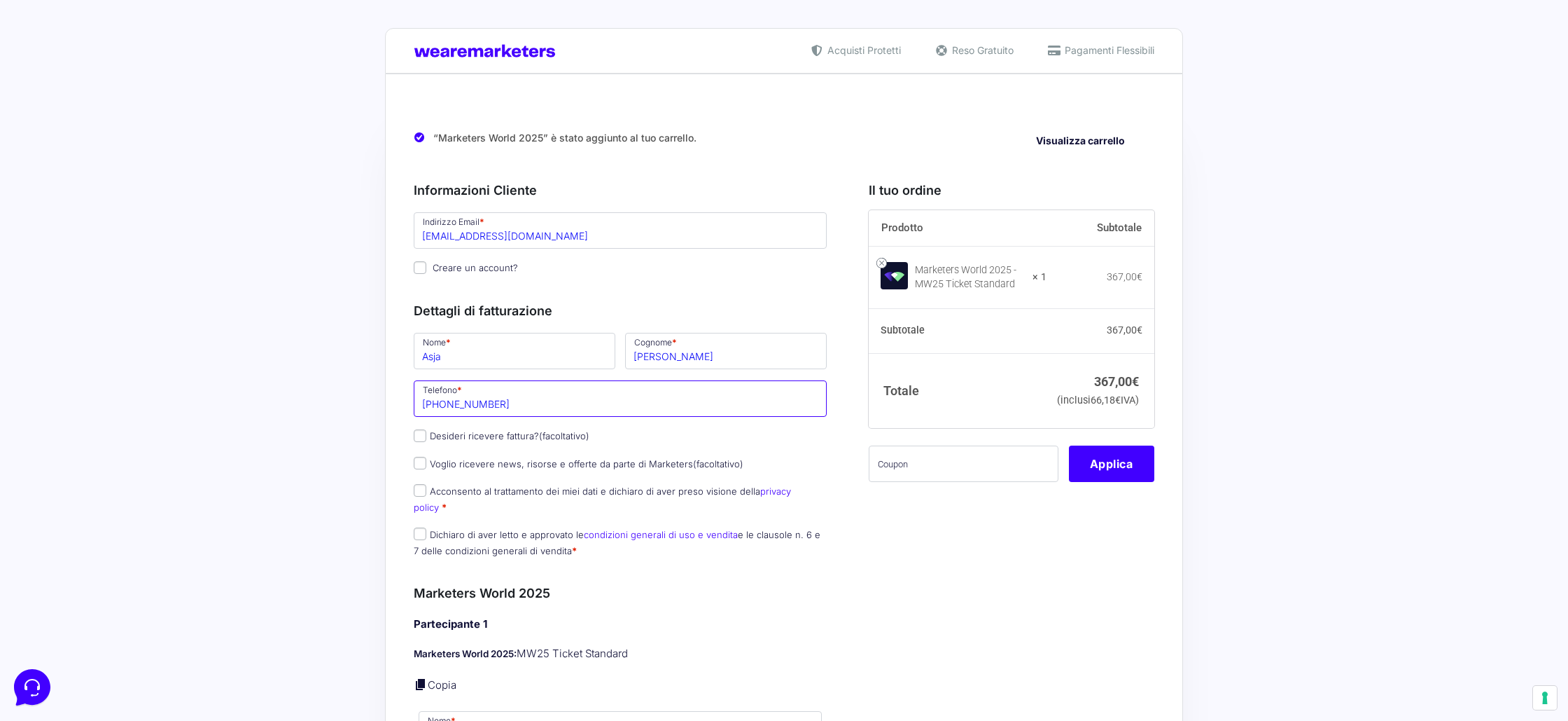
click at [520, 406] on input "+39 333 334 9043" at bounding box center [620, 398] width 413 height 36
paste input "63 5870"
type input "[PHONE_NUMBER]"
click at [417, 436] on input "Desideri ricevere fattura? (facoltativo)" at bounding box center [420, 435] width 13 height 13
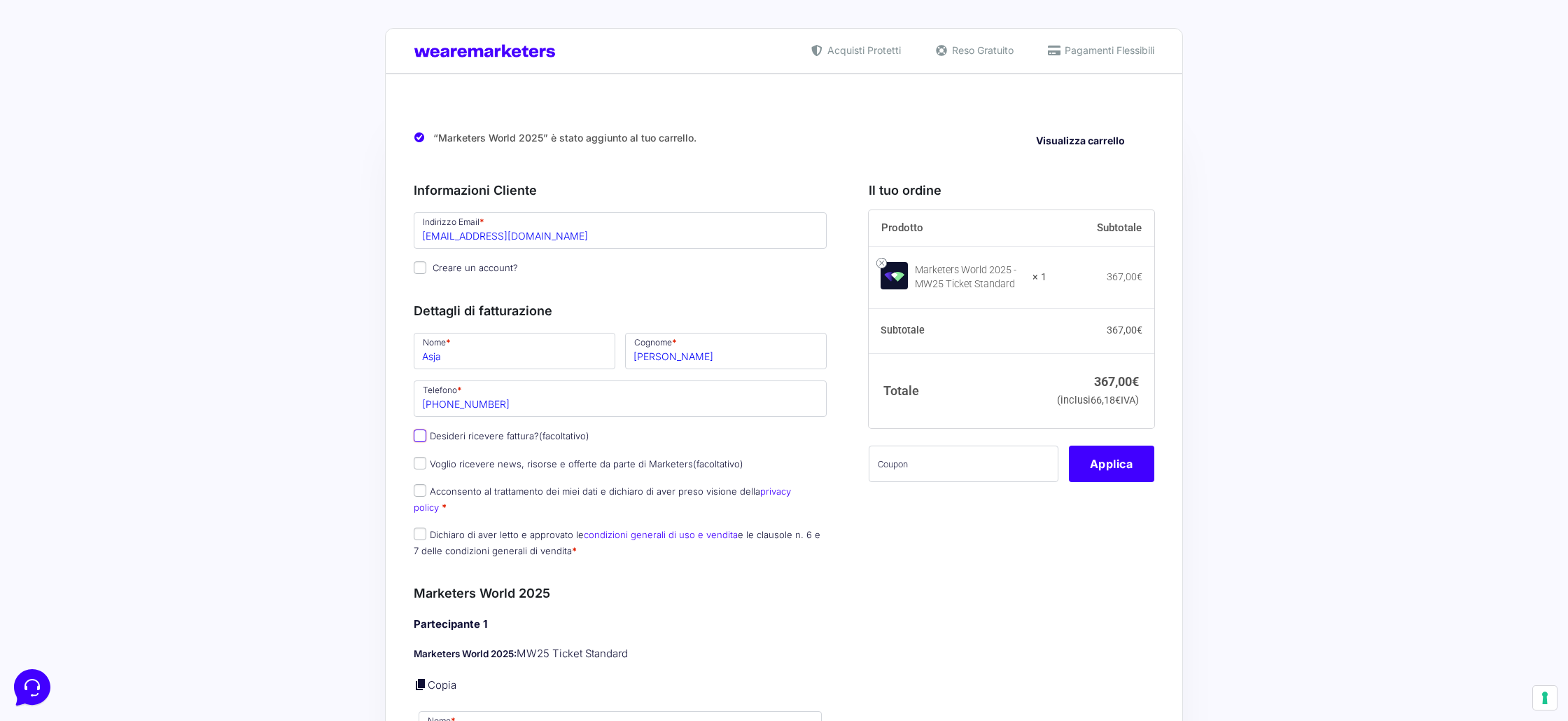
checkbox input "true"
type input "GP Media Marketing s.r.l.s."
select select "IT"
type input "SR"
type input "Solarino"
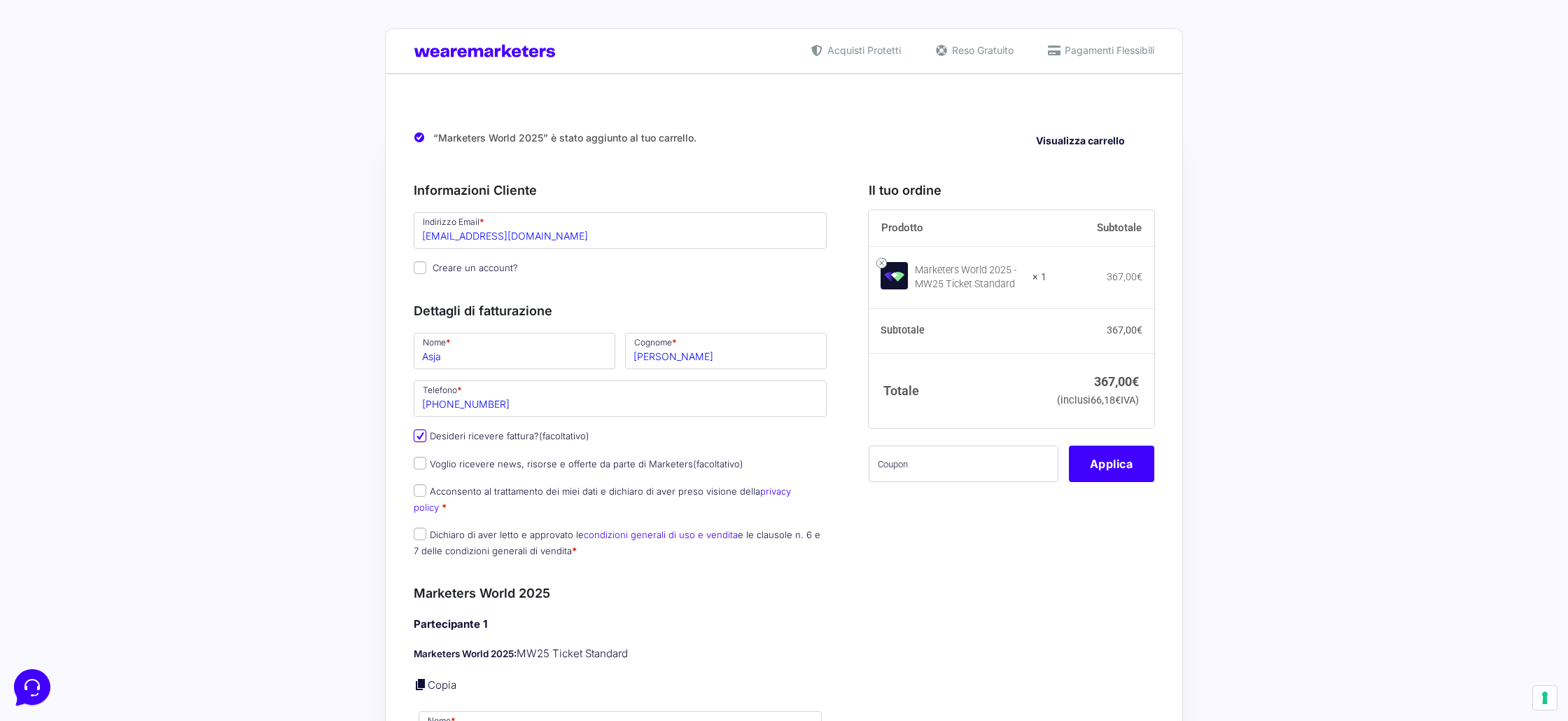
type input "[STREET_ADDRESS][PERSON_NAME]"
type input "96010"
type input "3519879143"
type input "02046920894"
type input "[EMAIL_ADDRESS][DOMAIN_NAME]"
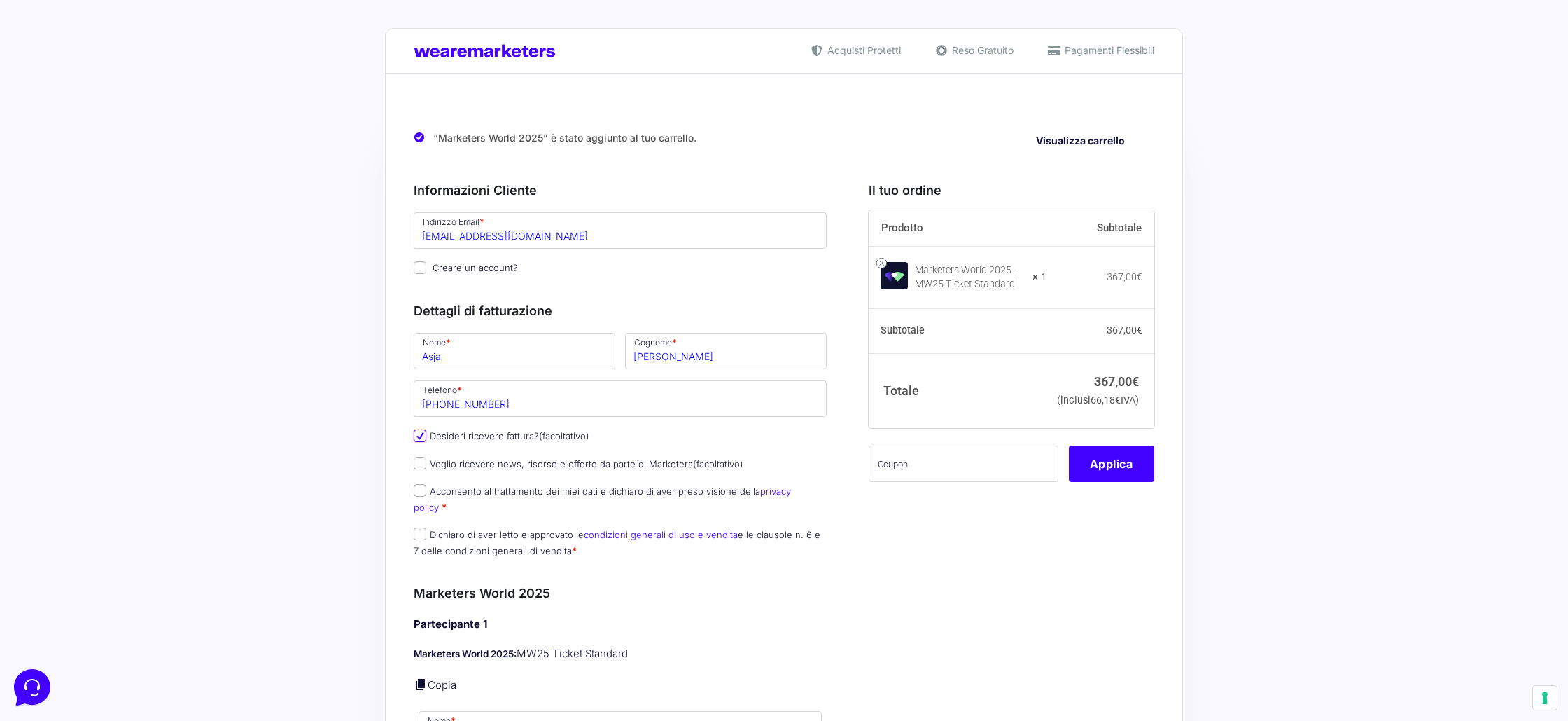
type input "M5UXCR1"
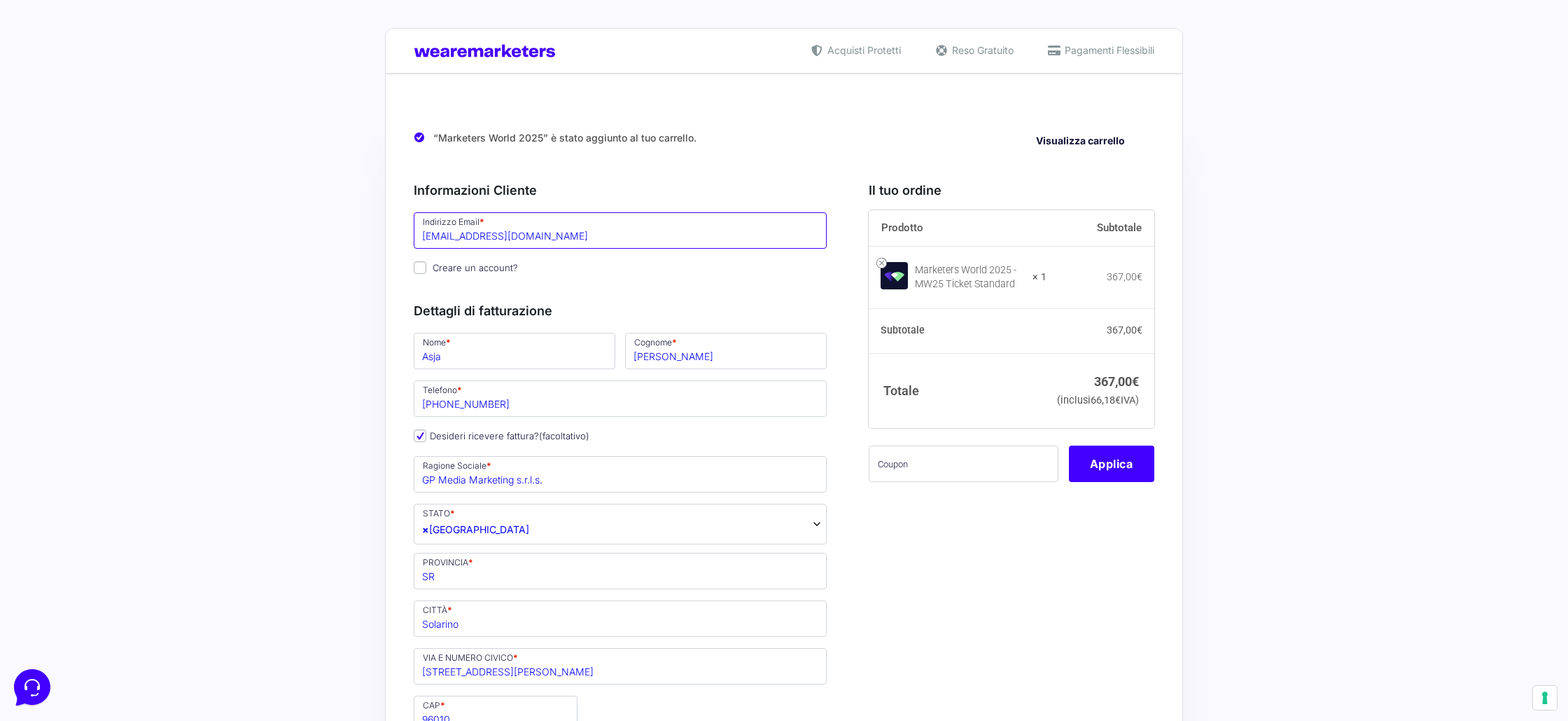
click at [468, 237] on input "[EMAIL_ADDRESS][DOMAIN_NAME]" at bounding box center [620, 230] width 413 height 36
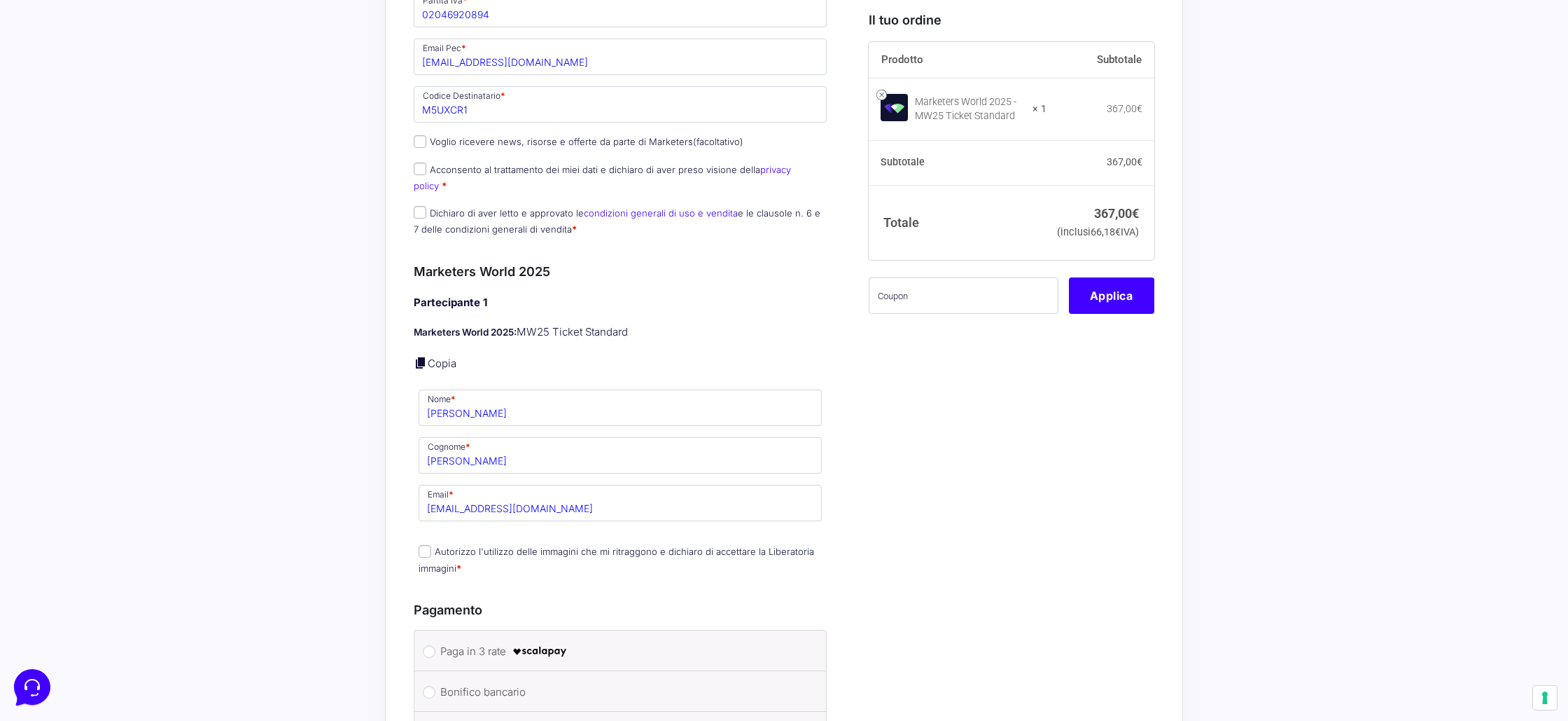
scroll to position [803, 0]
click at [472, 493] on input "lucascibelli19@libero.it" at bounding box center [621, 500] width 403 height 36
paste input "[EMAIL_ADDRESS][DOMAIN_NAME]"
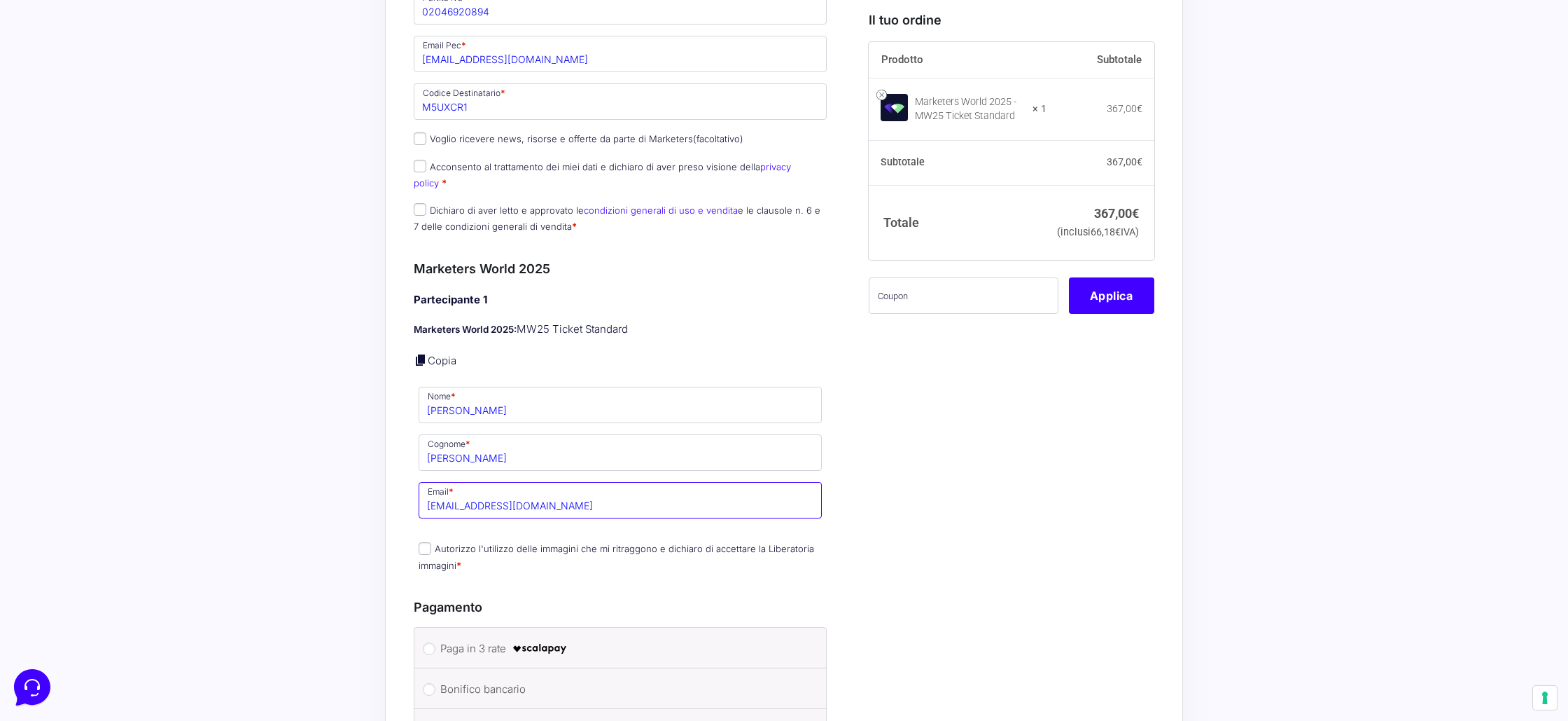
type input "[EMAIL_ADDRESS][DOMAIN_NAME]"
click at [443, 396] on input "Luca" at bounding box center [621, 404] width 403 height 36
type input "Asja"
type input "Spataro"
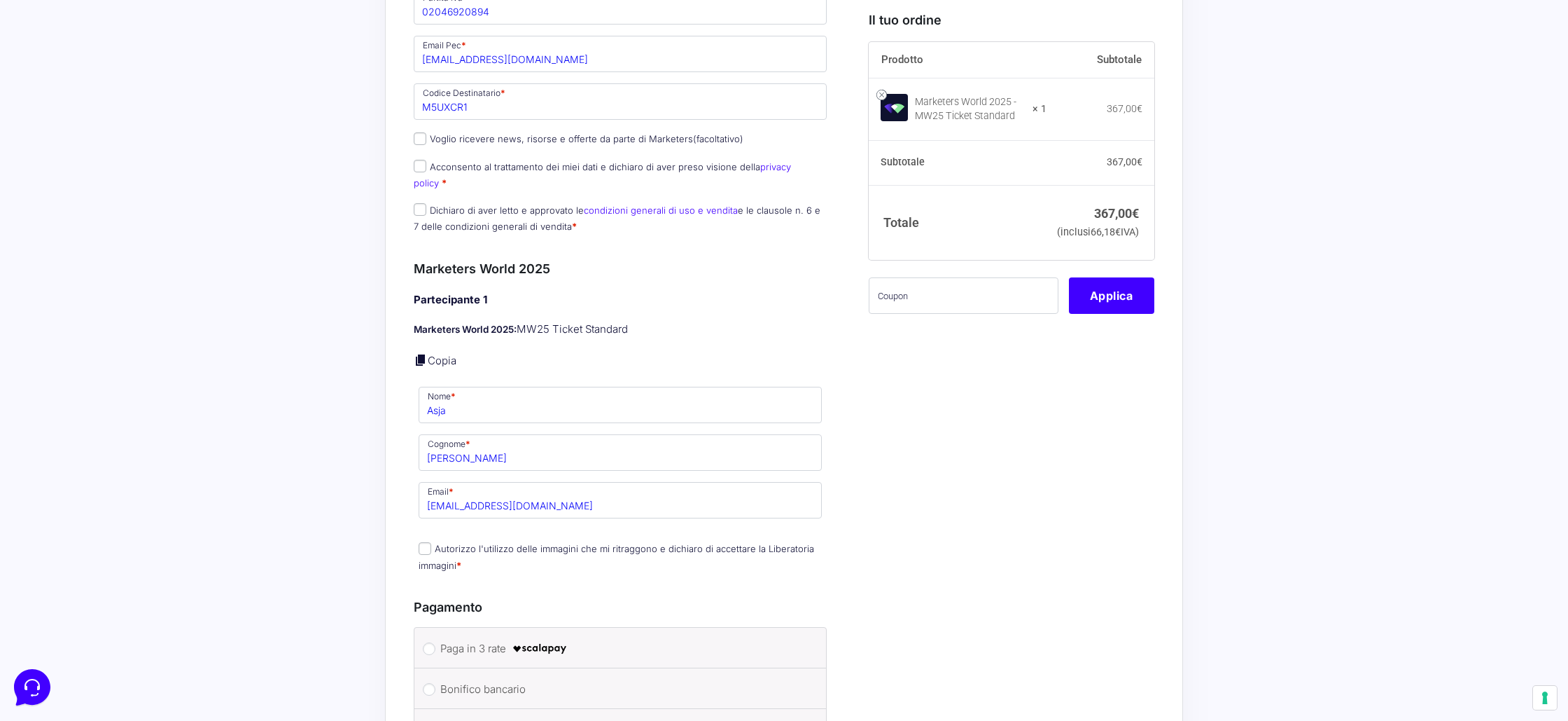
click at [424, 542] on input "Autorizzo l'utilizzo delle immagini che mi ritraggono e dichiaro di accettare l…" at bounding box center [425, 548] width 13 height 13
checkbox input "true"
click at [419, 170] on input "Acconsento al trattamento dei miei dati e dichiaro di aver preso visione della …" at bounding box center [420, 165] width 13 height 13
checkbox input "true"
click at [416, 203] on input "Dichiaro di aver letto e approvato le condizioni generali di uso e vendita e le…" at bounding box center [420, 209] width 13 height 13
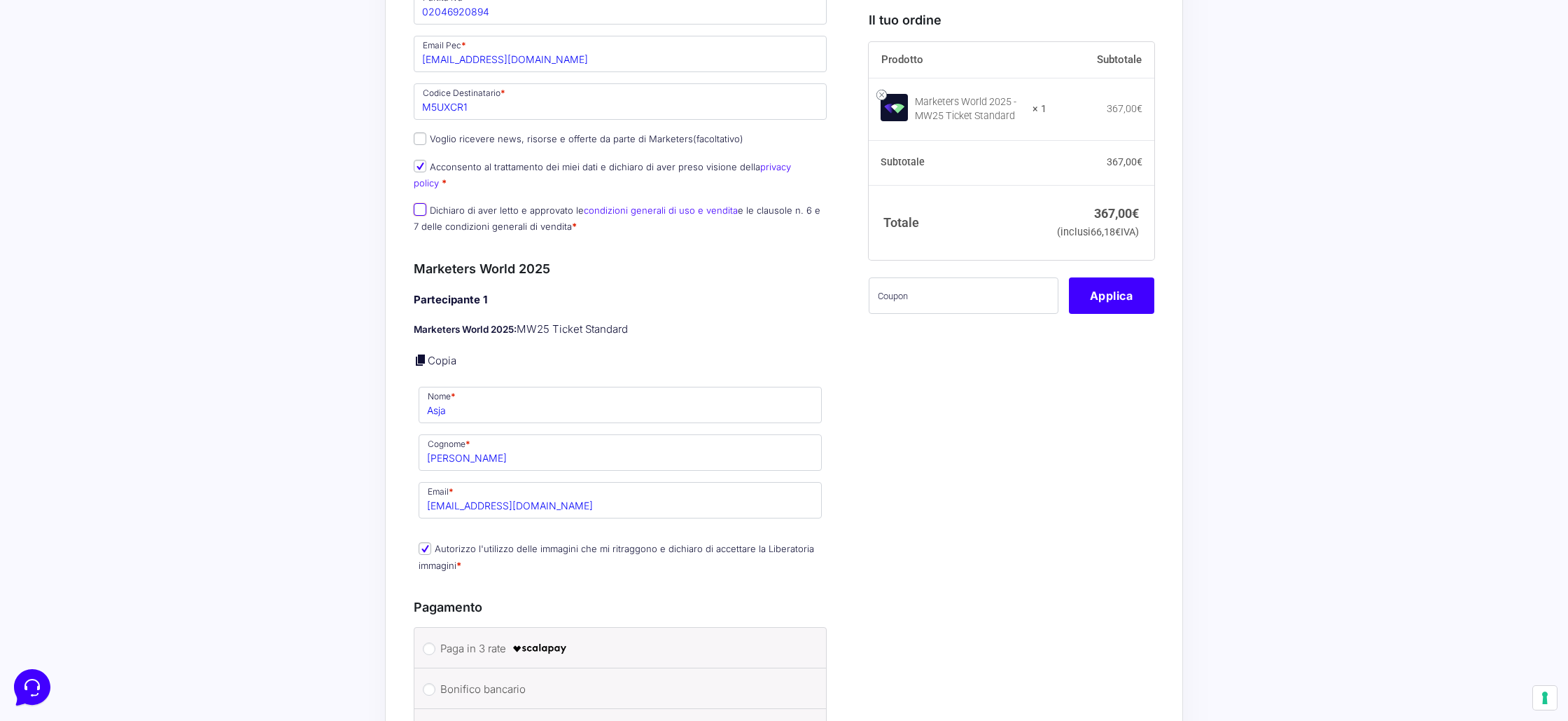
checkbox input "true"
click at [919, 314] on input "text" at bounding box center [964, 295] width 190 height 36
paste input "MW25family"
type input "MW25family"
click at [1105, 314] on button "Applica" at bounding box center [1111, 295] width 85 height 36
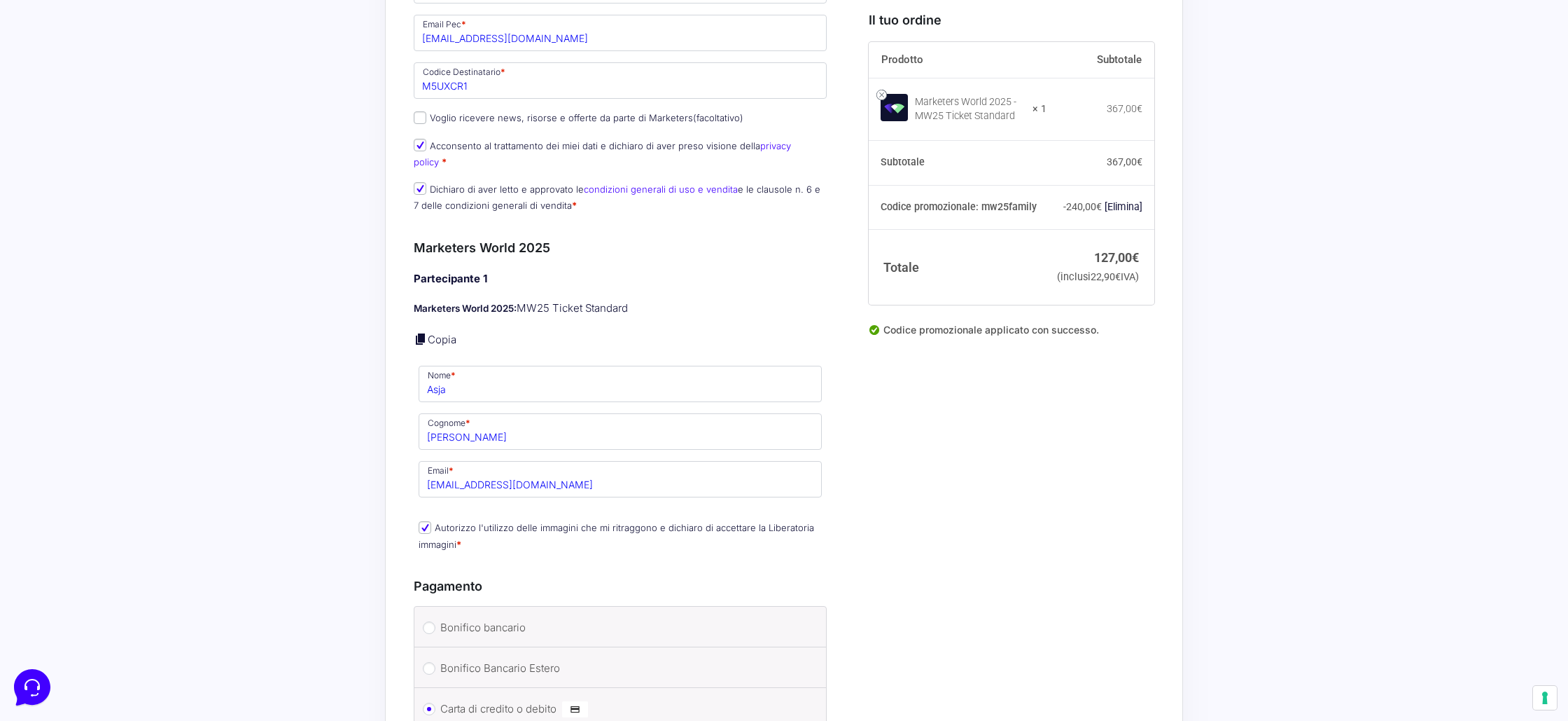
scroll to position [1105, 0]
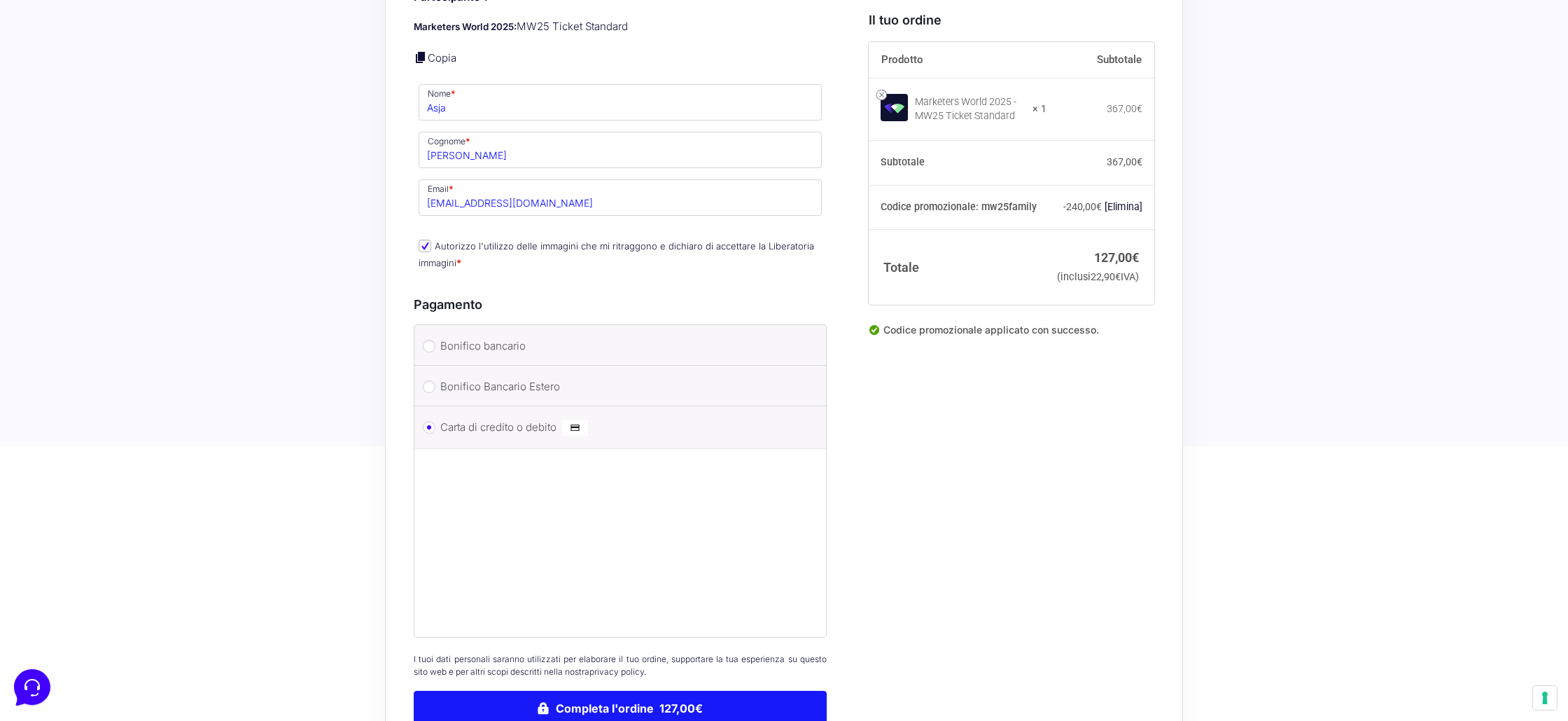
click at [622, 691] on button "Completa l'ordine 127,00€" at bounding box center [620, 708] width 413 height 35
